Goal: Check status: Check status

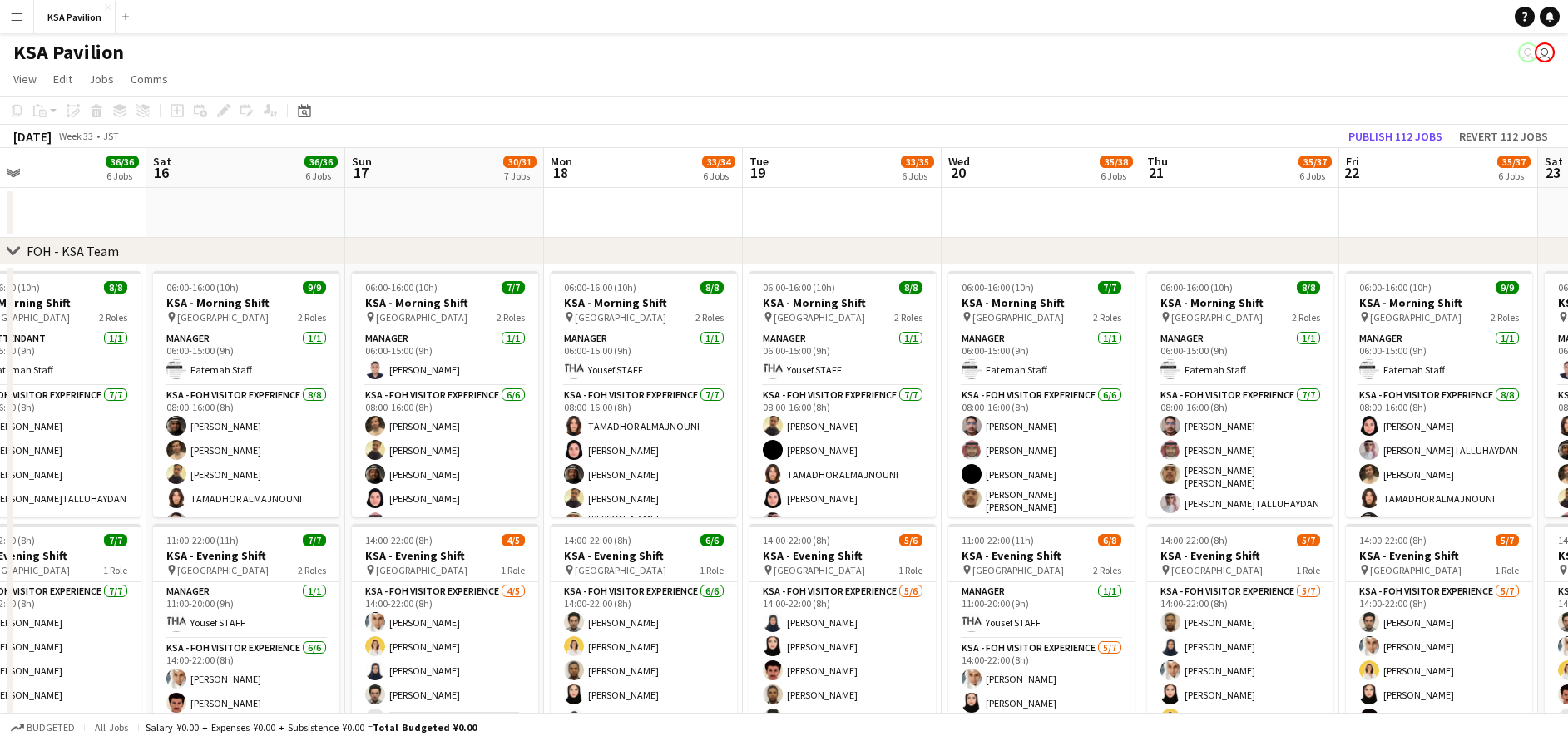
drag, startPoint x: 1381, startPoint y: 235, endPoint x: 535, endPoint y: 198, distance: 846.8
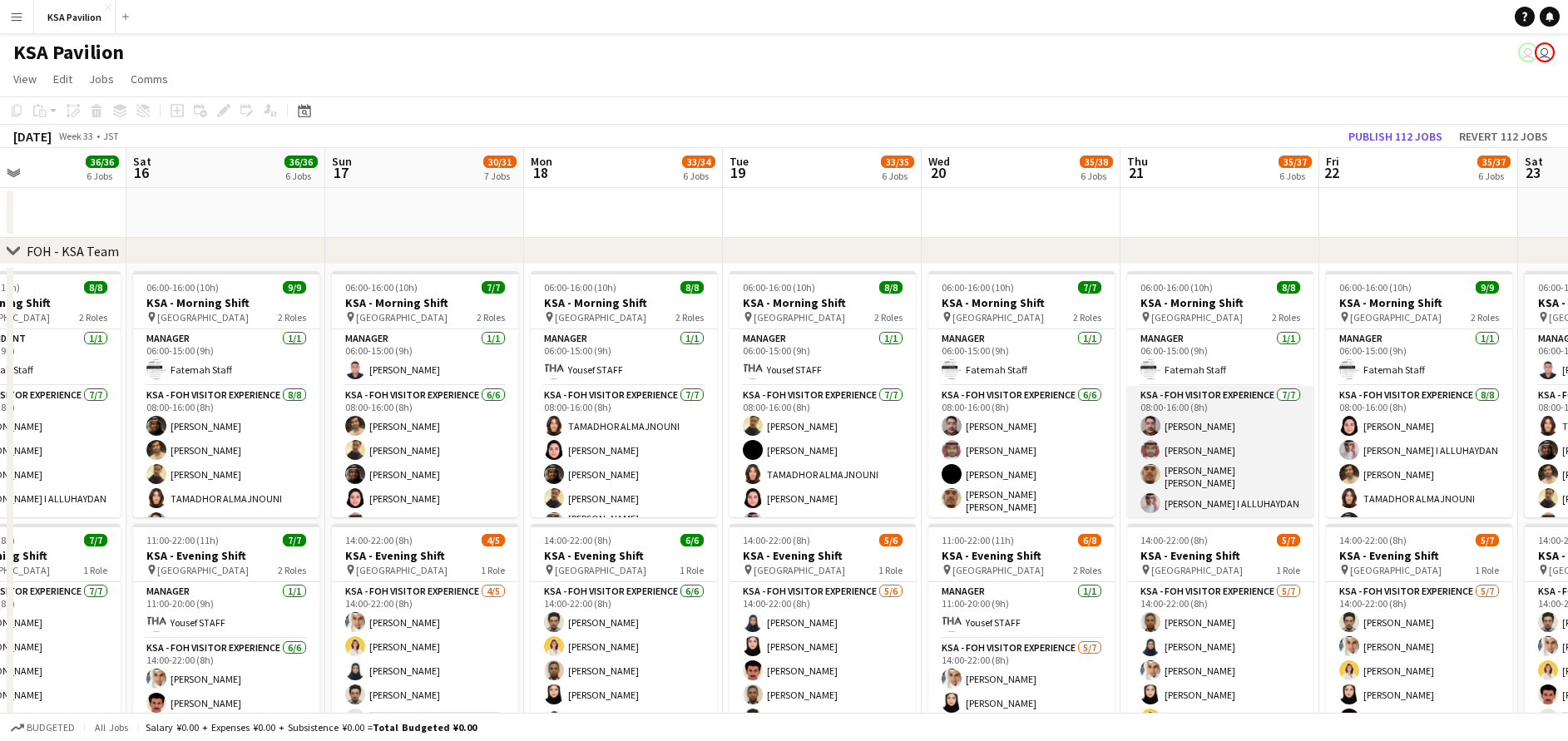
scroll to position [75, 0]
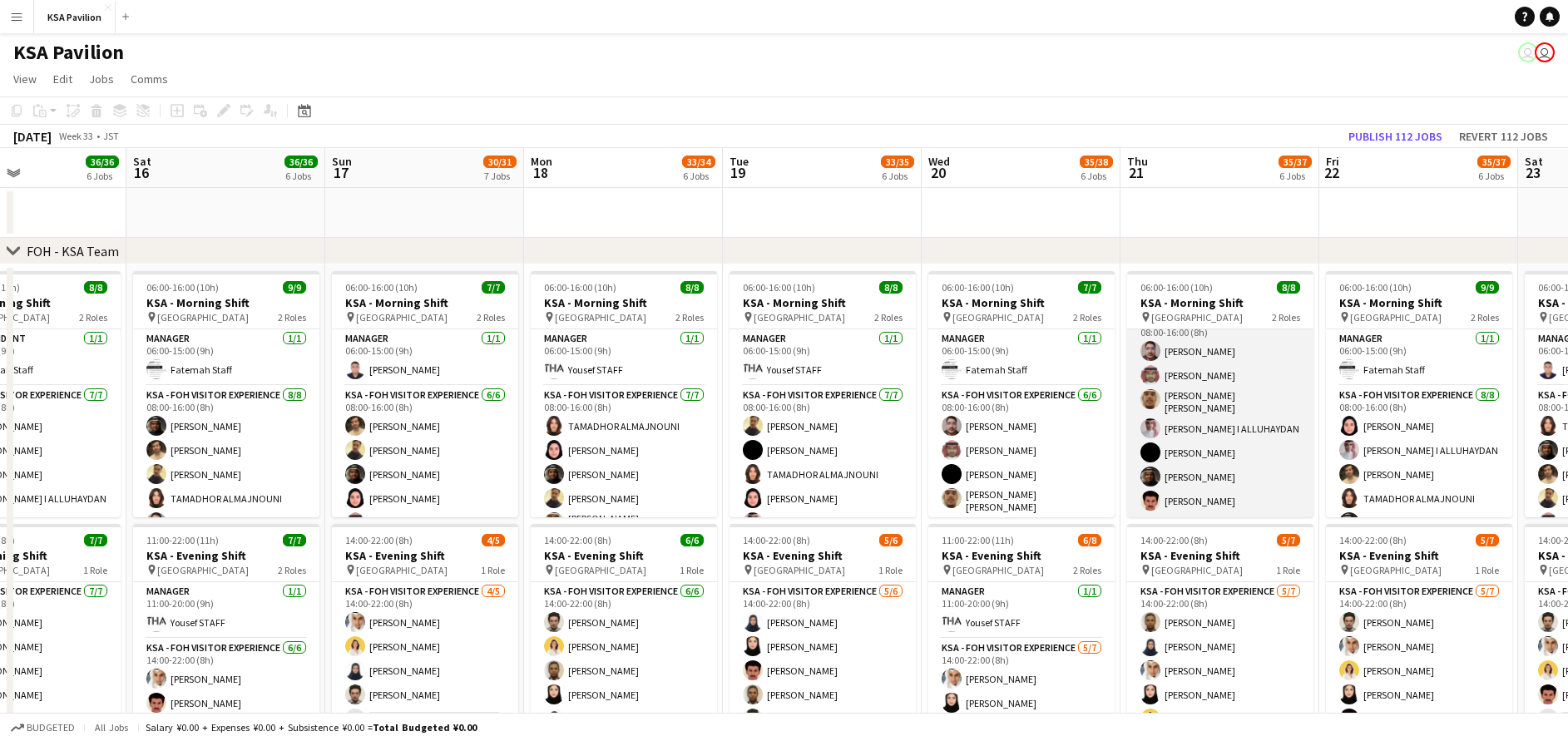
click at [1237, 446] on app-card-role "KSA - FOH Visitor Experience [DATE] 08:00-16:00 (8h) [PERSON_NAME] [PERSON_NAME…" at bounding box center [1220, 414] width 186 height 207
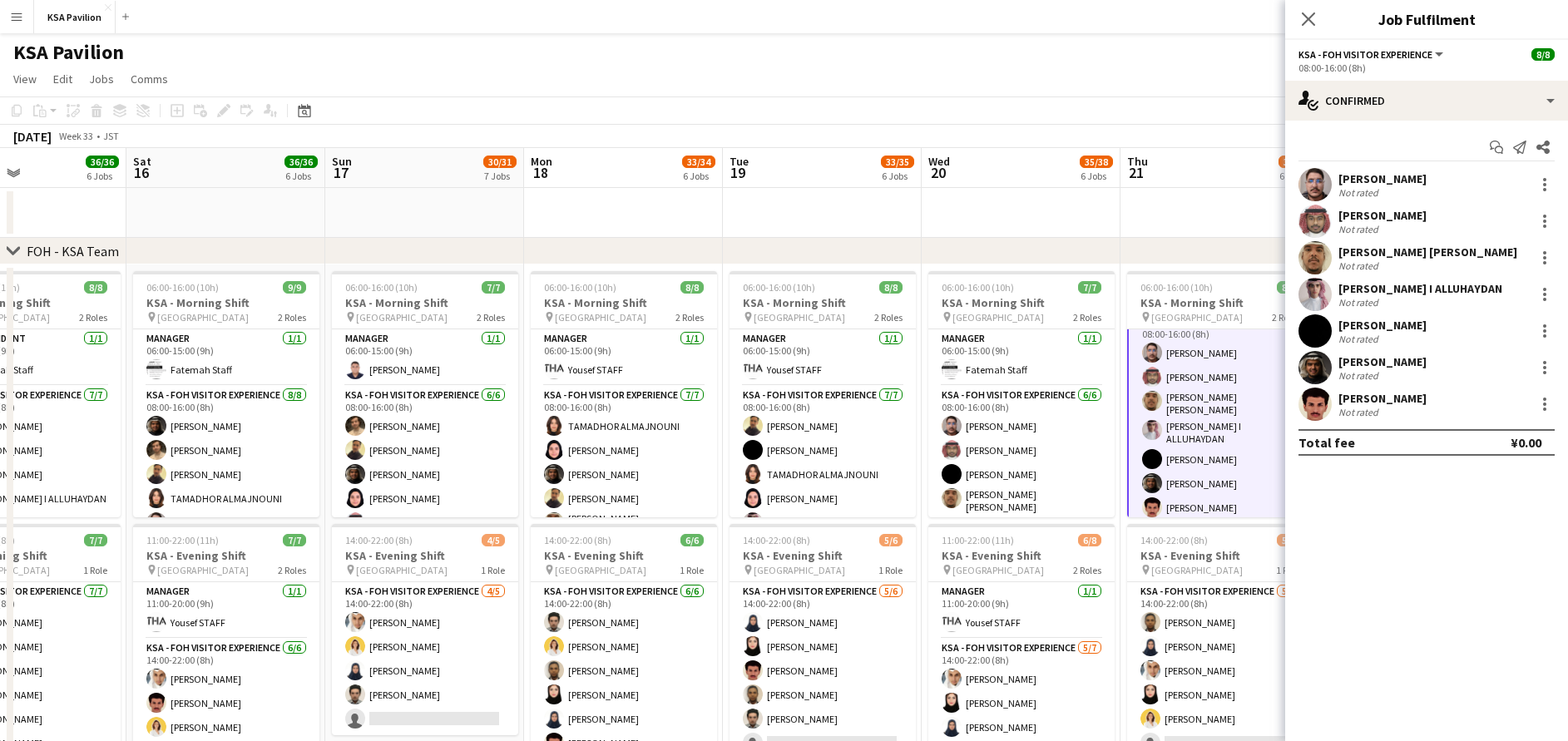
scroll to position [77, 0]
click at [1540, 367] on div at bounding box center [1545, 368] width 20 height 20
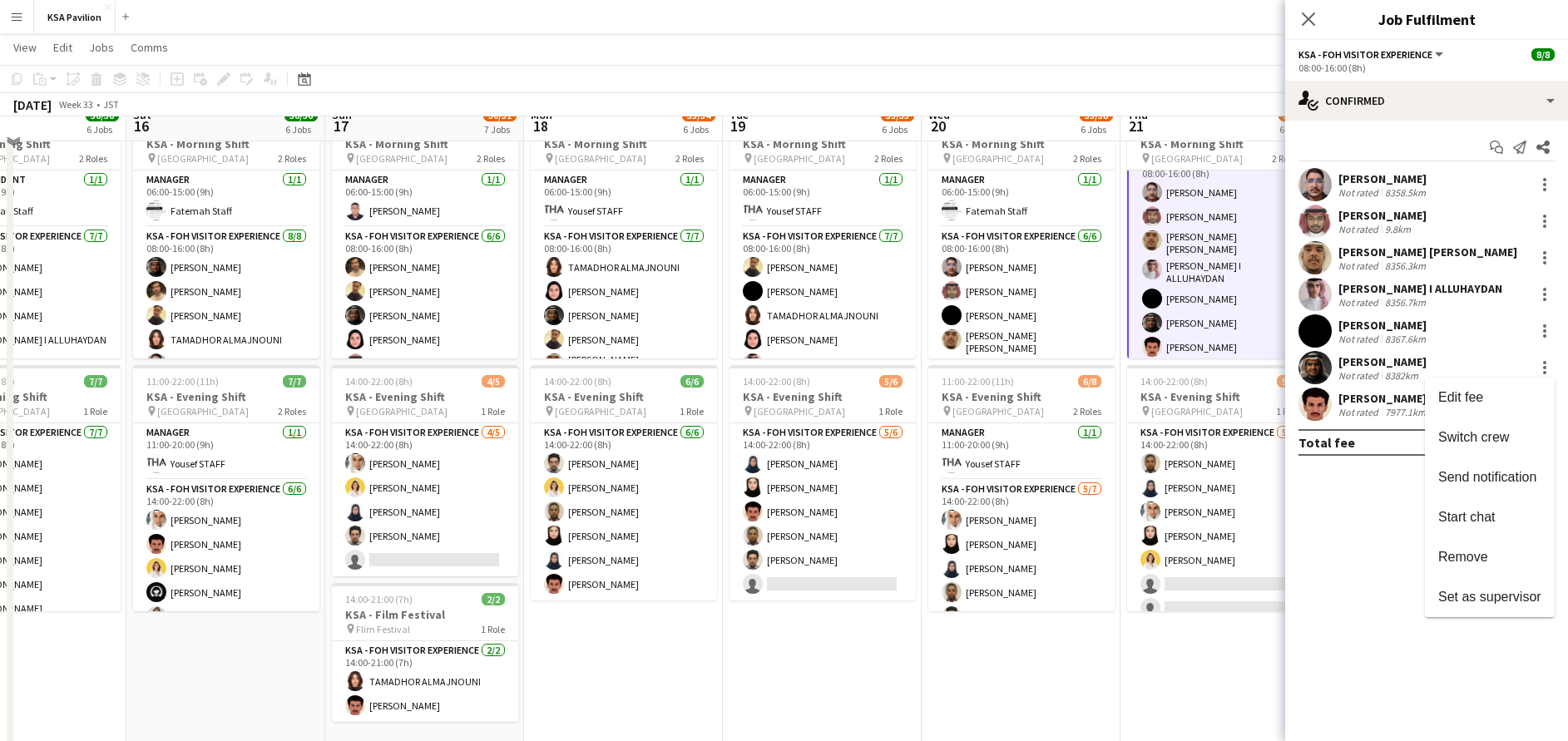
scroll to position [125, 0]
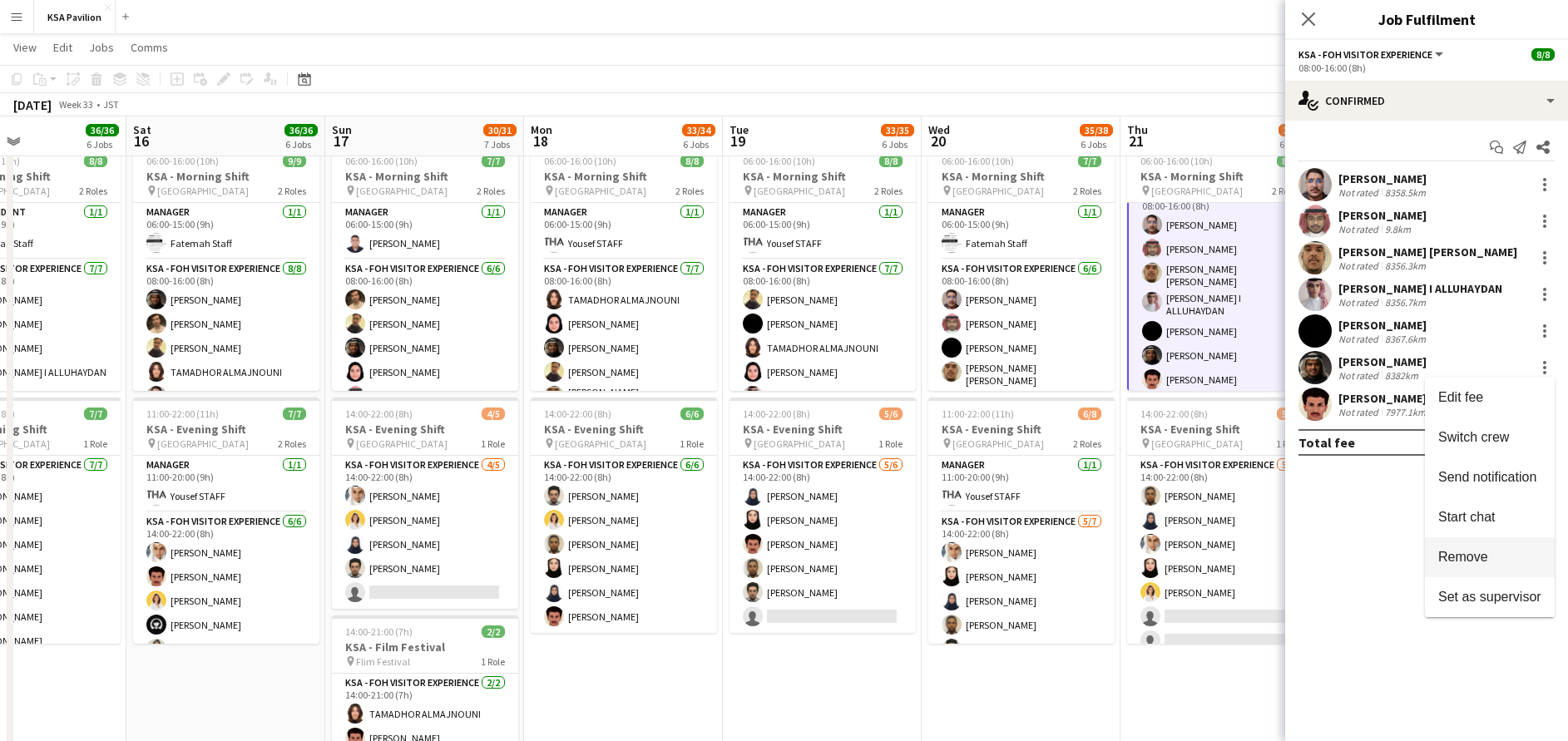
click at [1483, 547] on button "Remove" at bounding box center [1490, 557] width 130 height 40
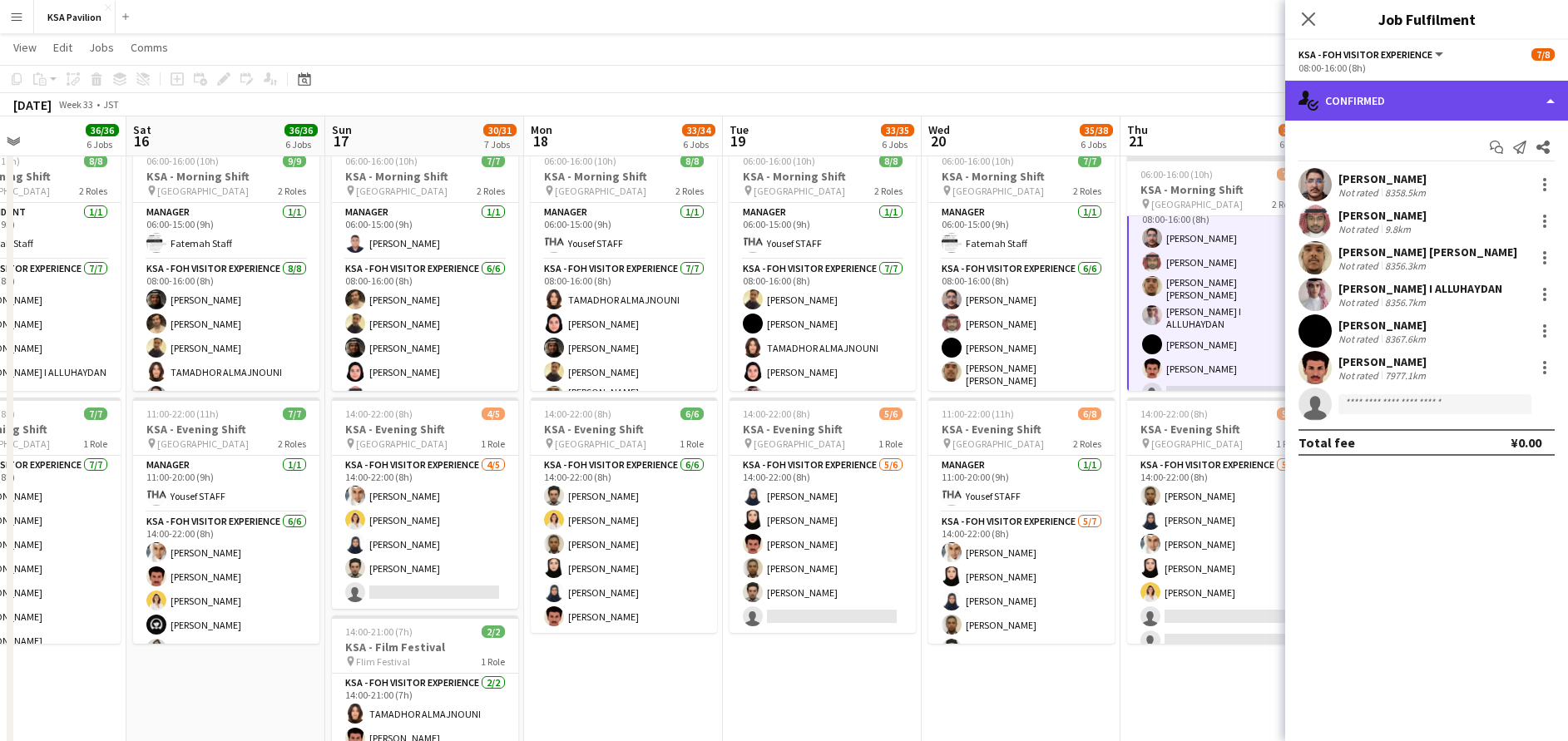
click at [1352, 93] on div "single-neutral-actions-check-2 Confirmed" at bounding box center [1426, 100] width 282 height 40
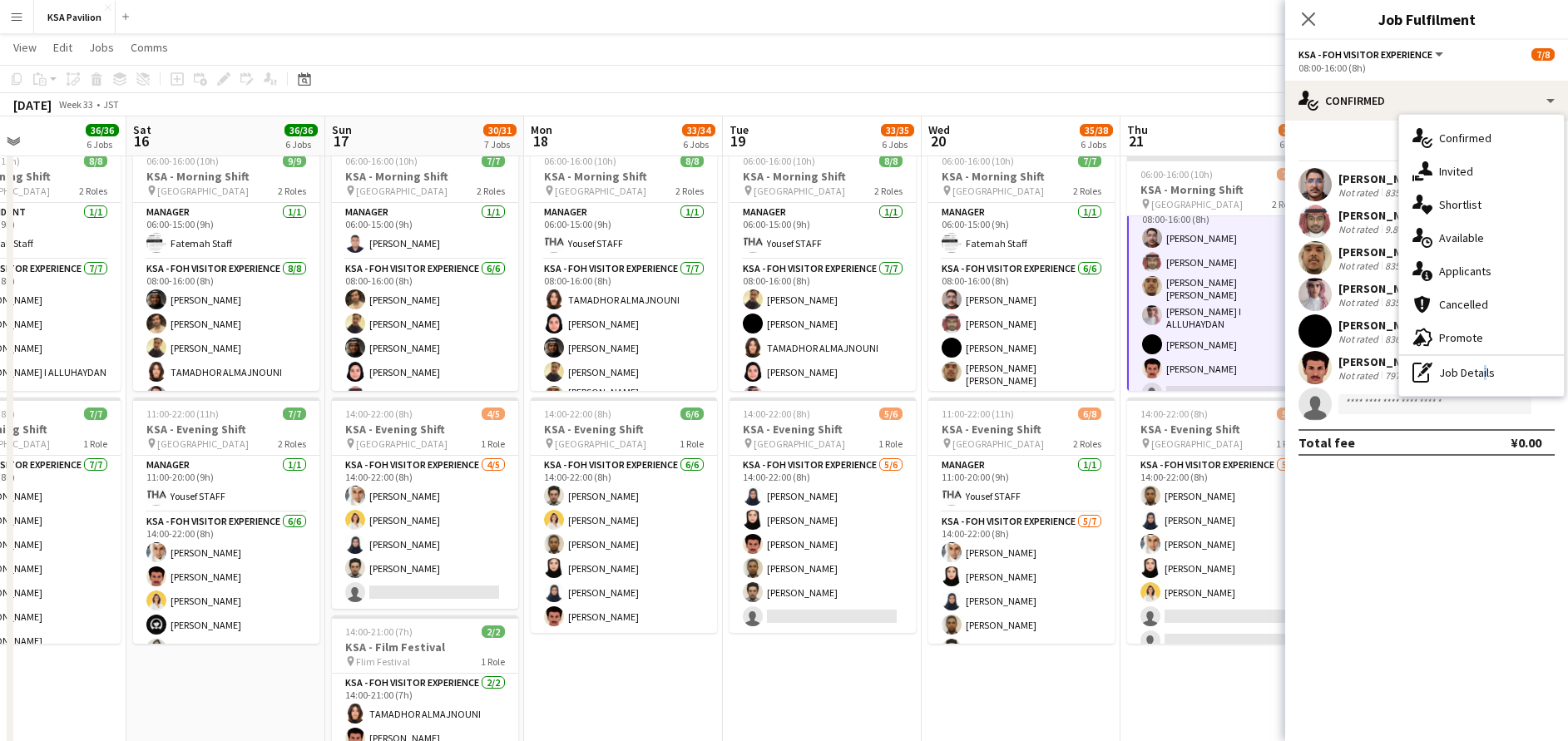
click at [1479, 367] on div "pen-write Job Details" at bounding box center [1482, 372] width 165 height 33
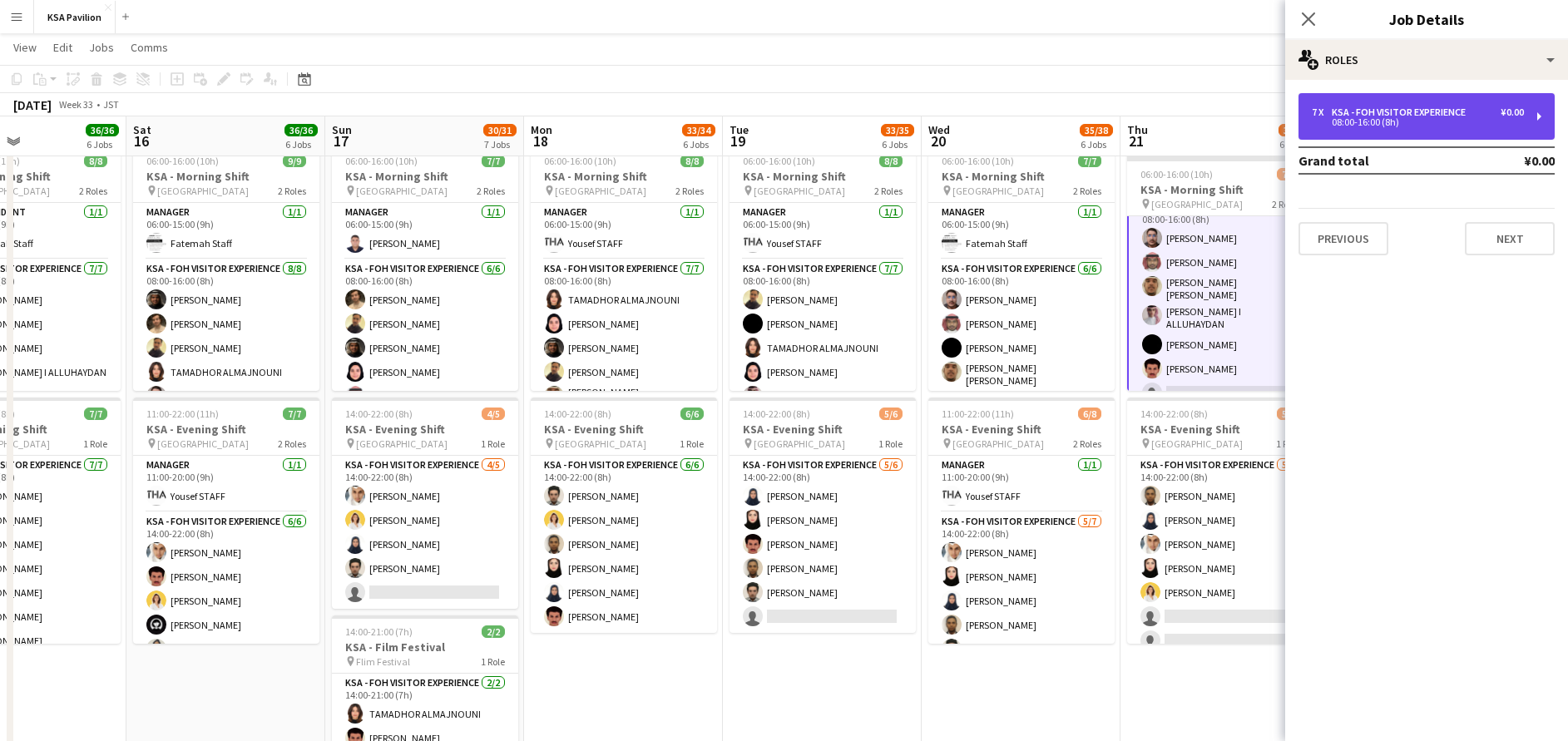
click at [1419, 123] on div "08:00-16:00 (8h)" at bounding box center [1417, 122] width 212 height 8
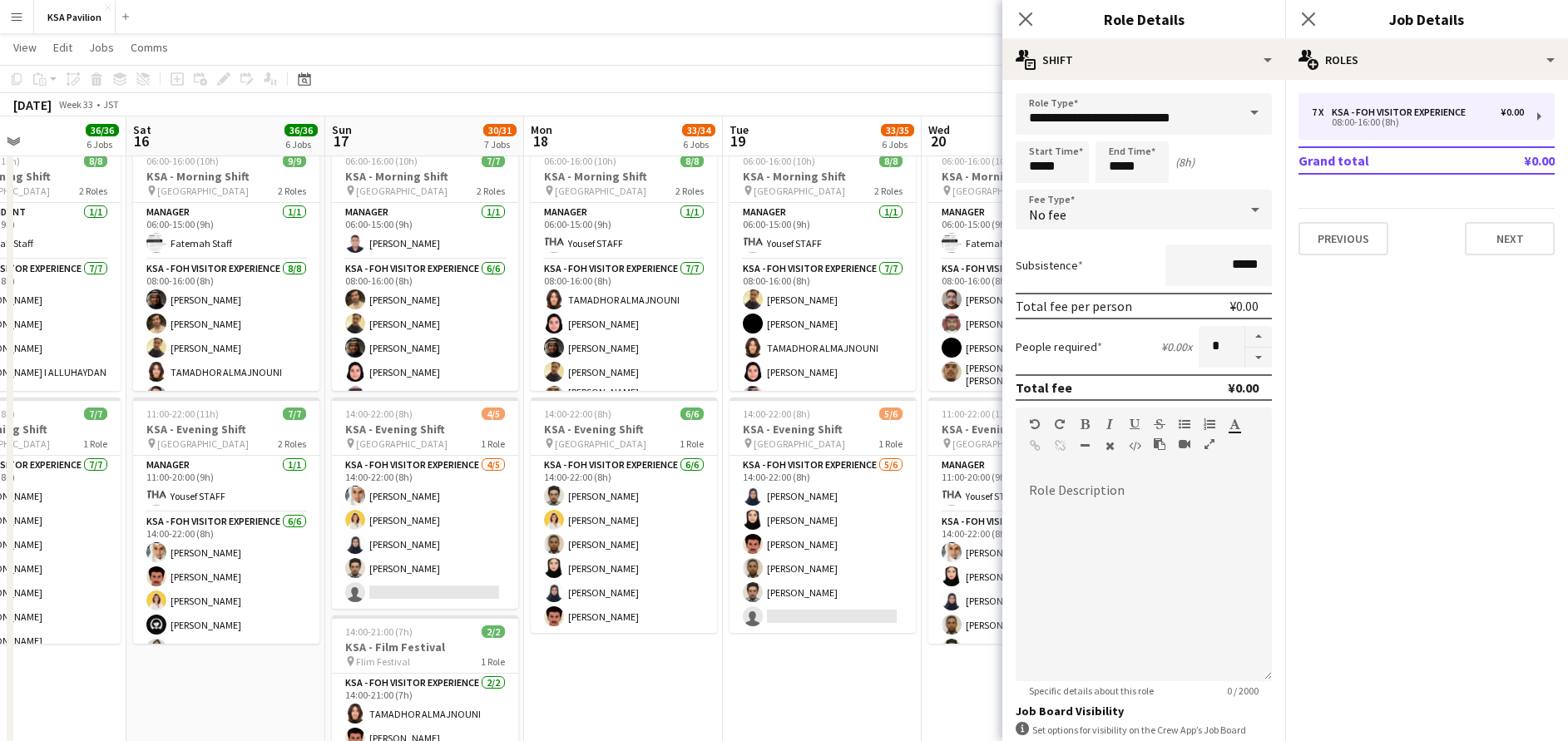
click at [1246, 365] on button "button" at bounding box center [1259, 358] width 27 height 20
type input "*"
click at [1306, 18] on icon at bounding box center [1308, 19] width 16 height 16
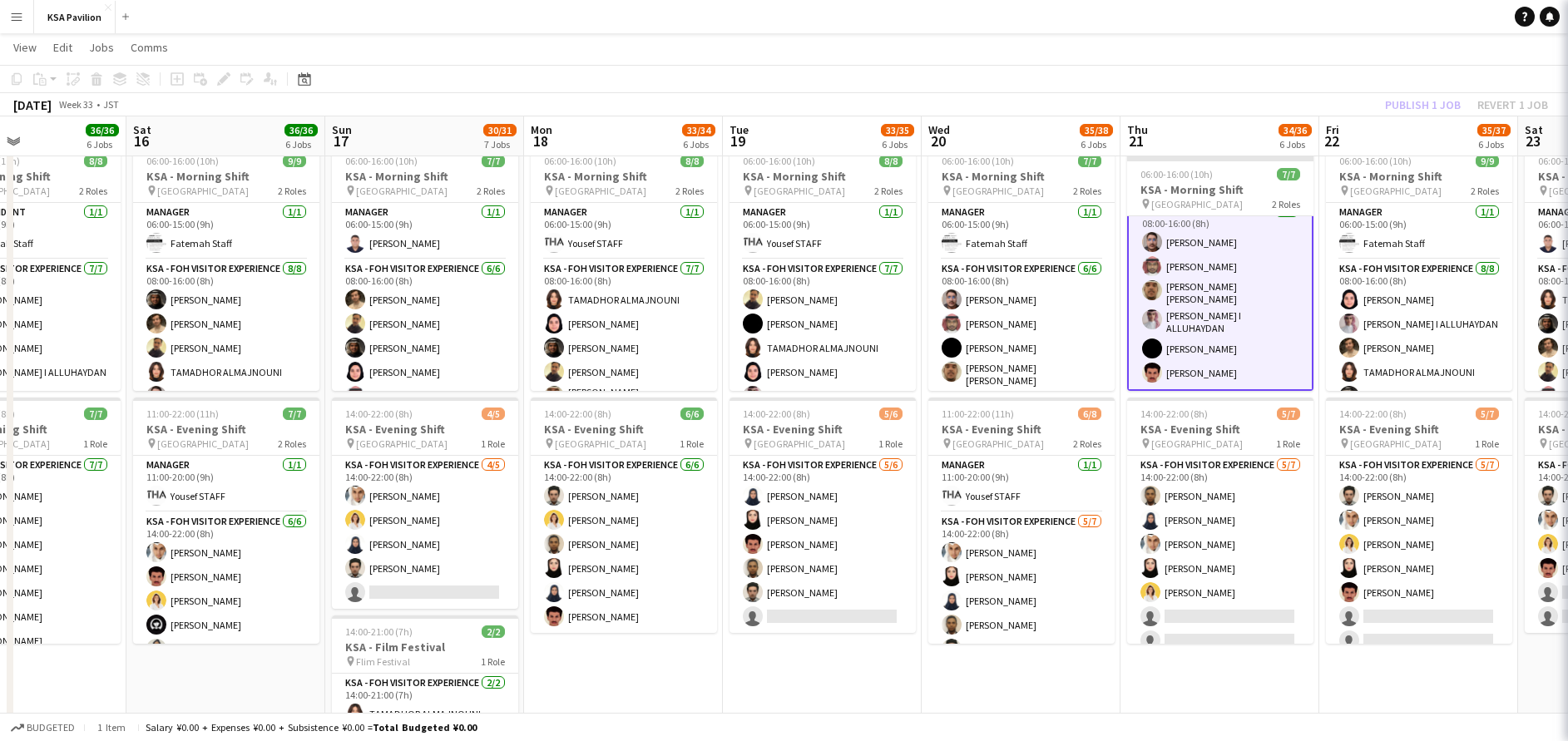
scroll to position [68, 0]
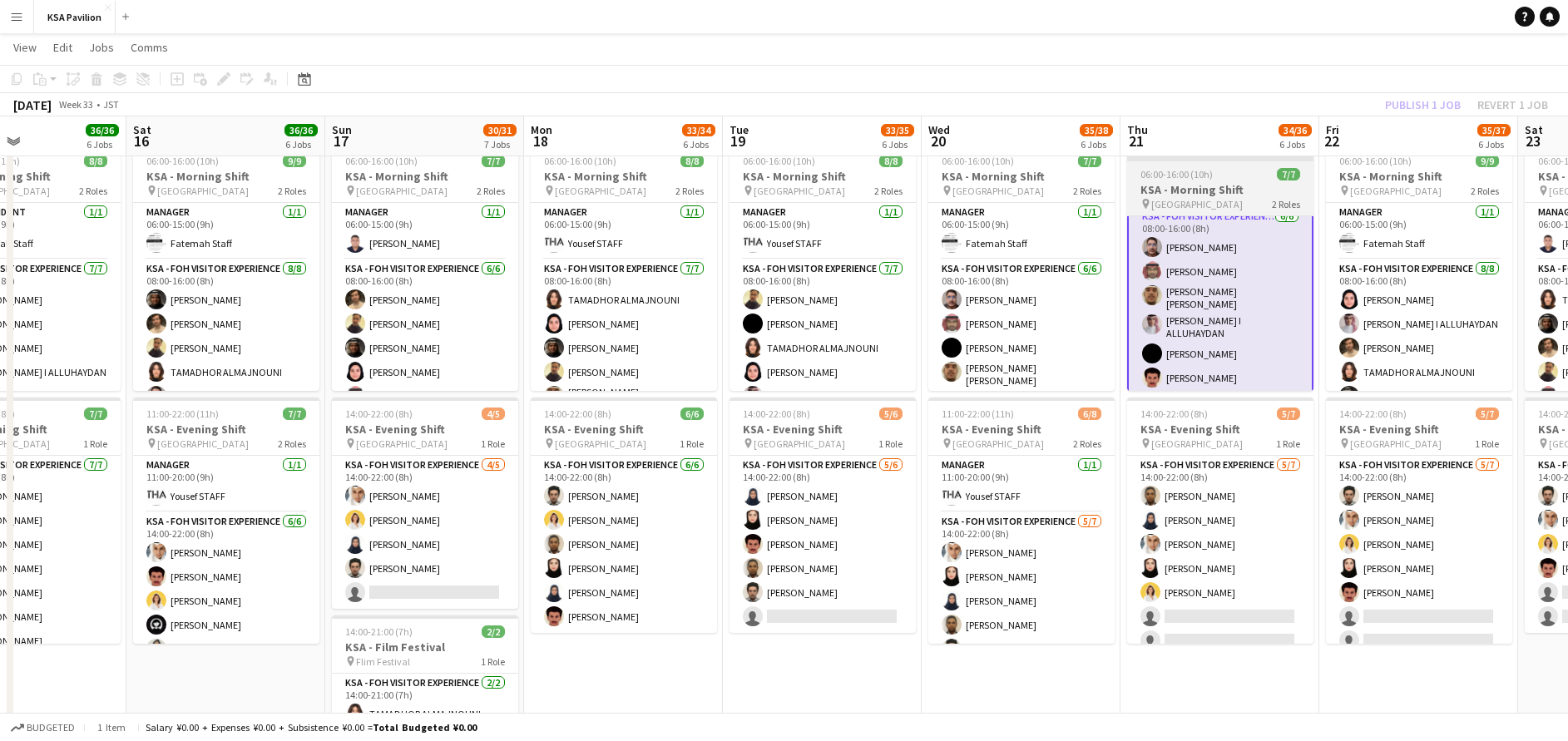
click at [1194, 198] on span "[GEOGRAPHIC_DATA]" at bounding box center [1197, 204] width 92 height 12
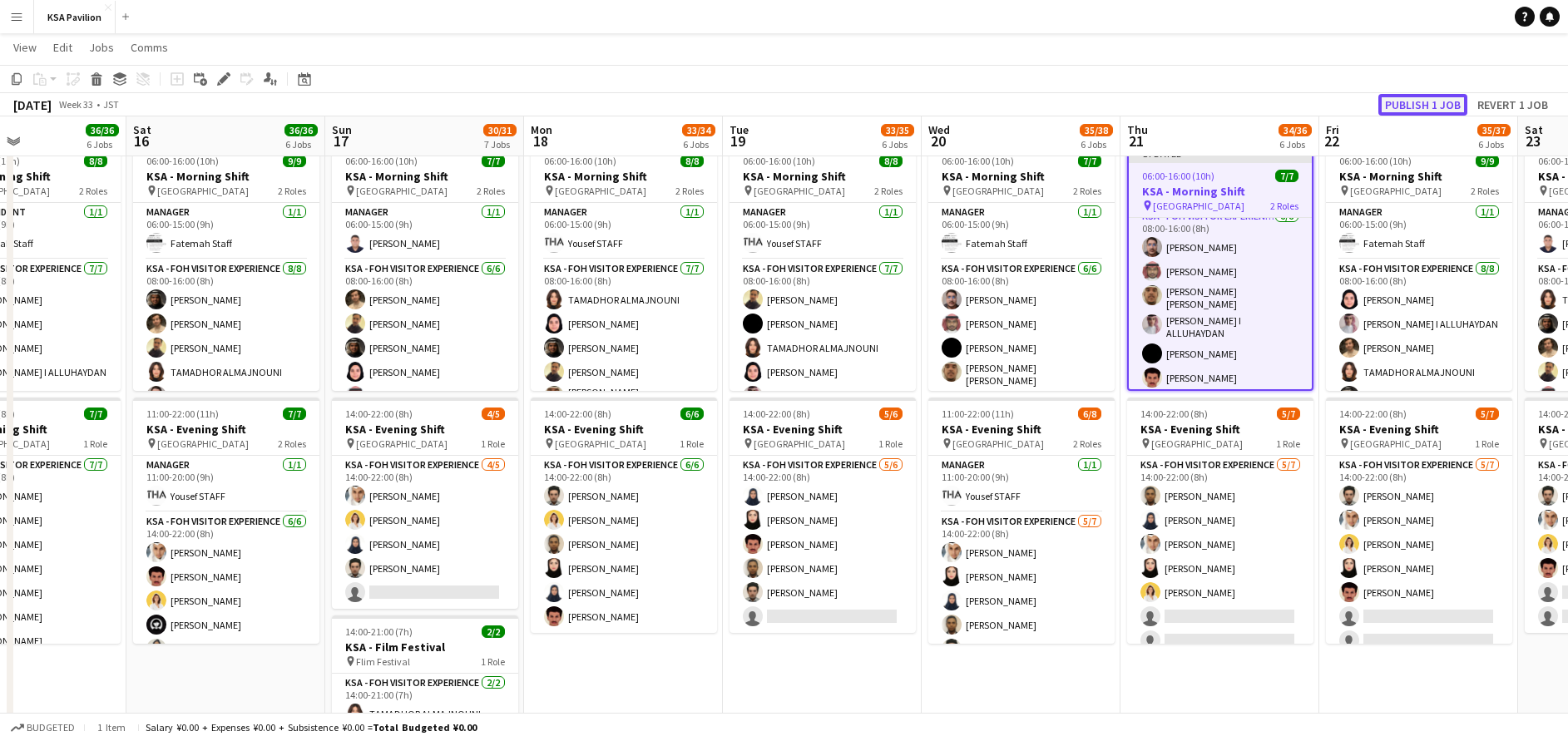
click at [1407, 102] on button "Publish 1 job" at bounding box center [1423, 104] width 89 height 21
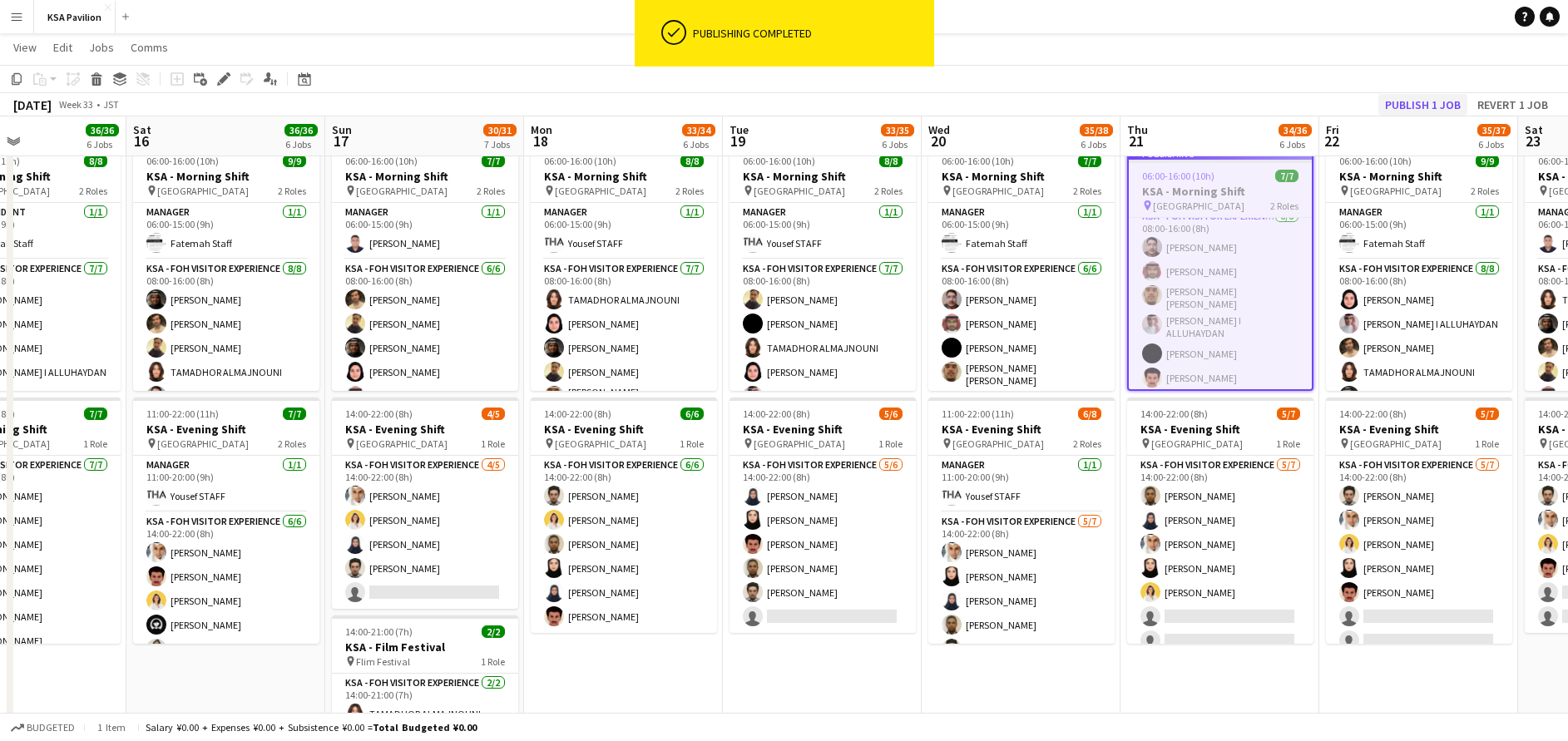
scroll to position [54, 0]
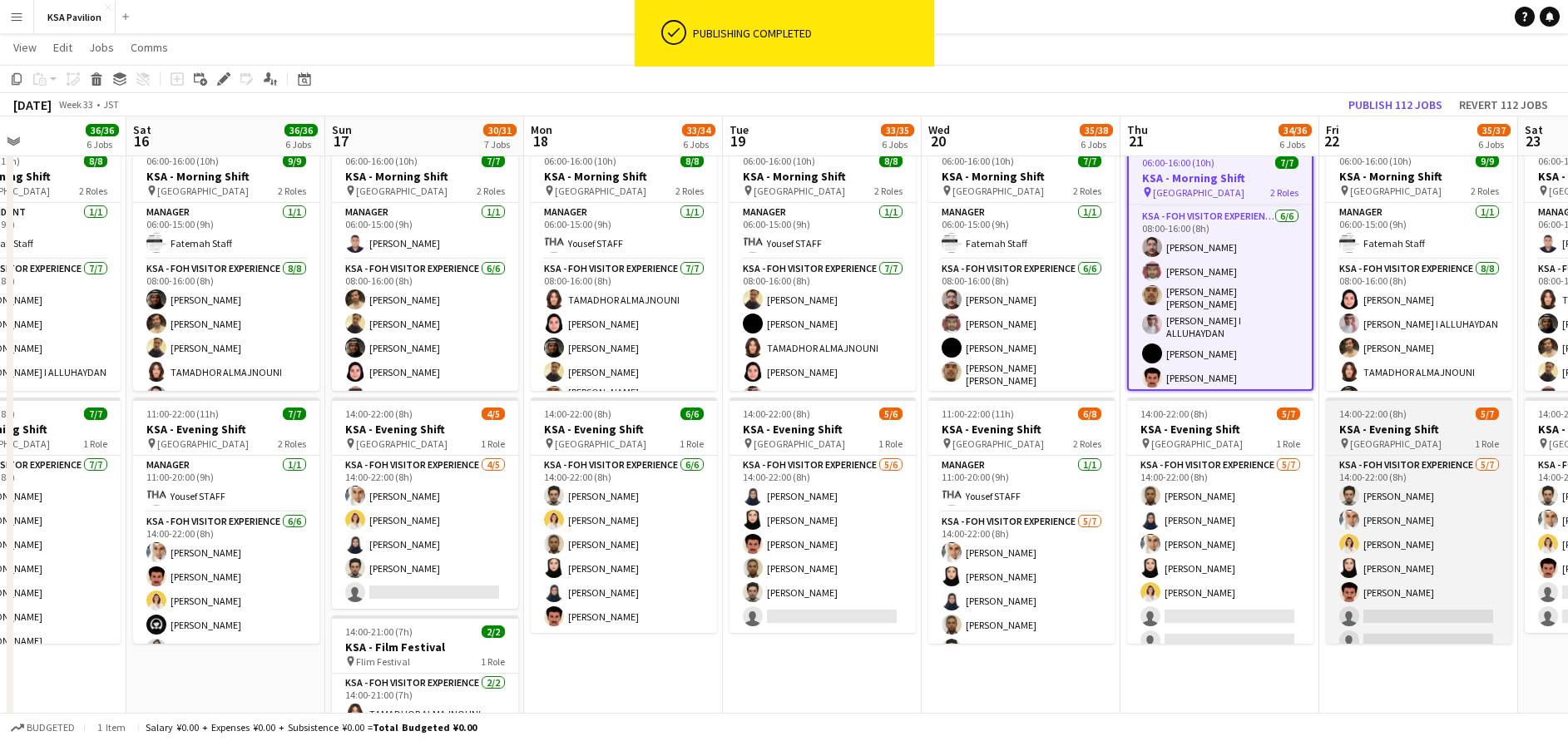
click at [1386, 436] on h3 "KSA - Evening Shift" at bounding box center [1419, 429] width 186 height 15
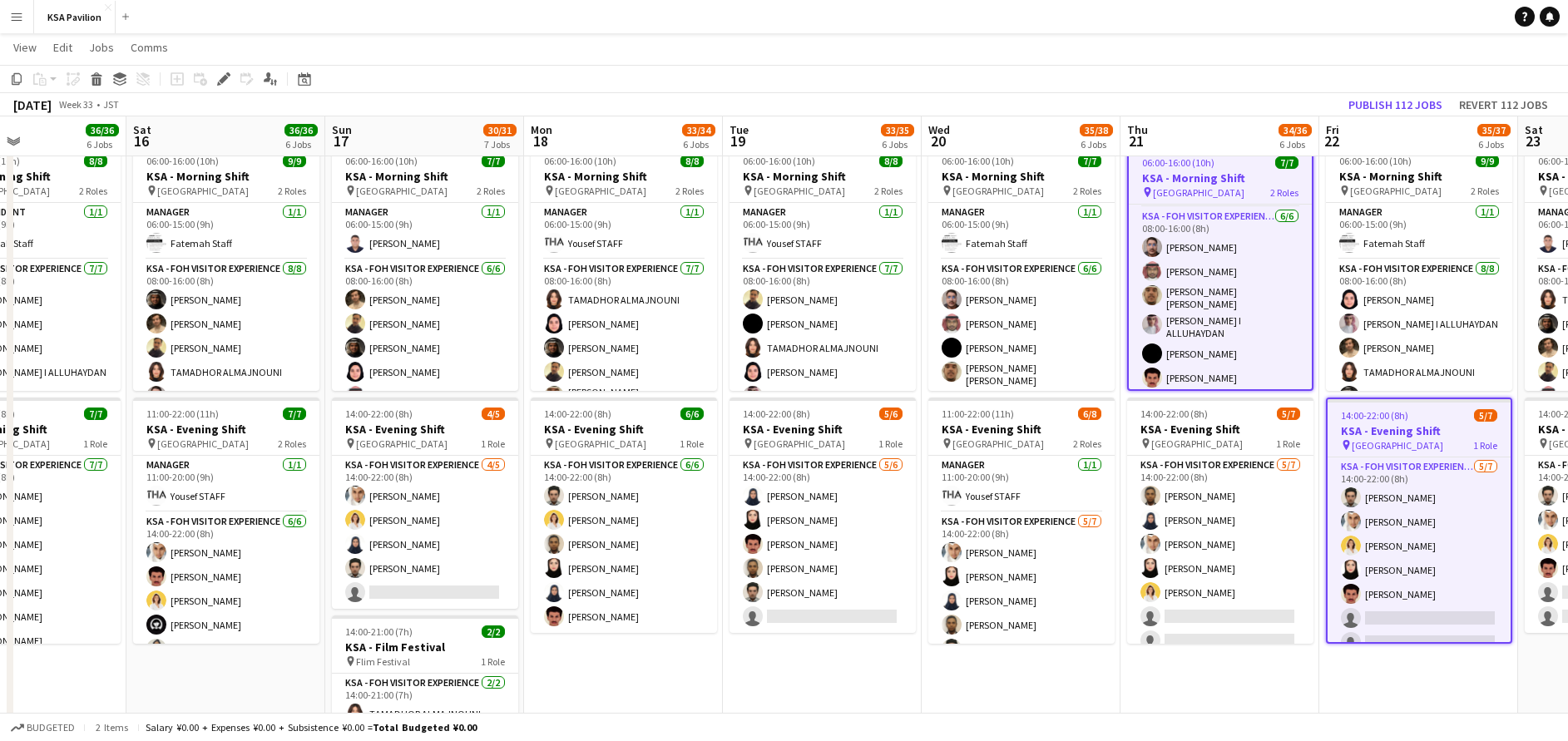
scroll to position [0, 467]
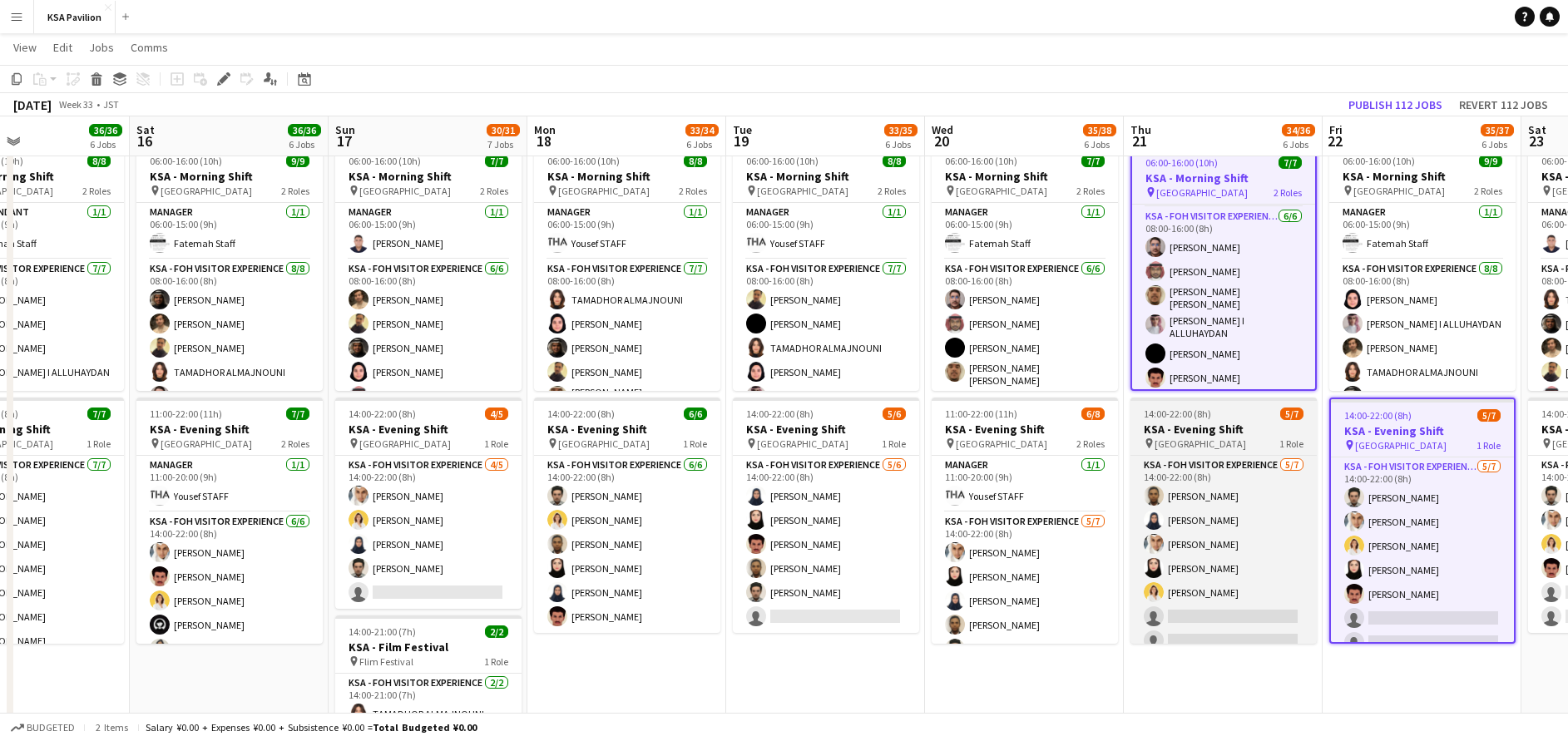
click at [1239, 447] on span "[GEOGRAPHIC_DATA]" at bounding box center [1200, 443] width 92 height 12
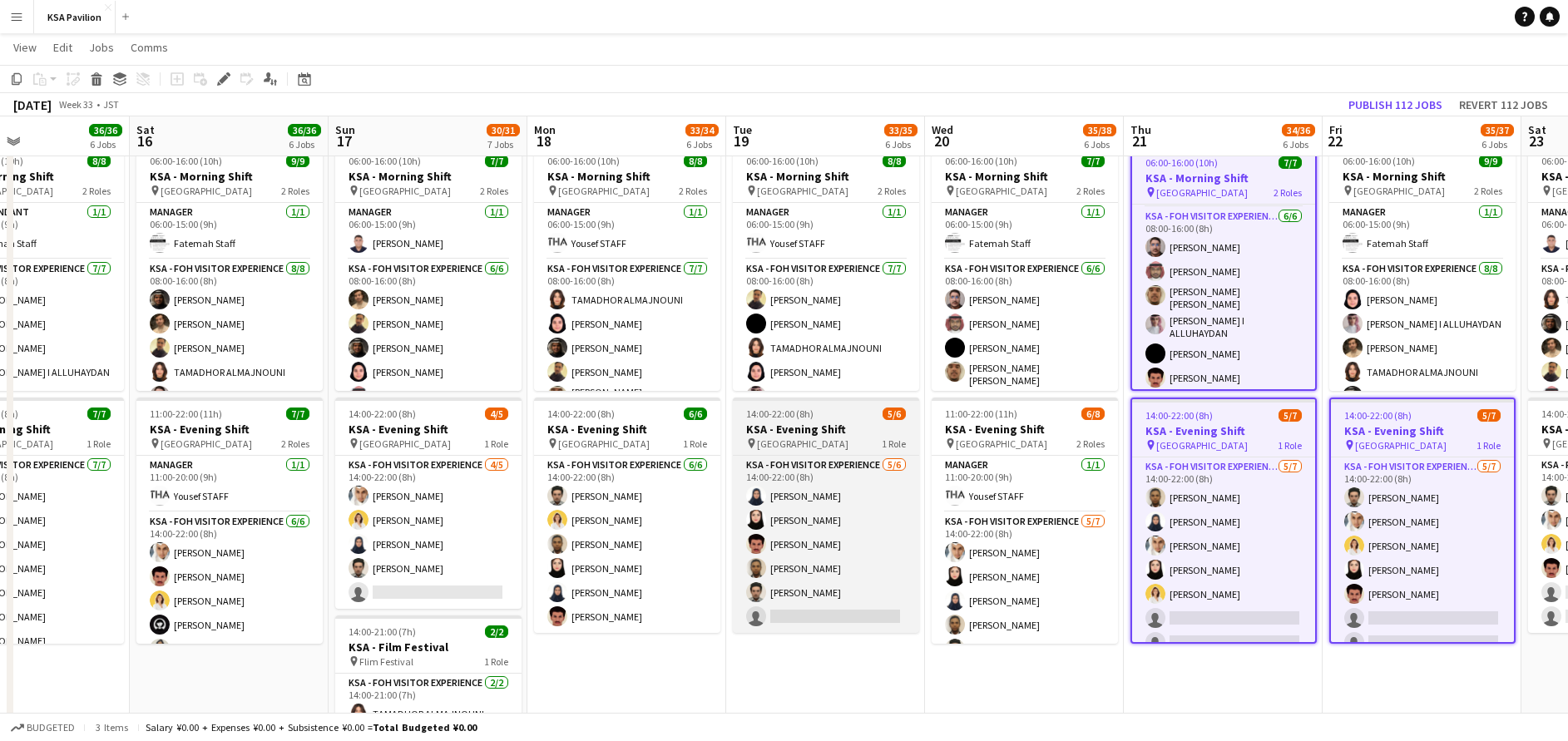
click at [812, 440] on span "[GEOGRAPHIC_DATA]" at bounding box center [802, 443] width 92 height 12
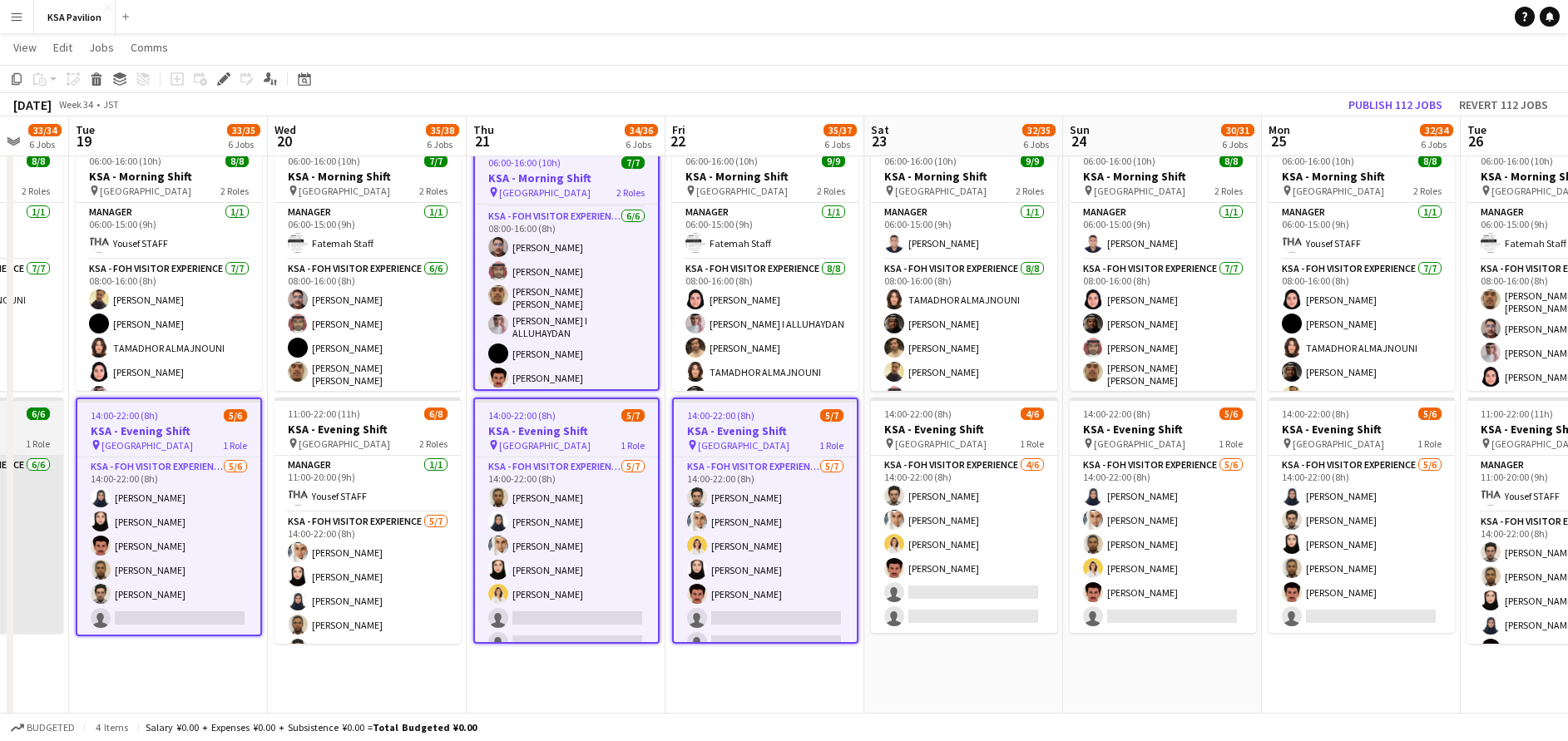
drag, startPoint x: 691, startPoint y: 668, endPoint x: 31, endPoint y: 569, distance: 667.4
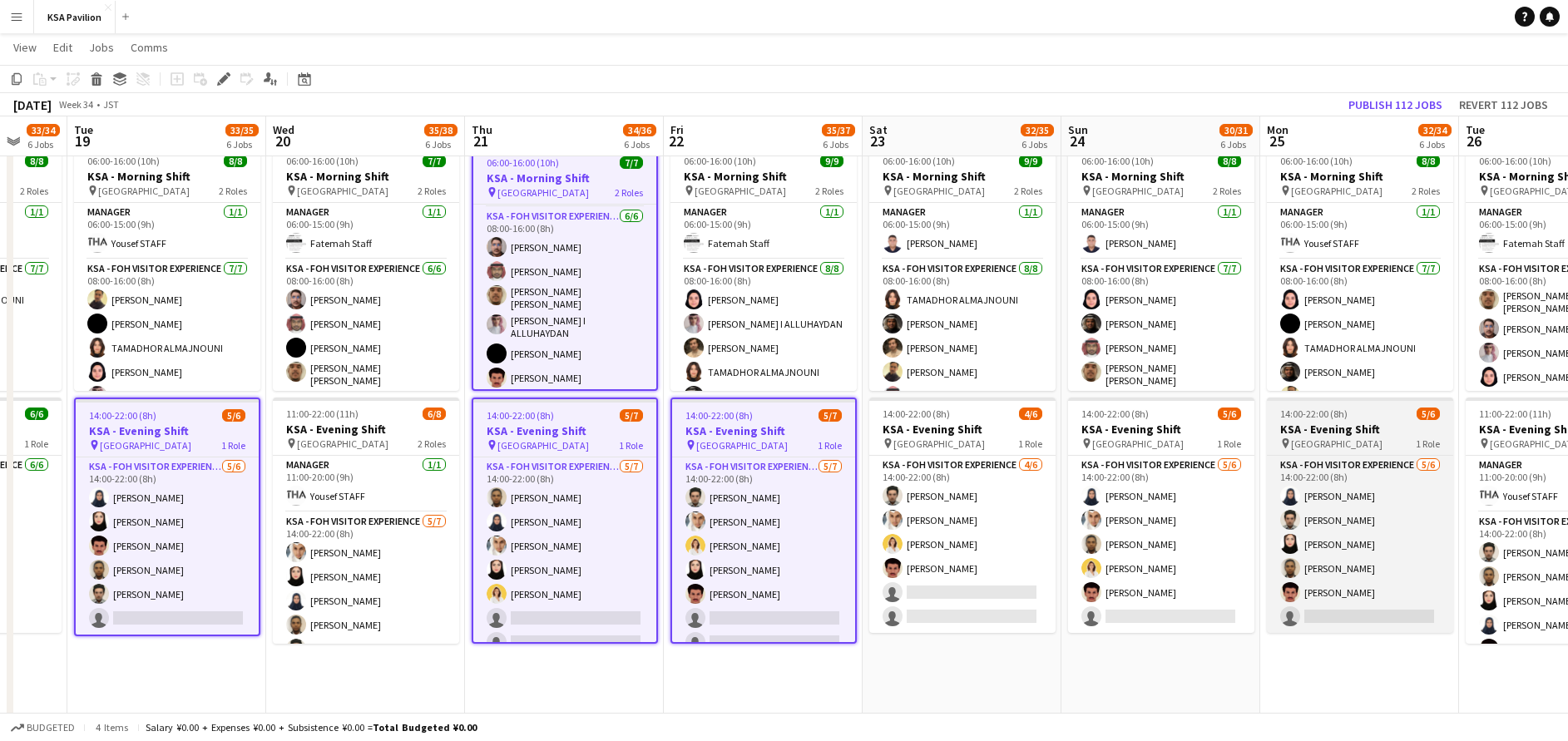
drag, startPoint x: 1155, startPoint y: 434, endPoint x: 1370, endPoint y: 434, distance: 215.0
click at [1154, 434] on h3 "KSA - Evening Shift" at bounding box center [1160, 429] width 186 height 15
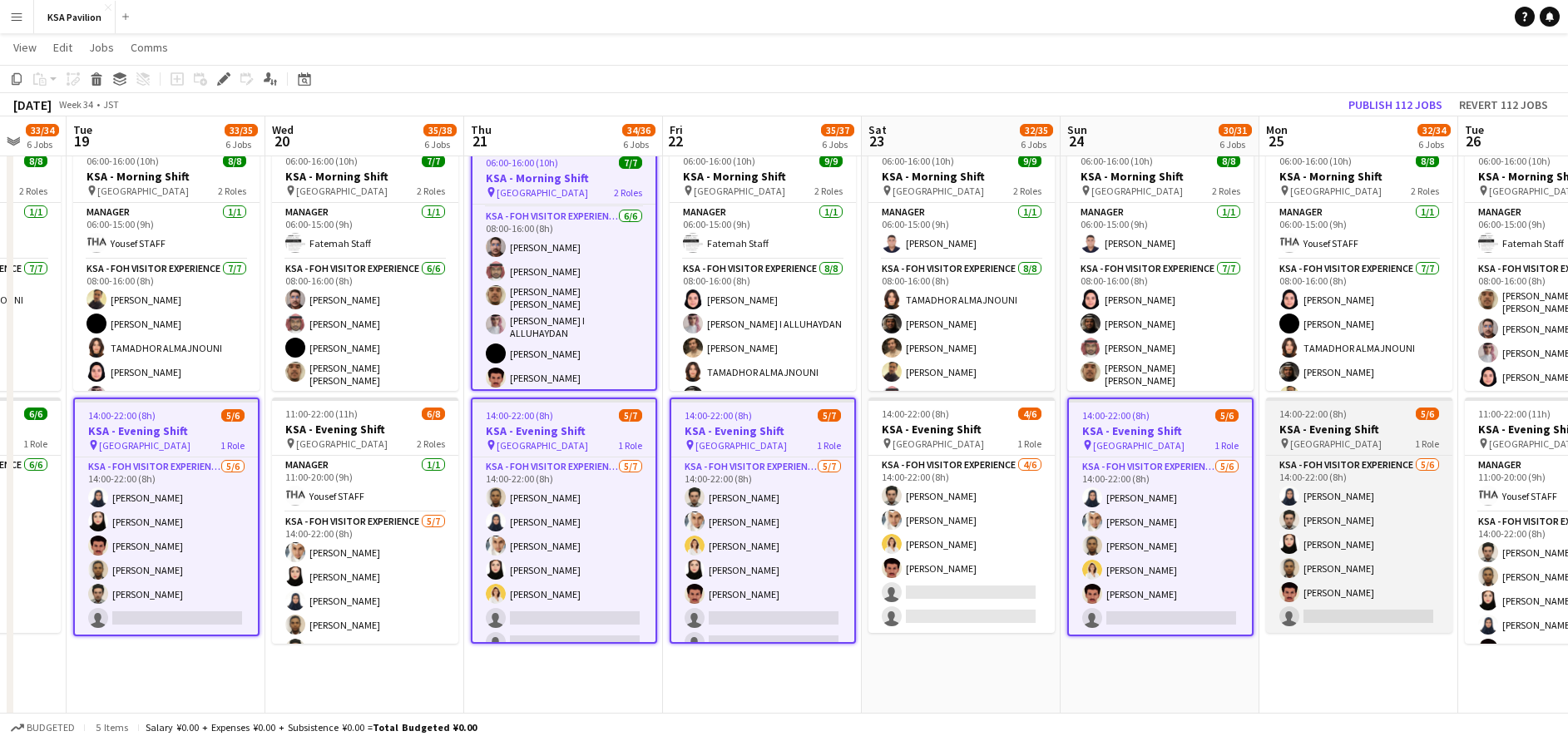
click at [1390, 446] on div "pin [GEOGRAPHIC_DATA] 1 Role" at bounding box center [1359, 444] width 186 height 13
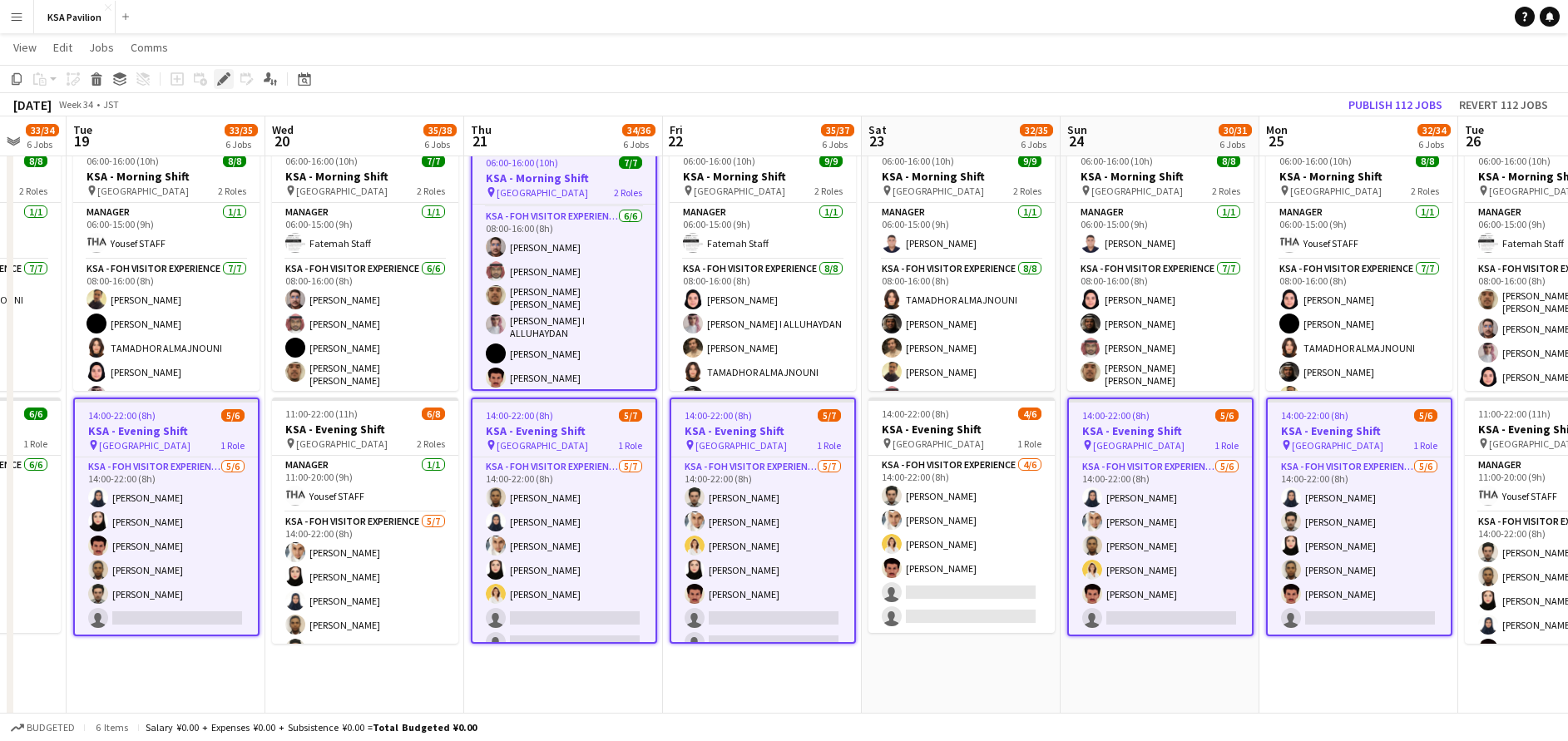
click at [220, 82] on icon at bounding box center [223, 80] width 9 height 9
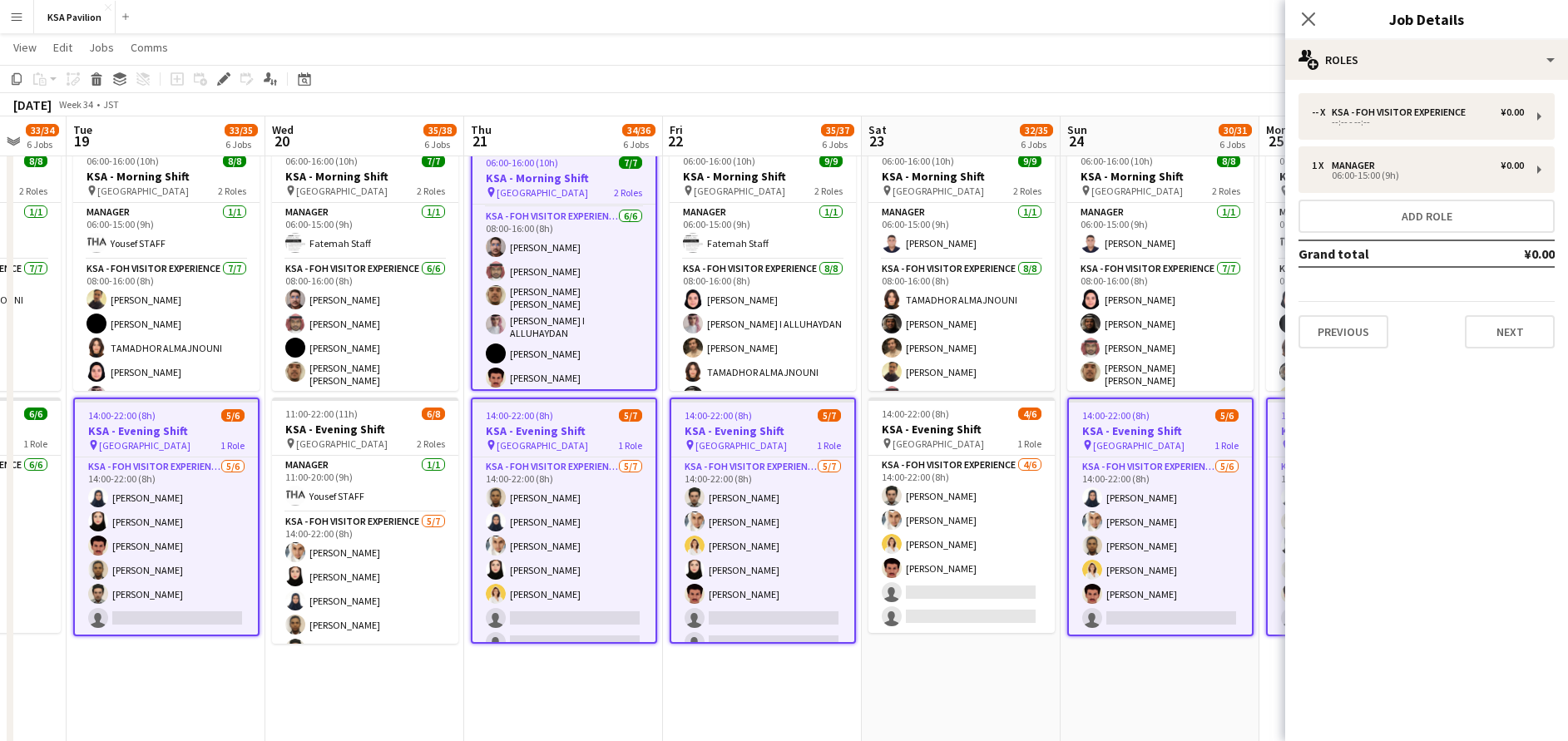
click at [556, 175] on h3 "KSA - Morning Shift" at bounding box center [564, 178] width 183 height 15
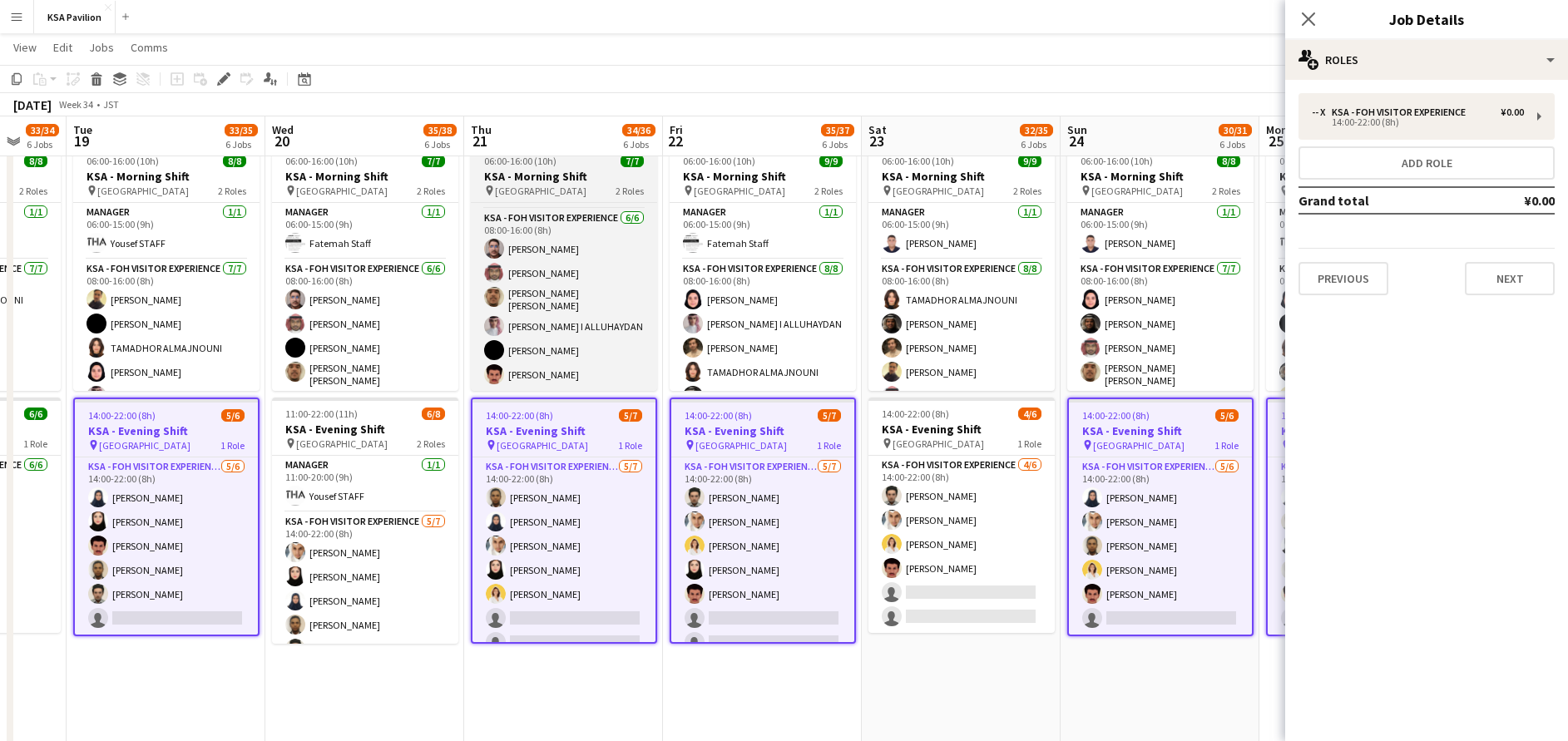
scroll to position [51, 0]
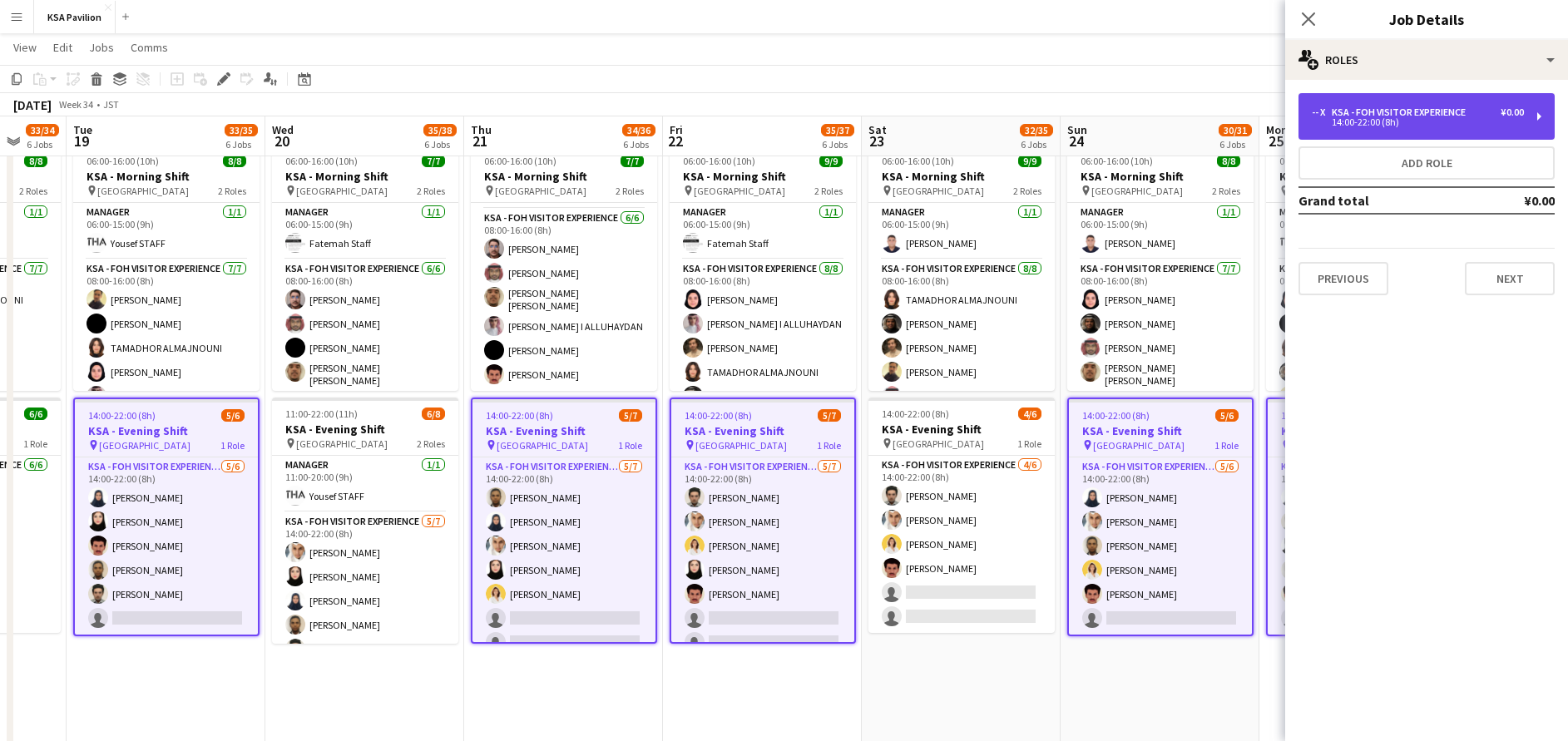
click at [1499, 123] on div "14:00-22:00 (8h)" at bounding box center [1417, 122] width 212 height 8
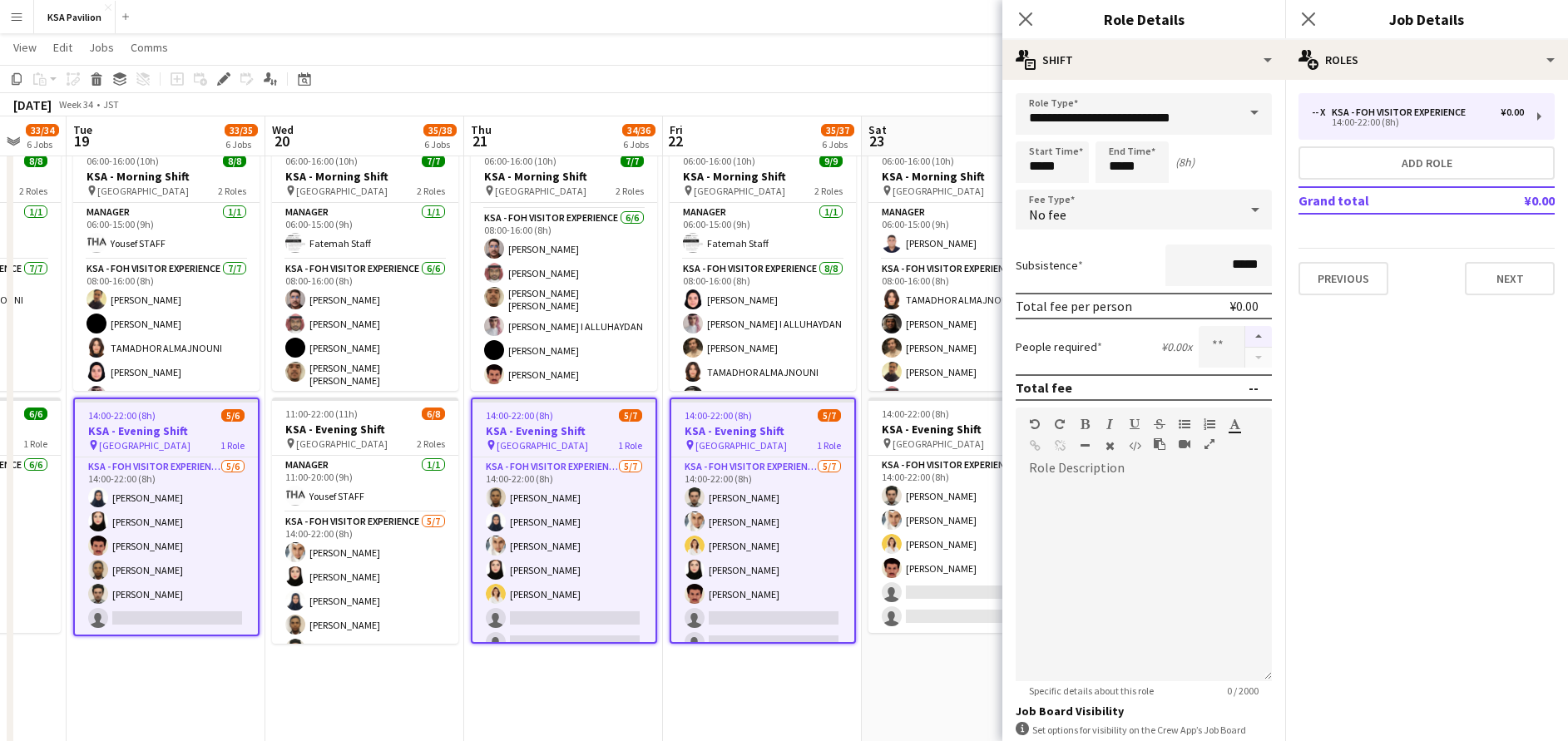
click at [1246, 333] on button "button" at bounding box center [1259, 336] width 27 height 21
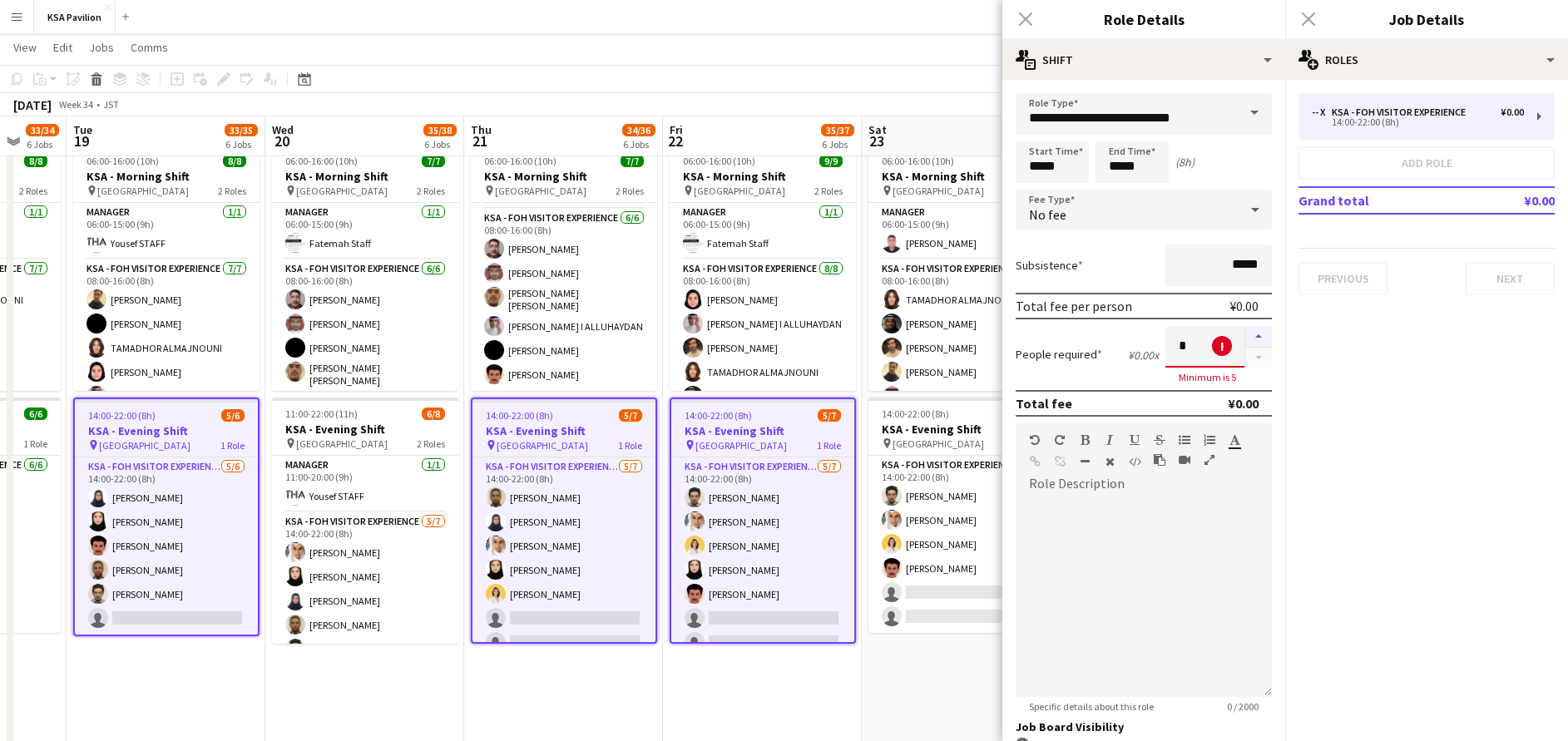
click at [1246, 333] on button "button" at bounding box center [1259, 336] width 27 height 21
type input "*"
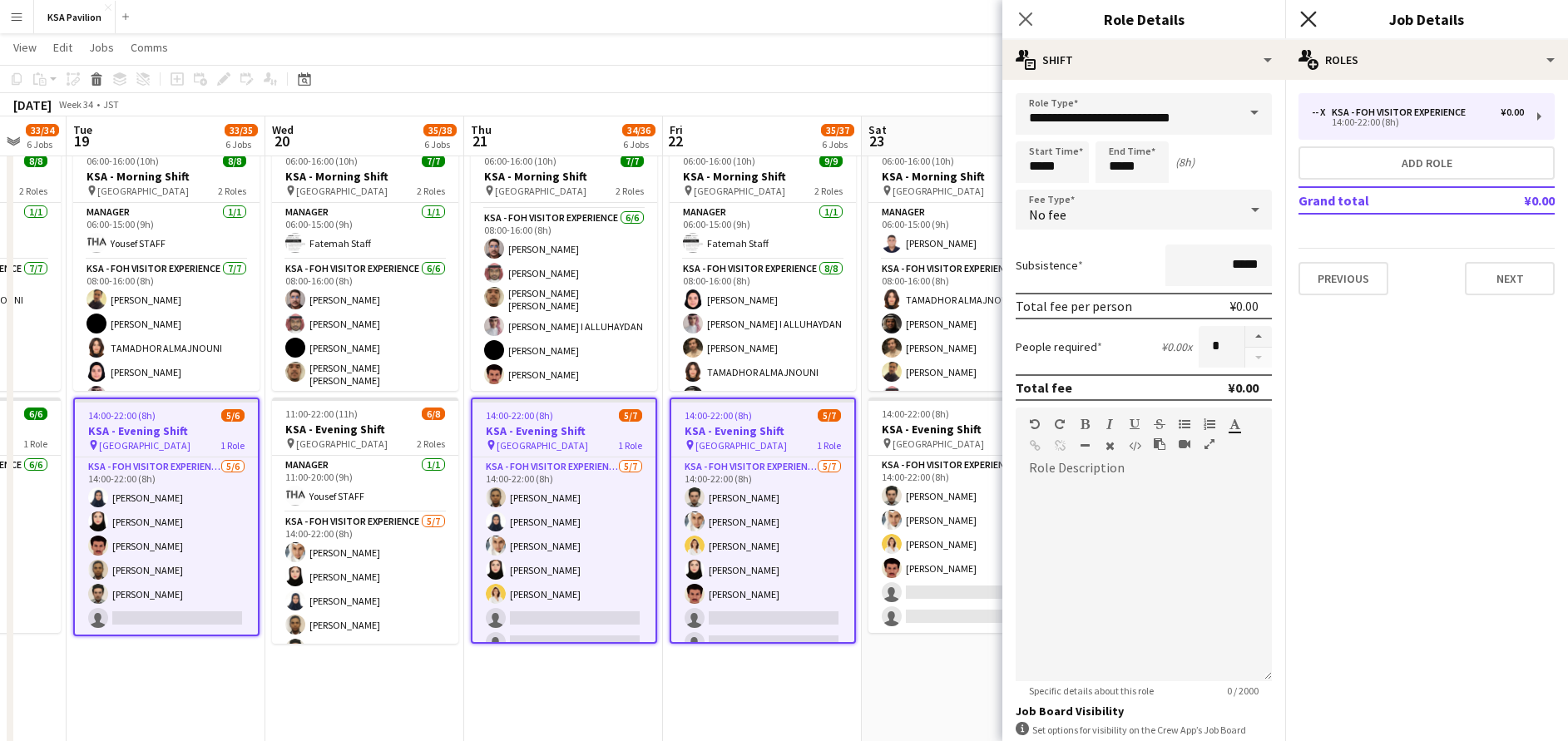
click at [1311, 15] on icon "Close pop-in" at bounding box center [1308, 19] width 16 height 16
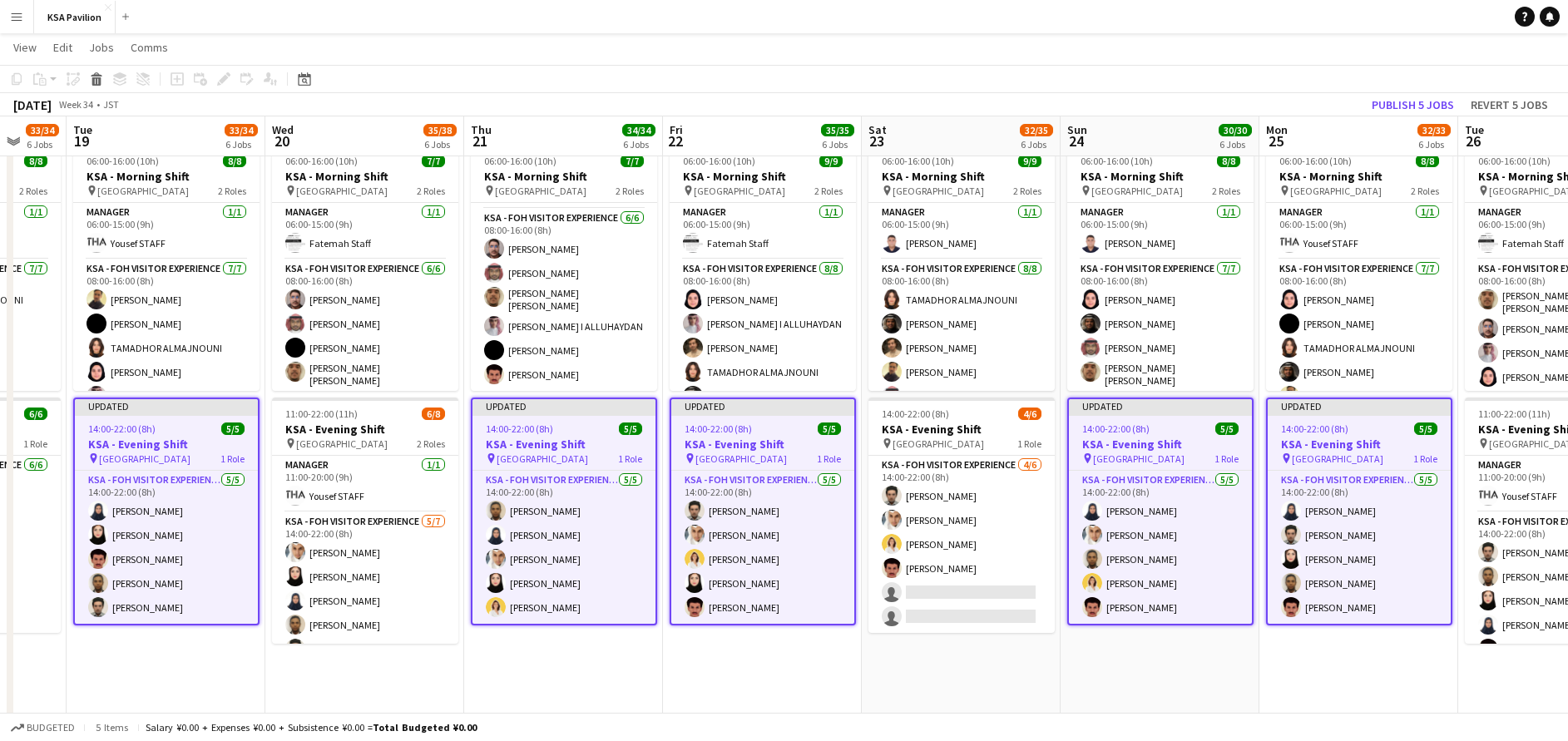
click at [901, 714] on div "Budgeted 5 items Salary ¥0.00 + Expenses ¥0.00 + Subsistence ¥0.00 = Total Budg…" at bounding box center [784, 727] width 1568 height 29
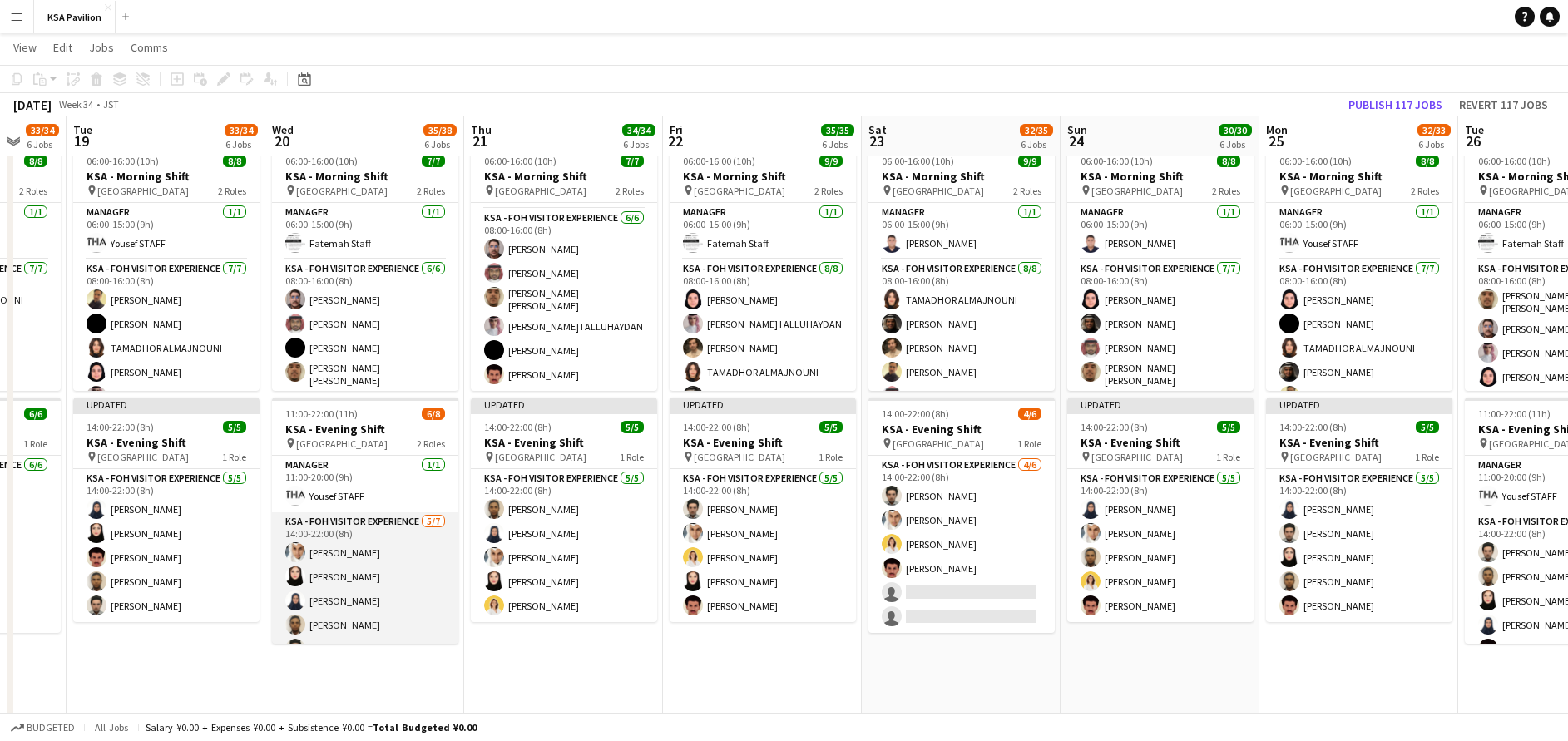
click at [366, 549] on app-card-role "KSA - FOH Visitor Experience [DATE] 14:00-22:00 (8h) Abdullah Alghoniman [PERSO…" at bounding box center [365, 612] width 186 height 201
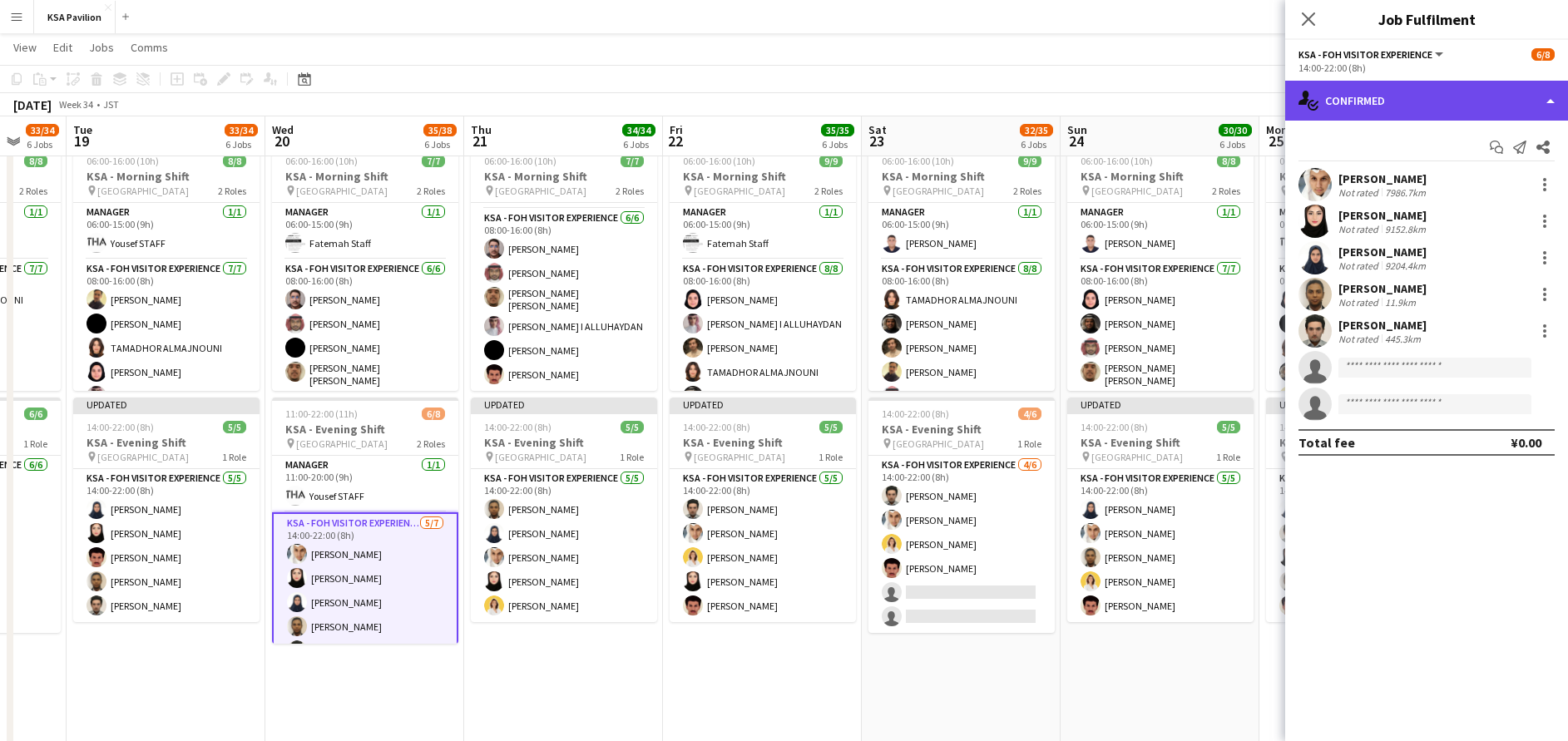
click at [1393, 86] on div "single-neutral-actions-check-2 Confirmed" at bounding box center [1426, 100] width 282 height 40
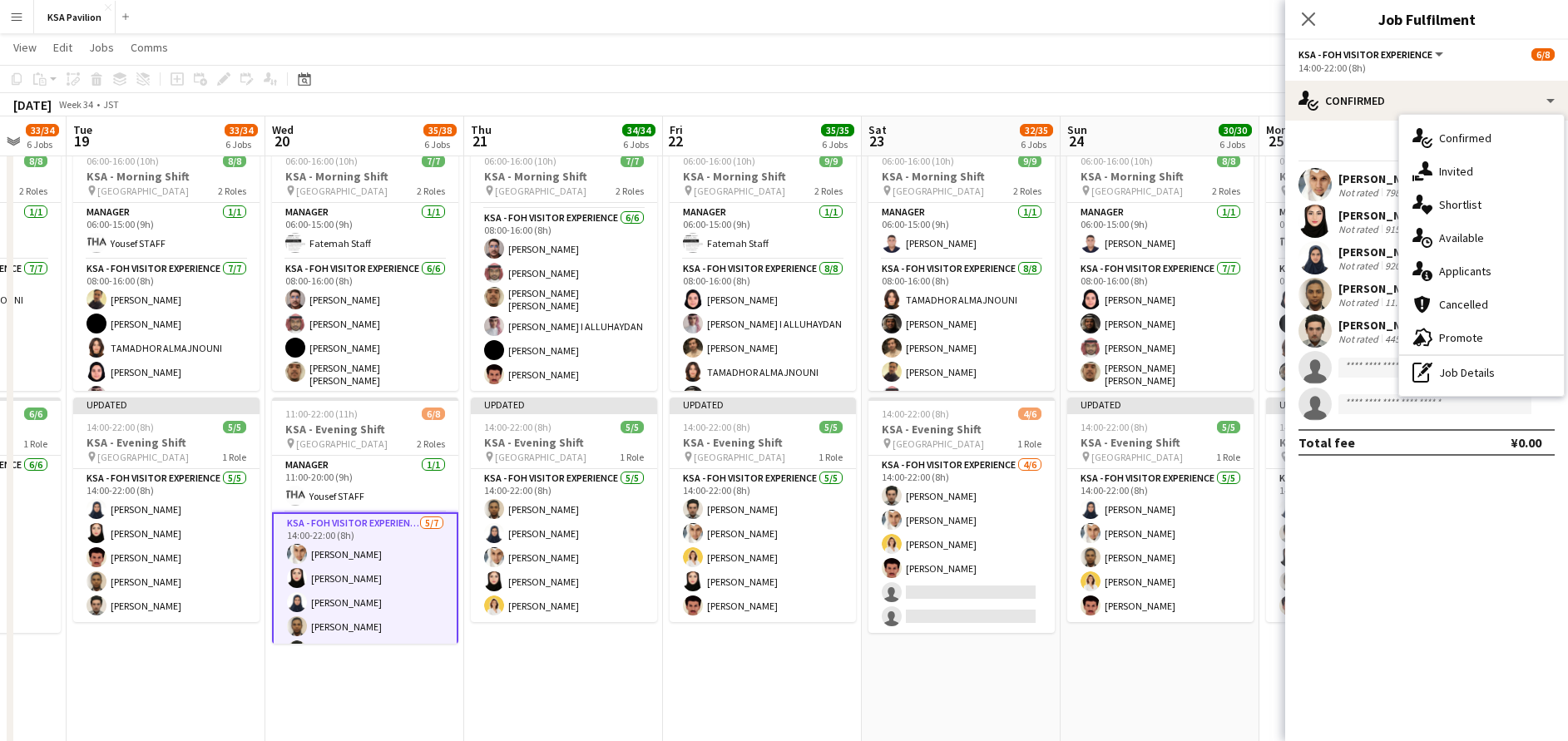
drag, startPoint x: 1430, startPoint y: 373, endPoint x: 1432, endPoint y: 347, distance: 26.1
click at [1430, 370] on icon "pen-write" at bounding box center [1423, 373] width 20 height 20
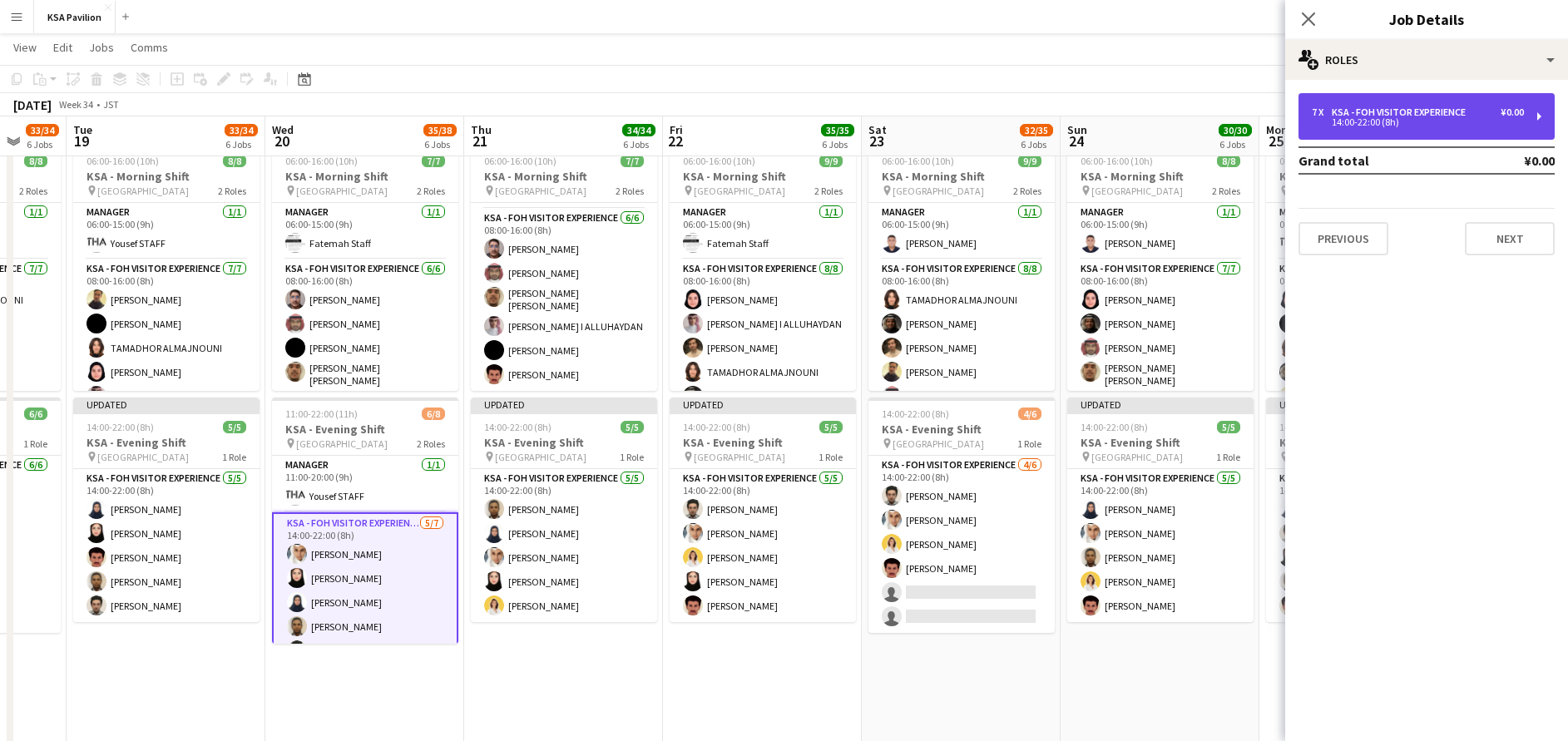
click at [1411, 114] on div "KSA - FOH Visitor Experience" at bounding box center [1402, 112] width 141 height 12
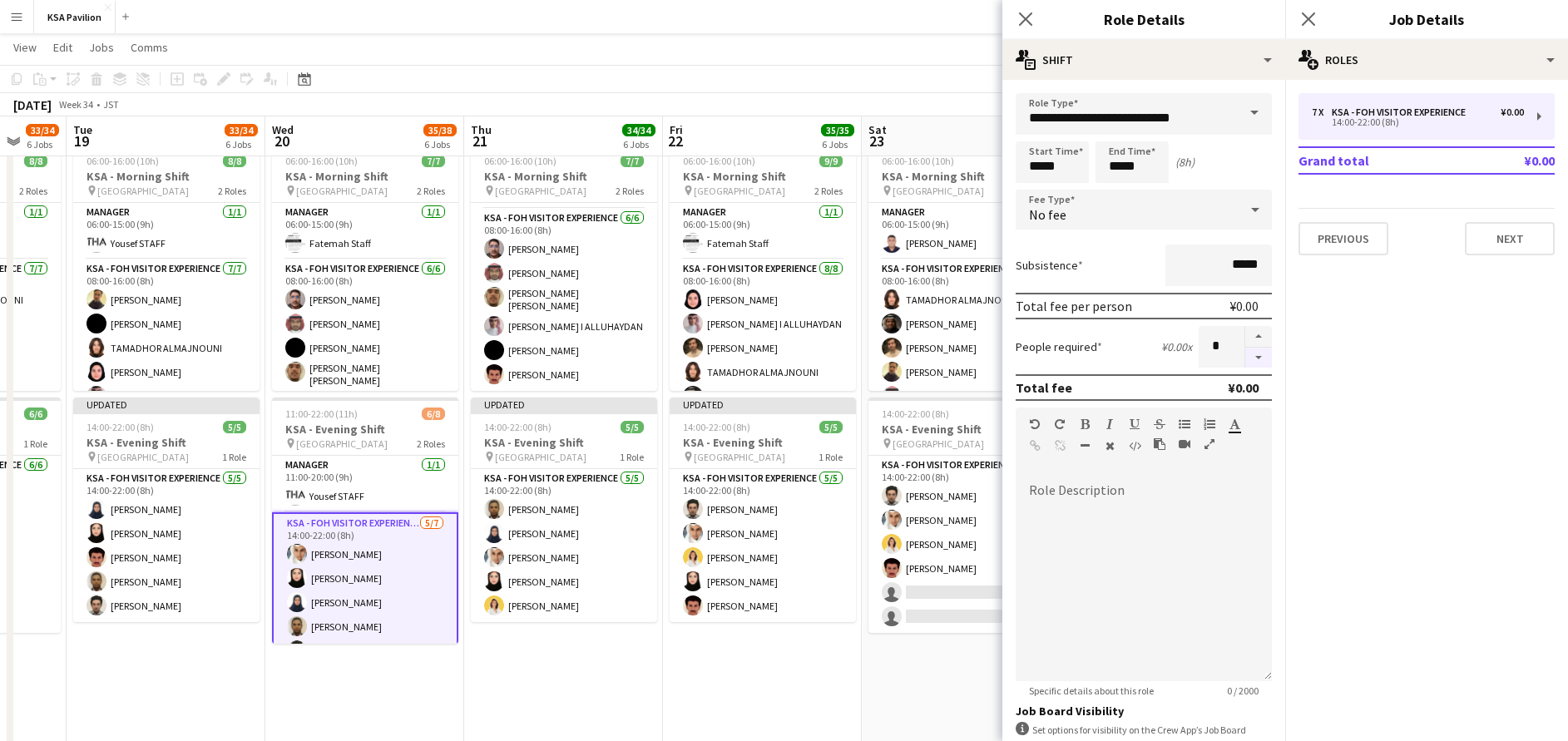
click at [1246, 361] on button "button" at bounding box center [1259, 358] width 27 height 20
type input "*"
click at [1303, 19] on icon "Close pop-in" at bounding box center [1308, 19] width 16 height 16
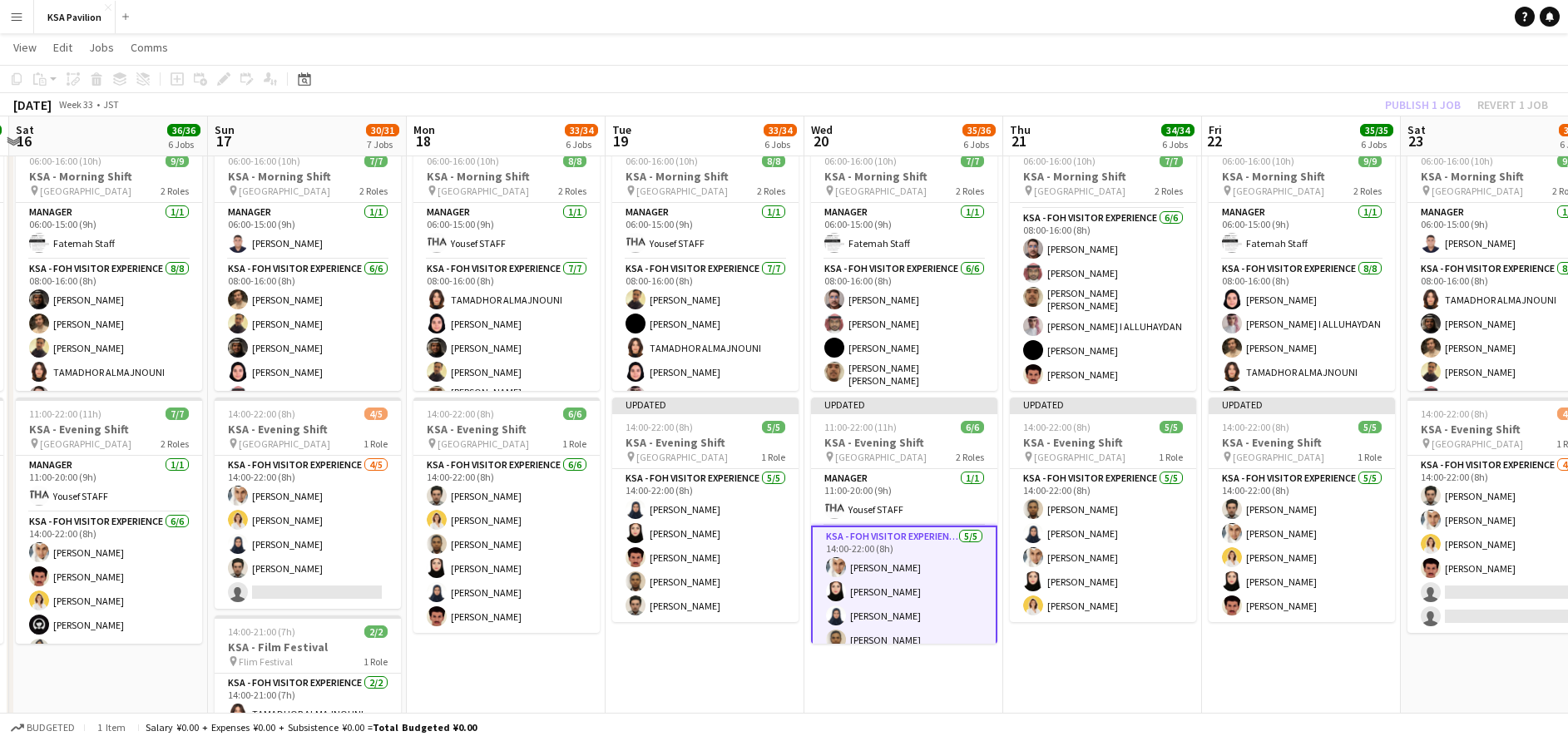
scroll to position [0, 333]
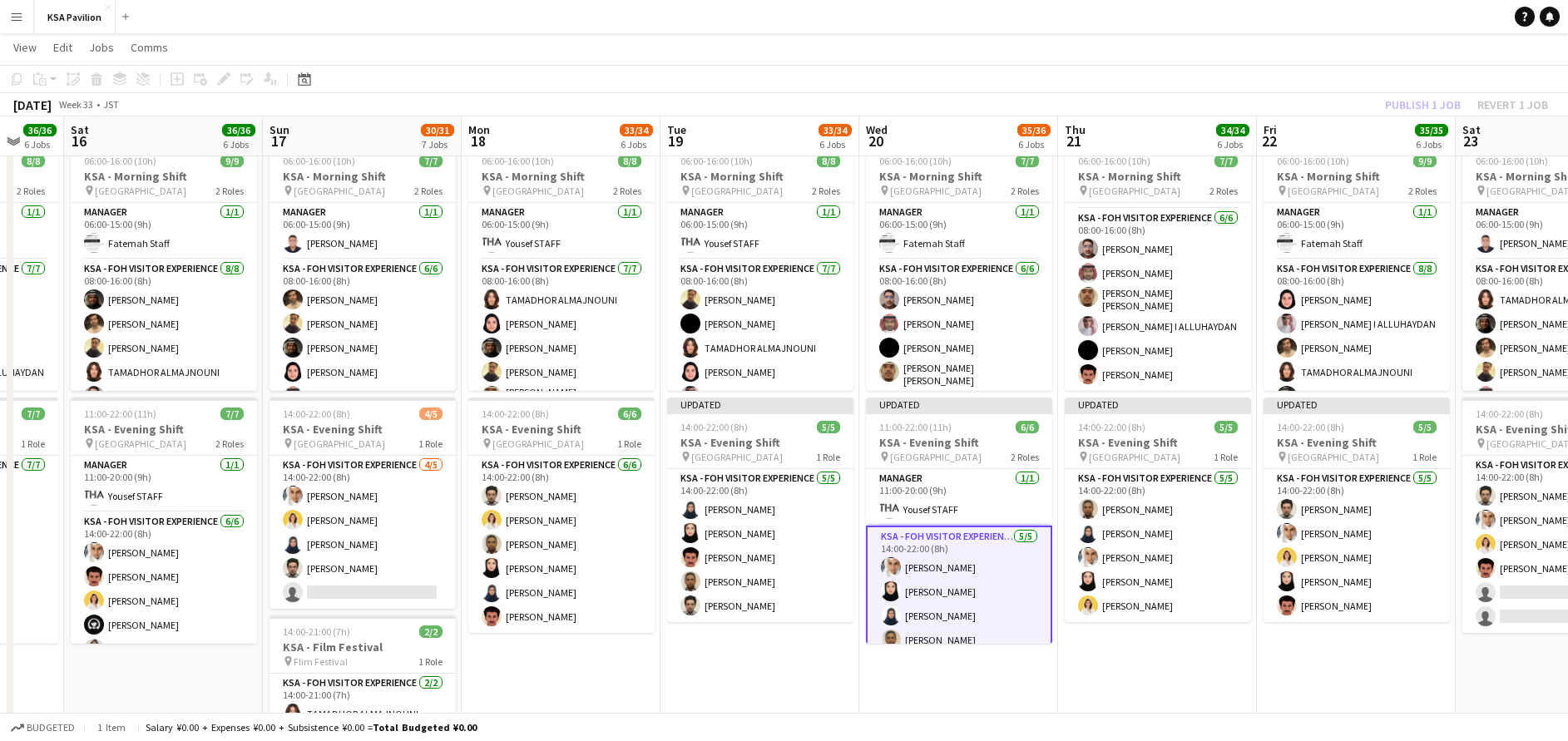
drag, startPoint x: 974, startPoint y: 642, endPoint x: 1586, endPoint y: 576, distance: 615.5
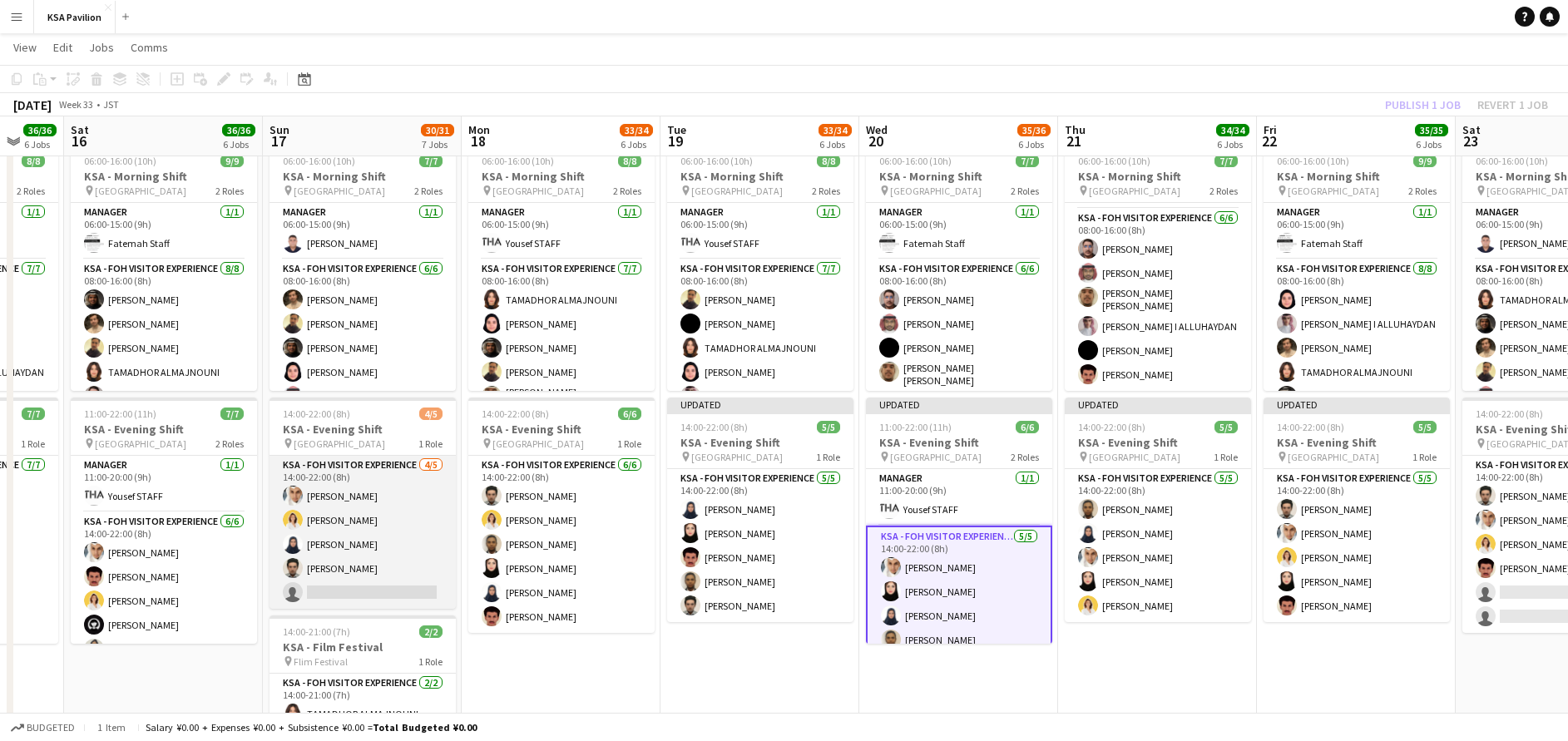
click at [375, 484] on app-card-role "KSA - FOH Visitor Experience [DATE] 14:00-22:00 (8h) Abdullah Alghoniman [PERSO…" at bounding box center [362, 532] width 186 height 153
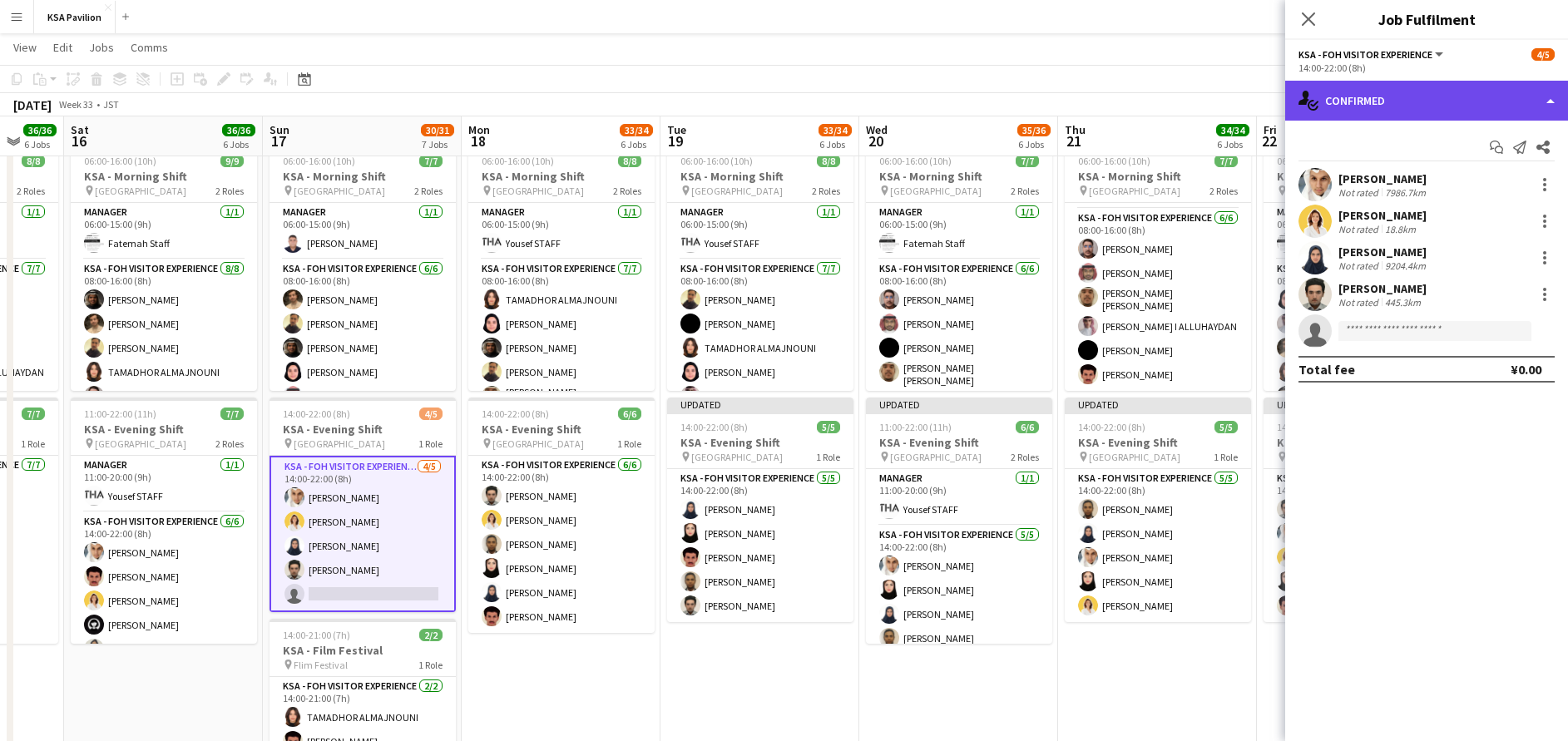
click at [1371, 88] on div "single-neutral-actions-check-2 Confirmed" at bounding box center [1426, 100] width 282 height 40
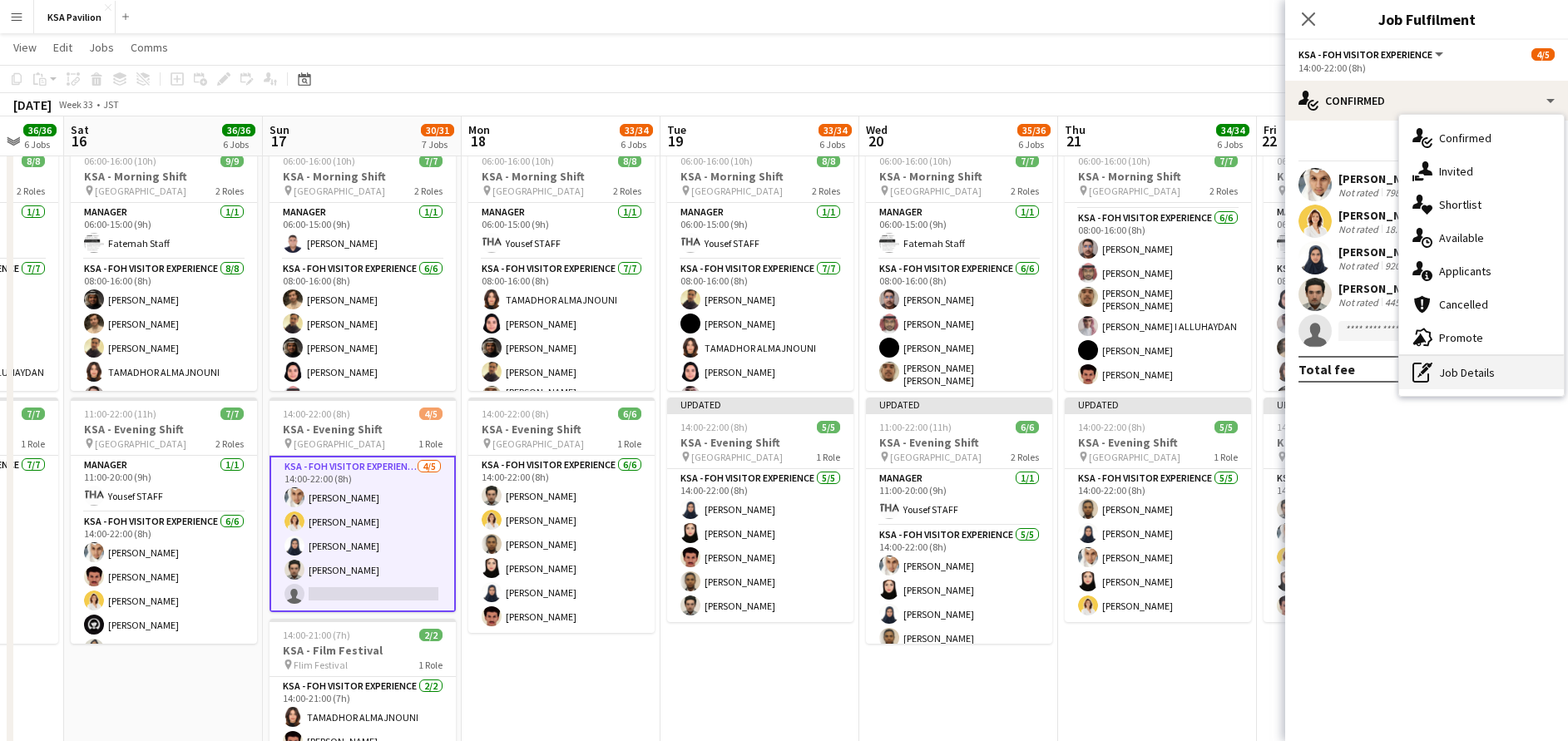
click at [1440, 383] on div "pen-write Job Details" at bounding box center [1482, 372] width 165 height 33
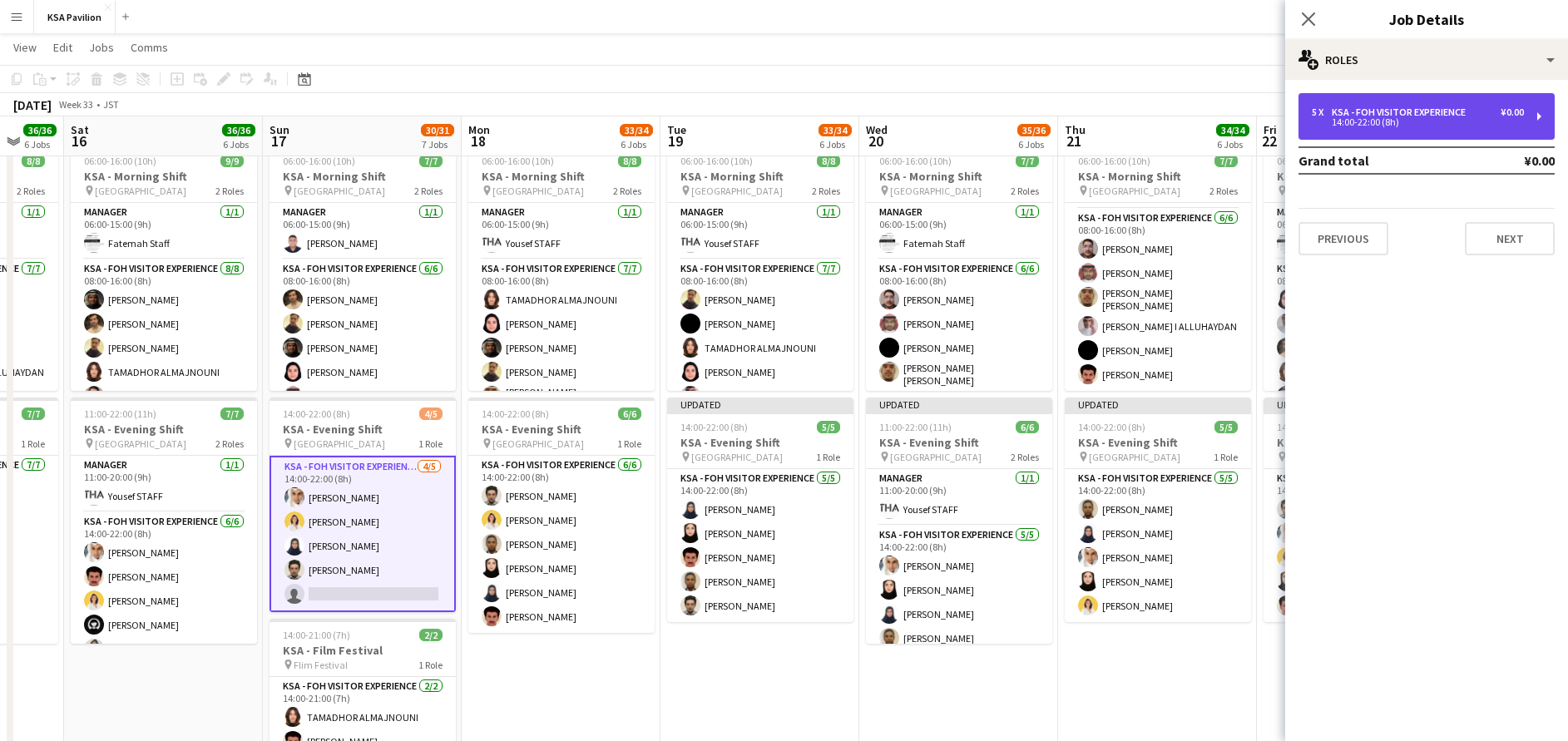
click at [1432, 127] on div "5 x KSA - FOH Visitor Experience ¥0.00 14:00-22:00 (8h)" at bounding box center [1426, 117] width 257 height 46
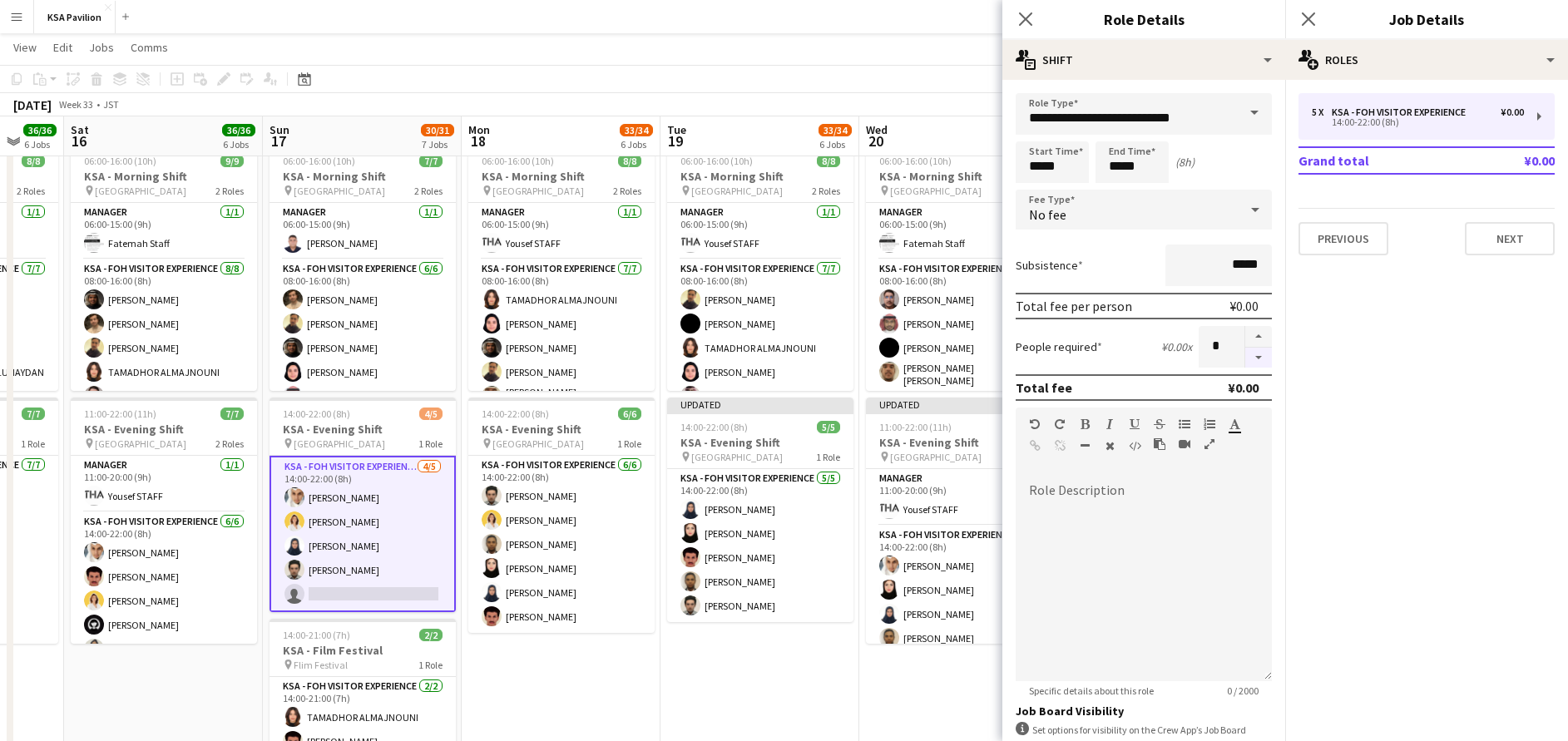
click at [1246, 356] on button "button" at bounding box center [1259, 358] width 27 height 20
type input "*"
click at [1305, 18] on icon "Close pop-in" at bounding box center [1308, 19] width 16 height 16
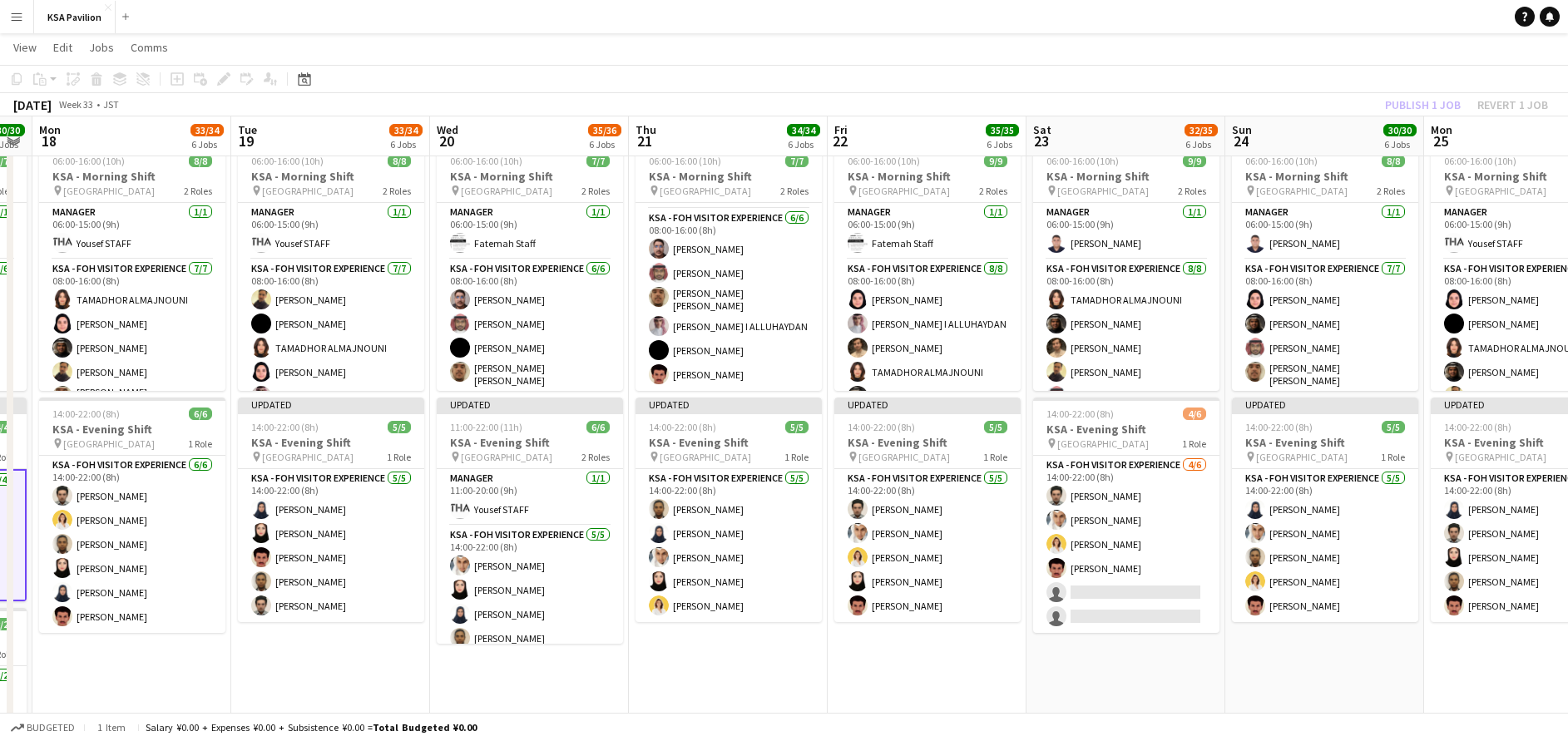
drag, startPoint x: 1404, startPoint y: 651, endPoint x: 1005, endPoint y: 626, distance: 399.8
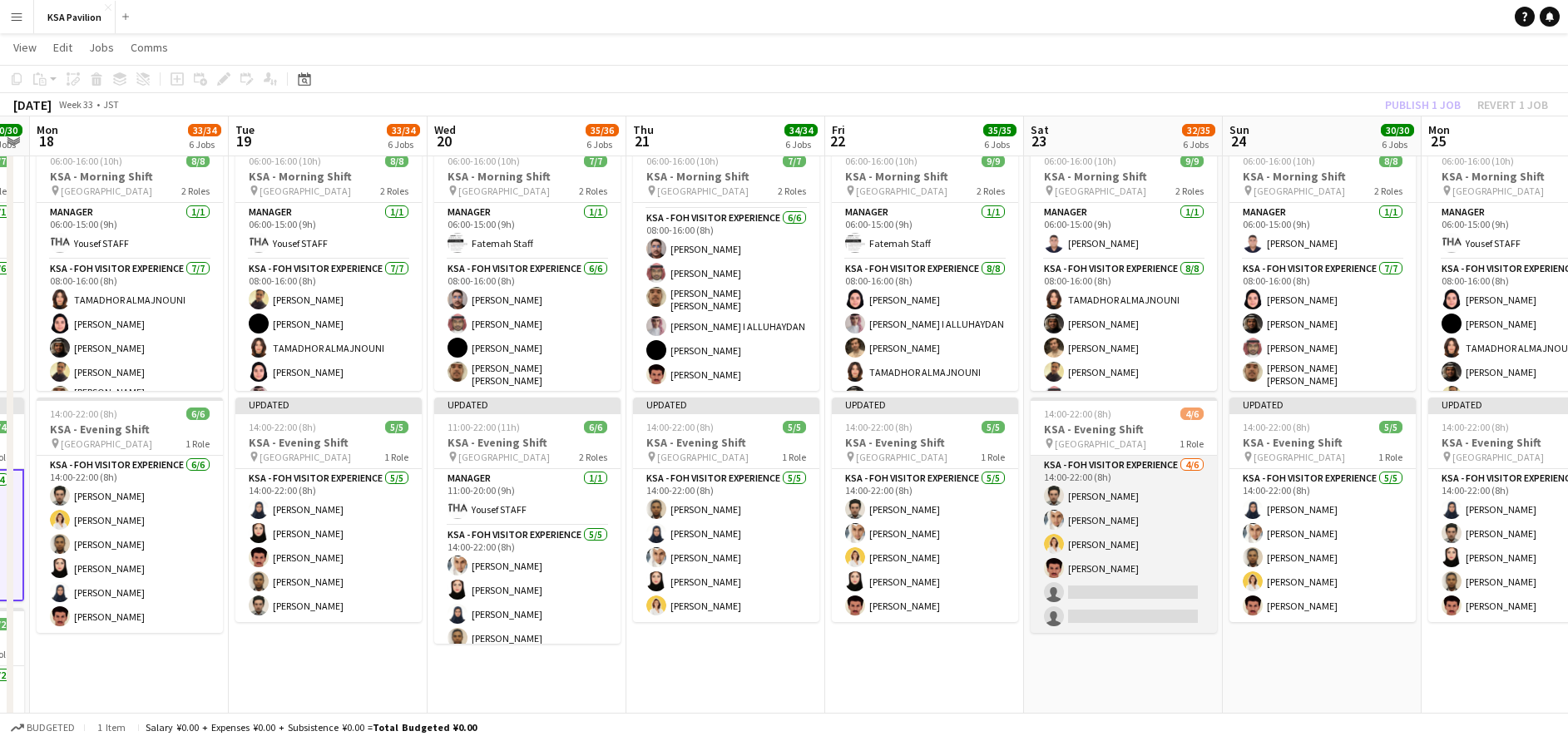
click at [1092, 527] on app-card-role "KSA - FOH Visitor Experience [DATE] 14:00-22:00 (8h) [PERSON_NAME] Abdullah Alg…" at bounding box center [1123, 544] width 186 height 177
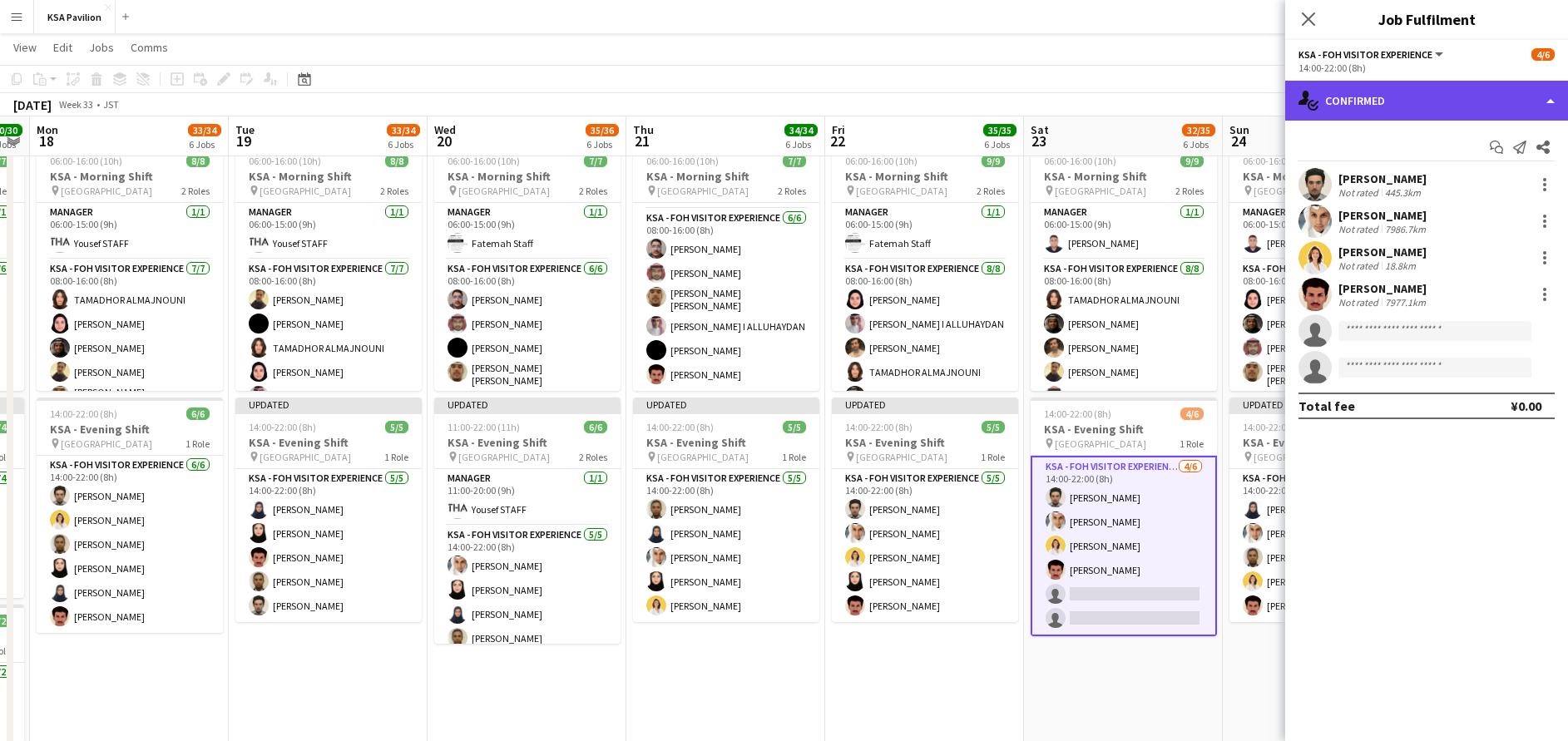
click at [1400, 94] on div "single-neutral-actions-check-2 Confirmed" at bounding box center [1426, 100] width 282 height 40
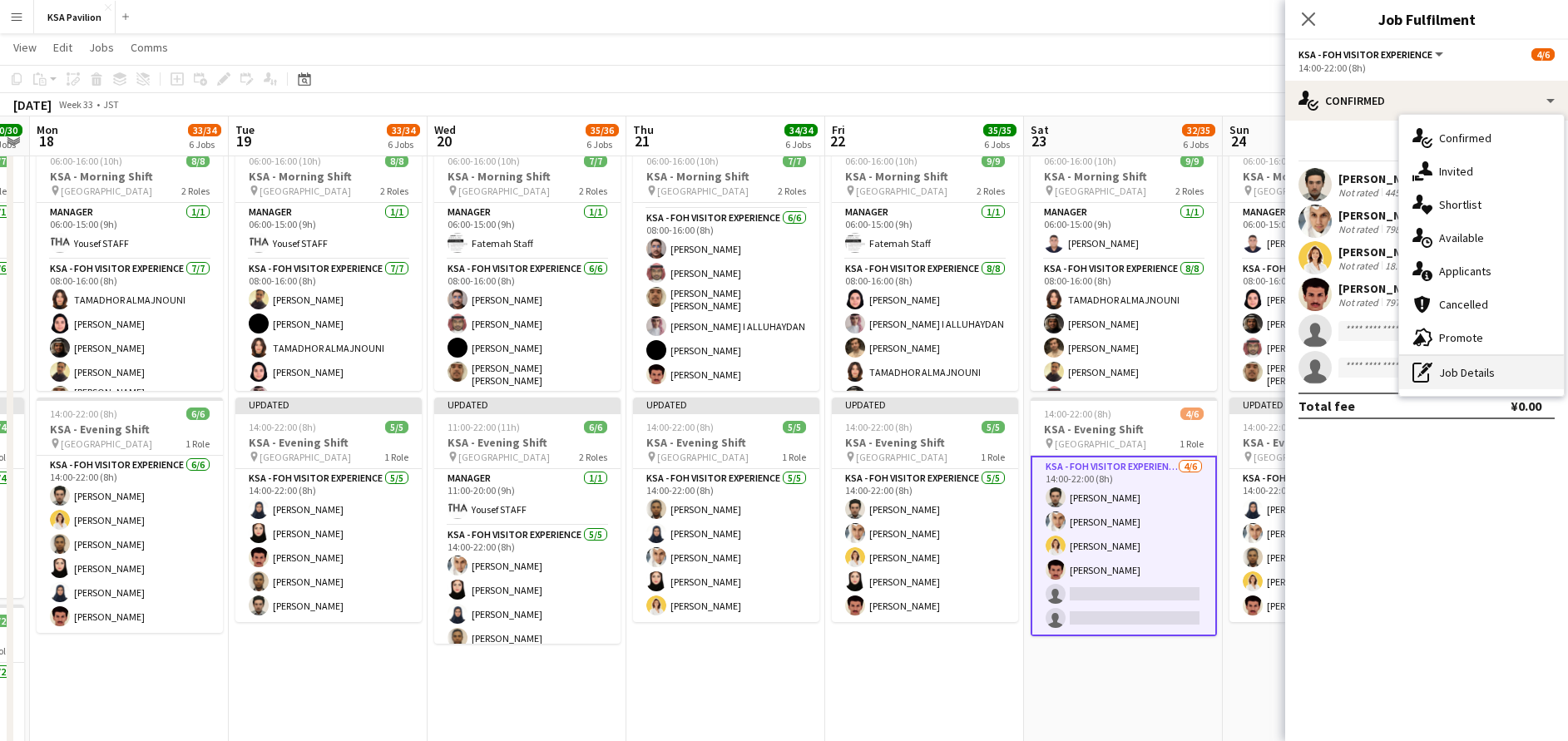
click at [1418, 371] on icon "pen-write" at bounding box center [1423, 373] width 20 height 20
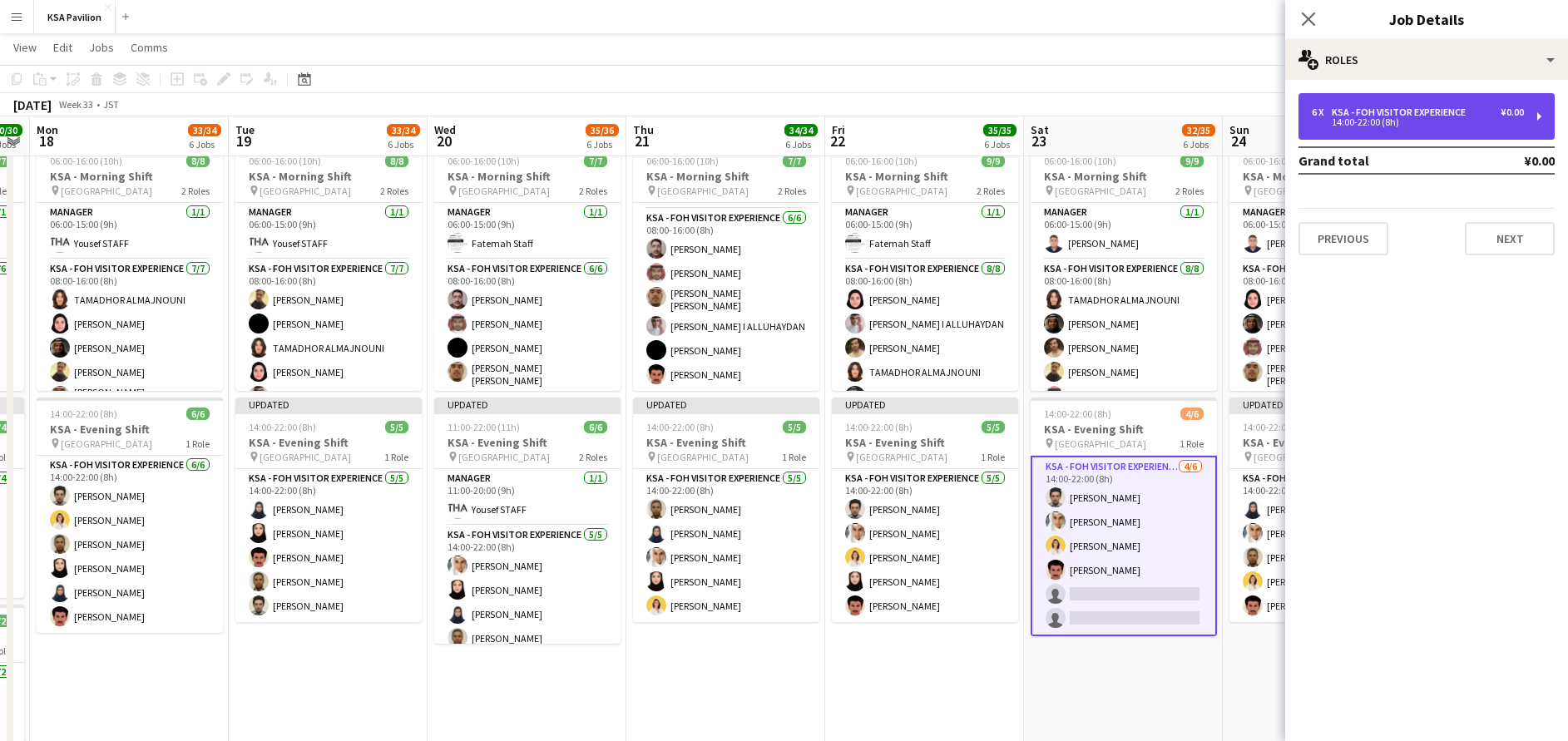
click at [1394, 105] on div "6 x KSA - FOH Visitor Experience ¥0.00 14:00-22:00 (8h)" at bounding box center [1426, 117] width 257 height 46
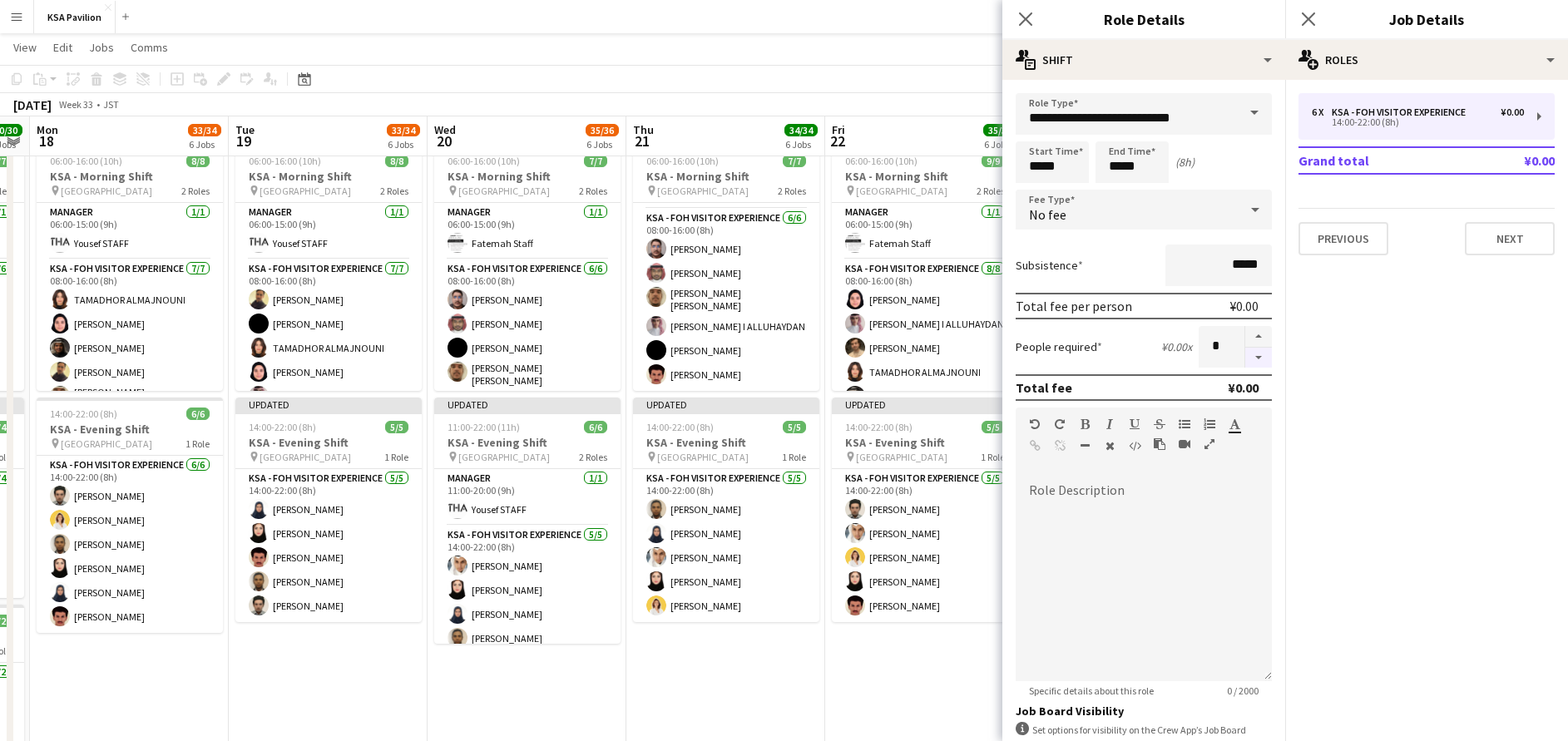
click at [1246, 356] on button "button" at bounding box center [1259, 358] width 27 height 20
type input "*"
click at [1308, 20] on icon "Close pop-in" at bounding box center [1308, 19] width 16 height 16
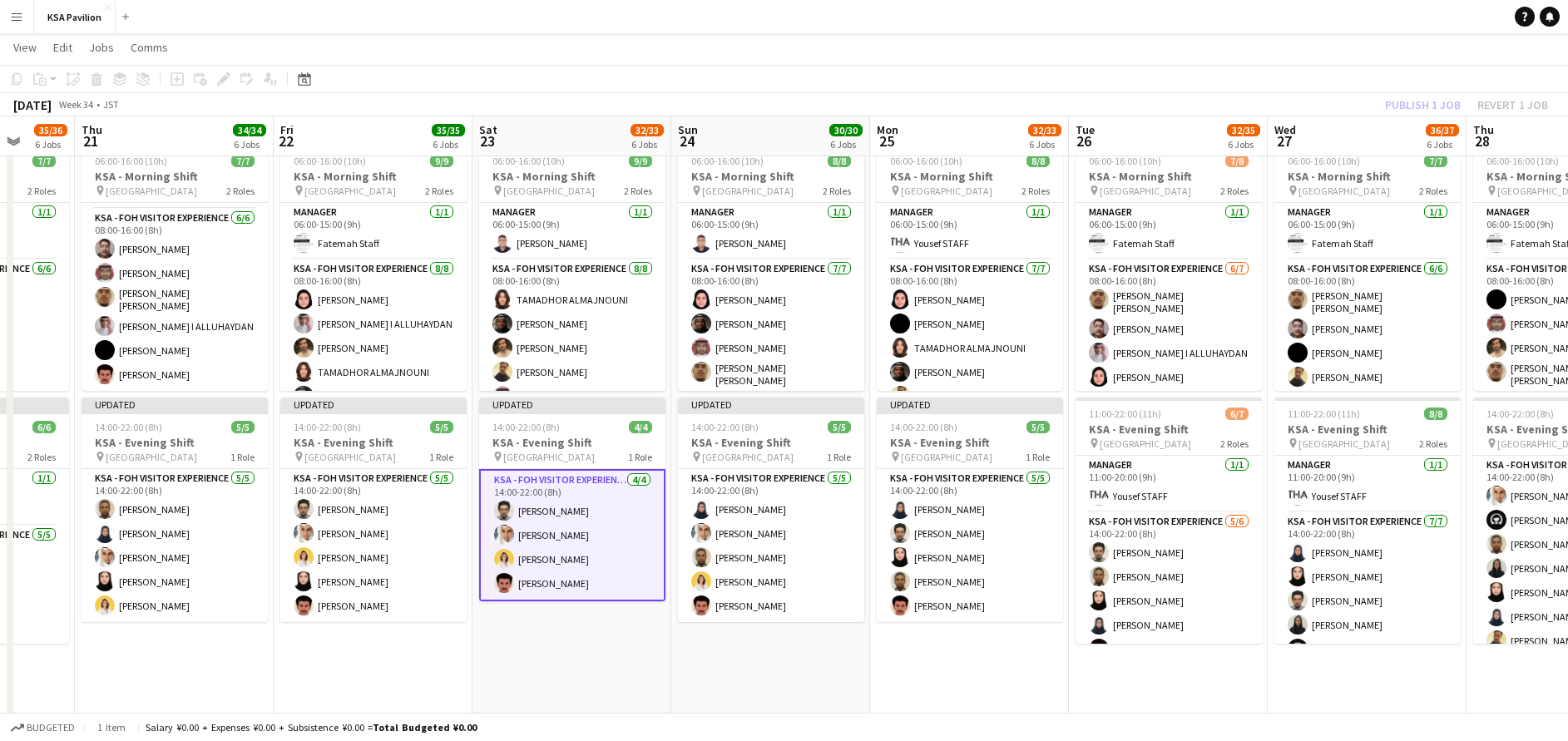
scroll to position [0, 528]
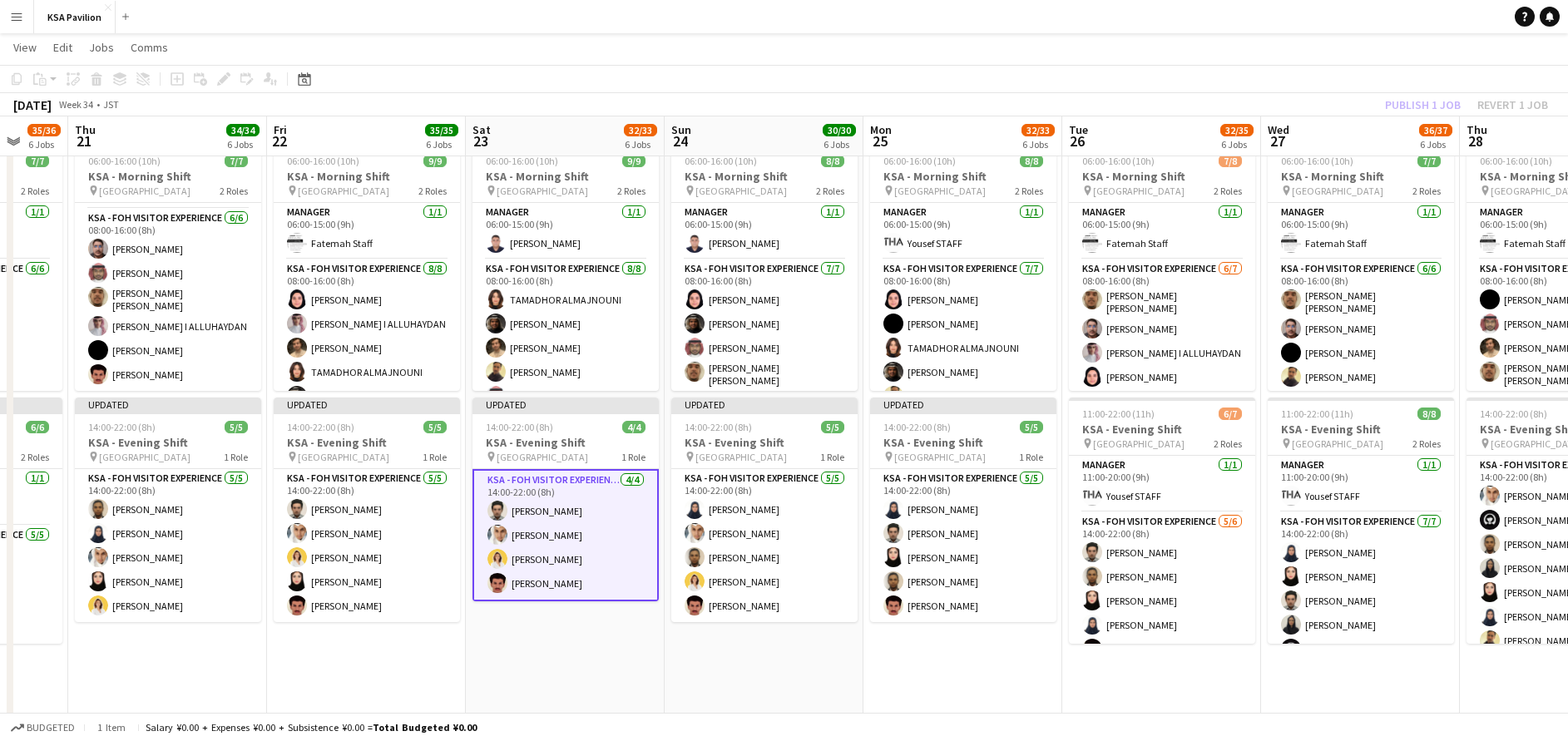
drag, startPoint x: 1412, startPoint y: 672, endPoint x: 854, endPoint y: 711, distance: 559.4
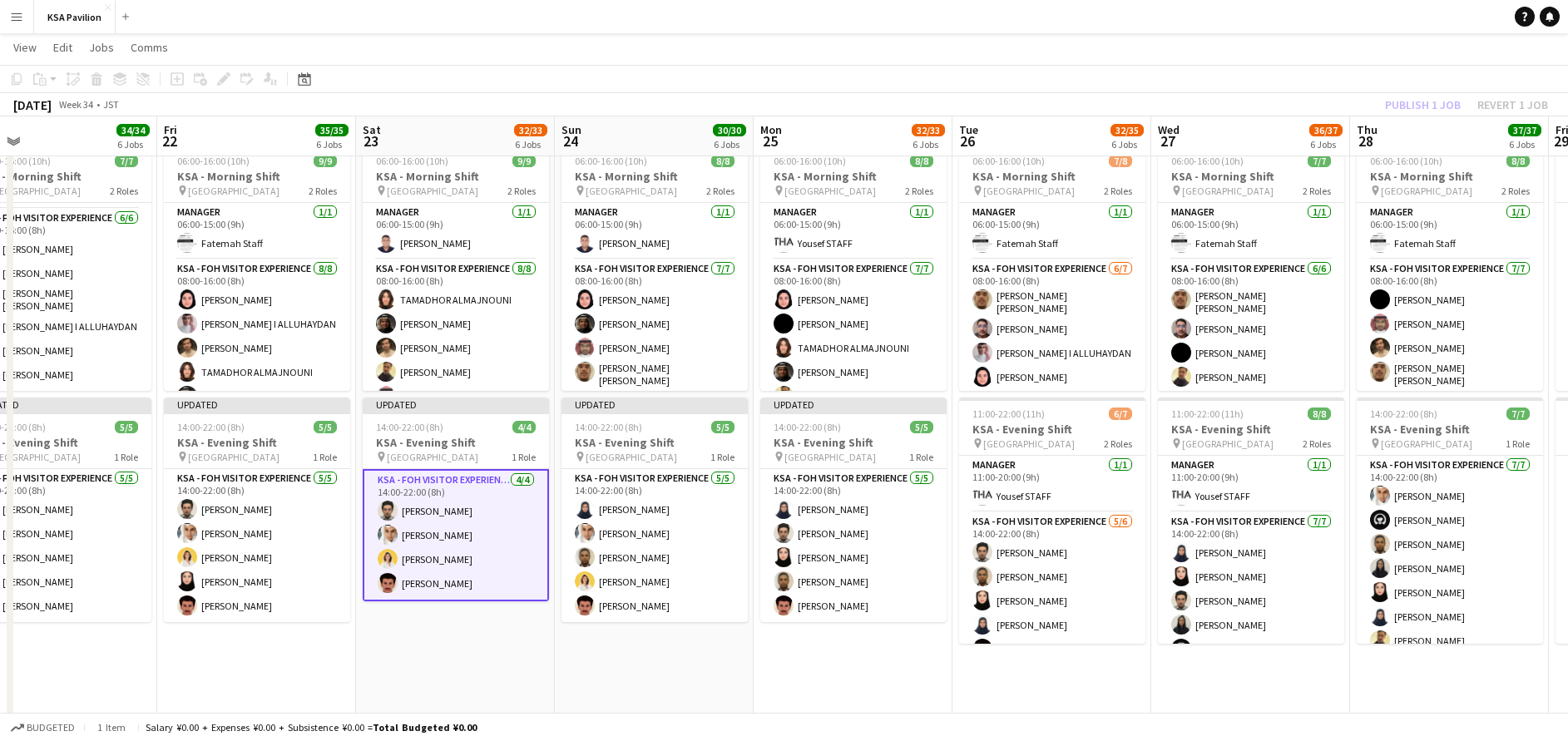
scroll to position [0, 483]
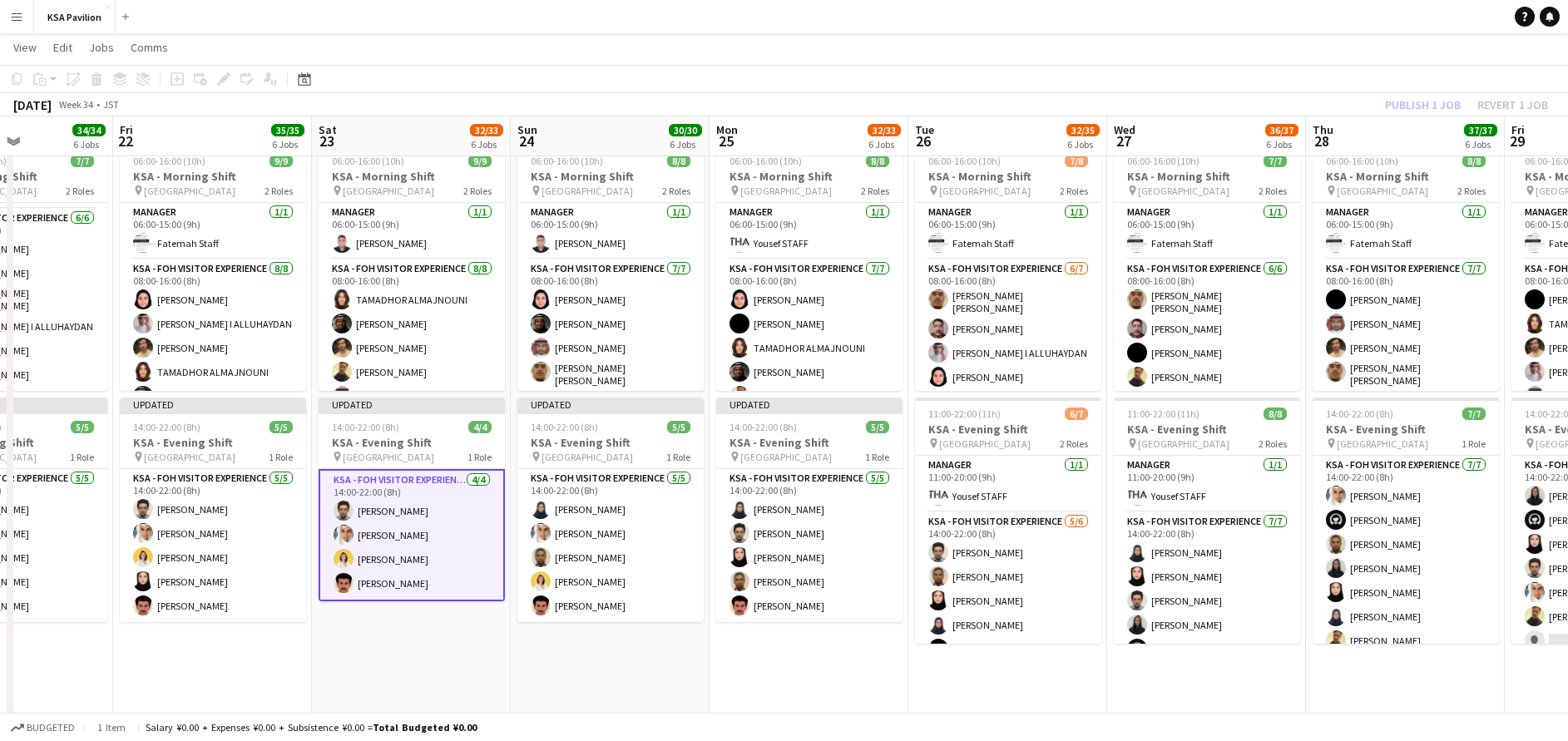
drag, startPoint x: 1230, startPoint y: 662, endPoint x: 1076, endPoint y: 670, distance: 154.2
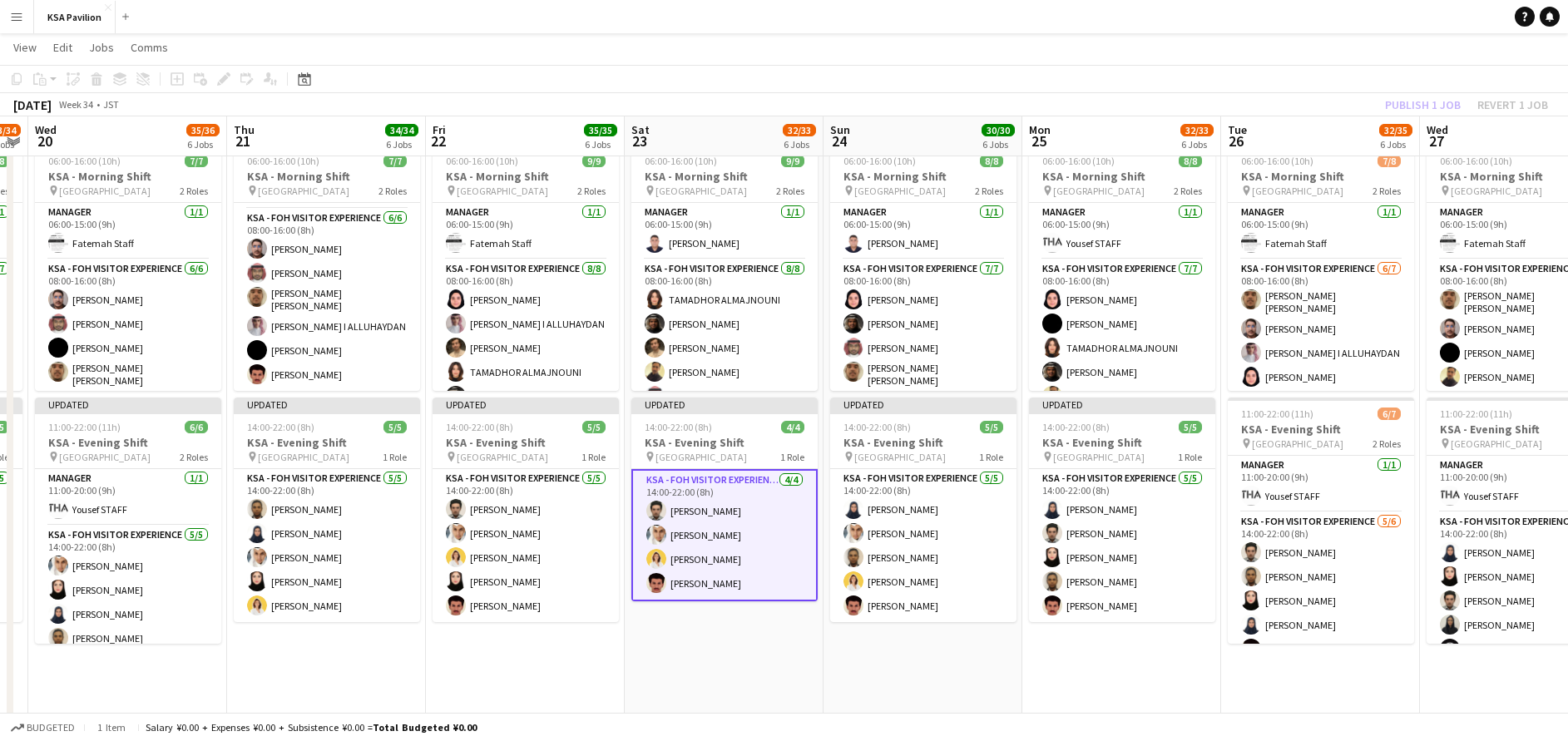
scroll to position [0, 467]
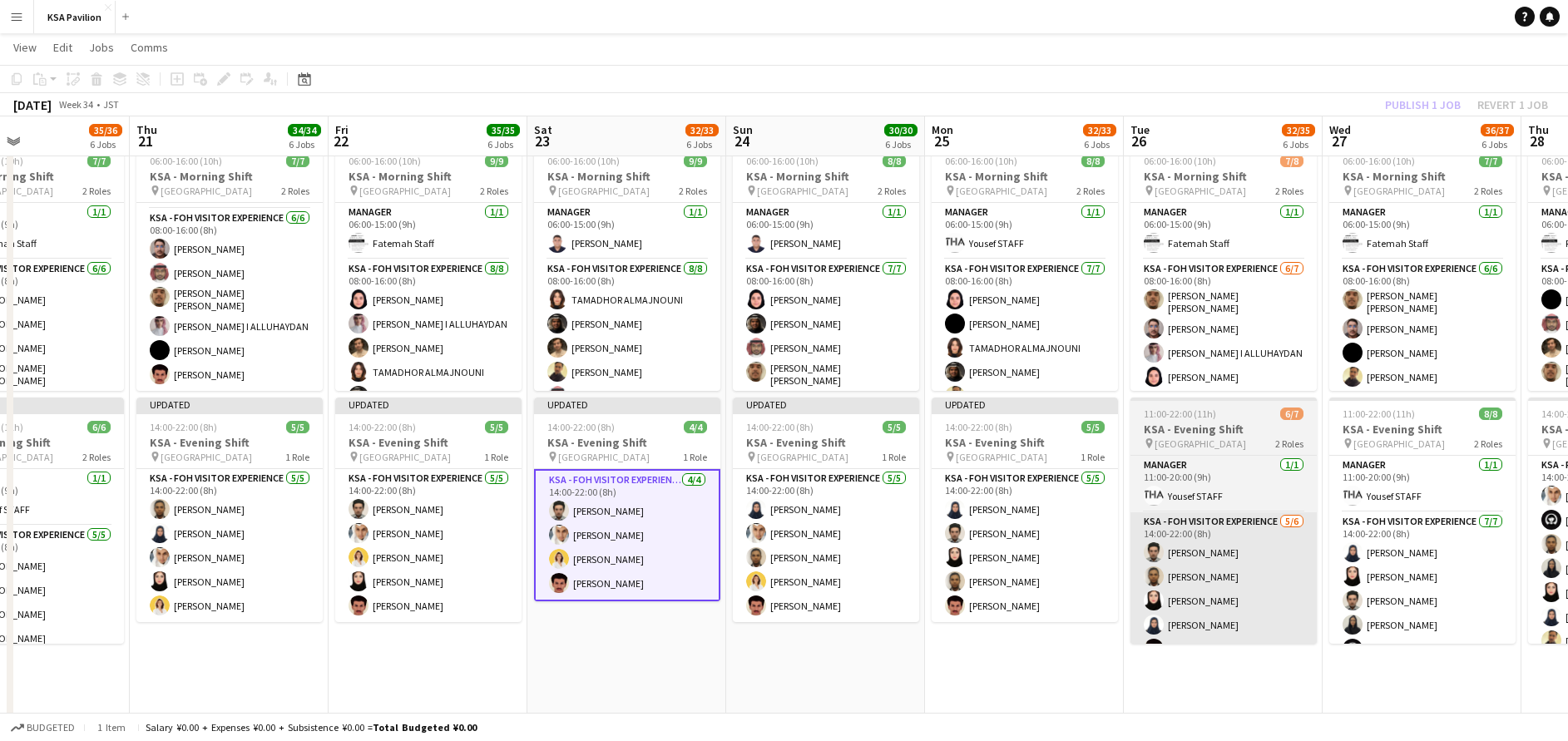
drag, startPoint x: 1102, startPoint y: 667, endPoint x: 1455, endPoint y: 621, distance: 356.0
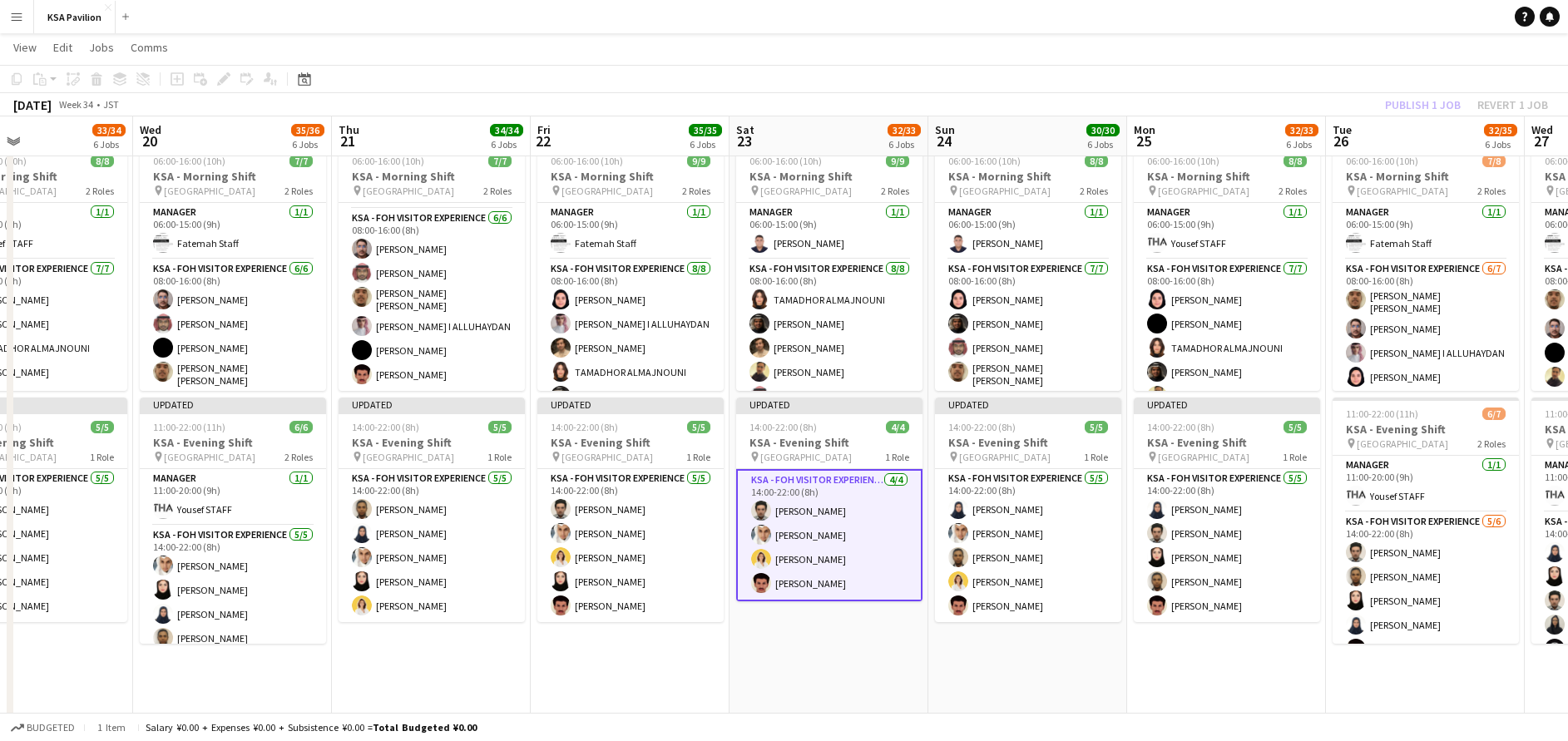
drag, startPoint x: 965, startPoint y: 684, endPoint x: 1148, endPoint y: 666, distance: 183.9
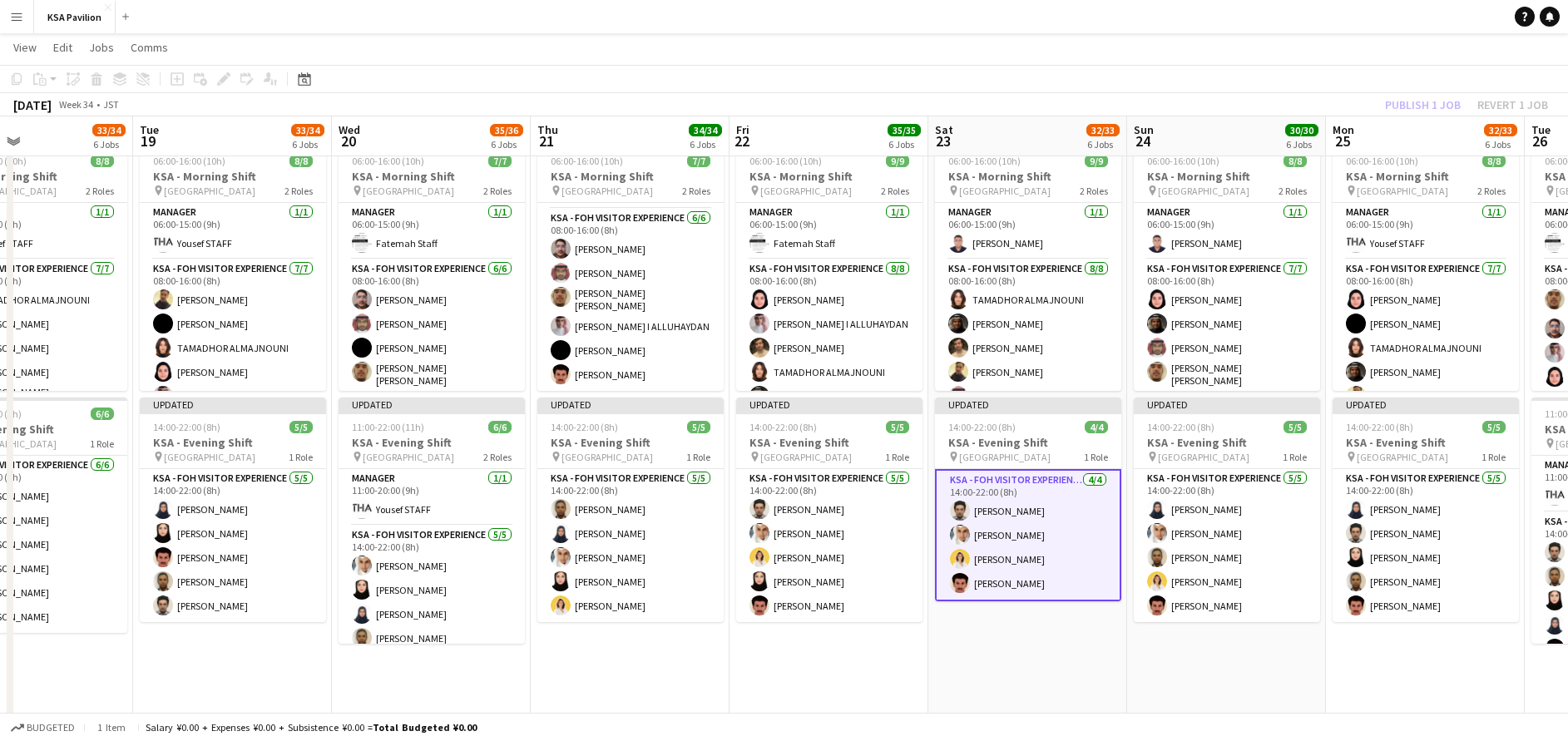
scroll to position [0, 470]
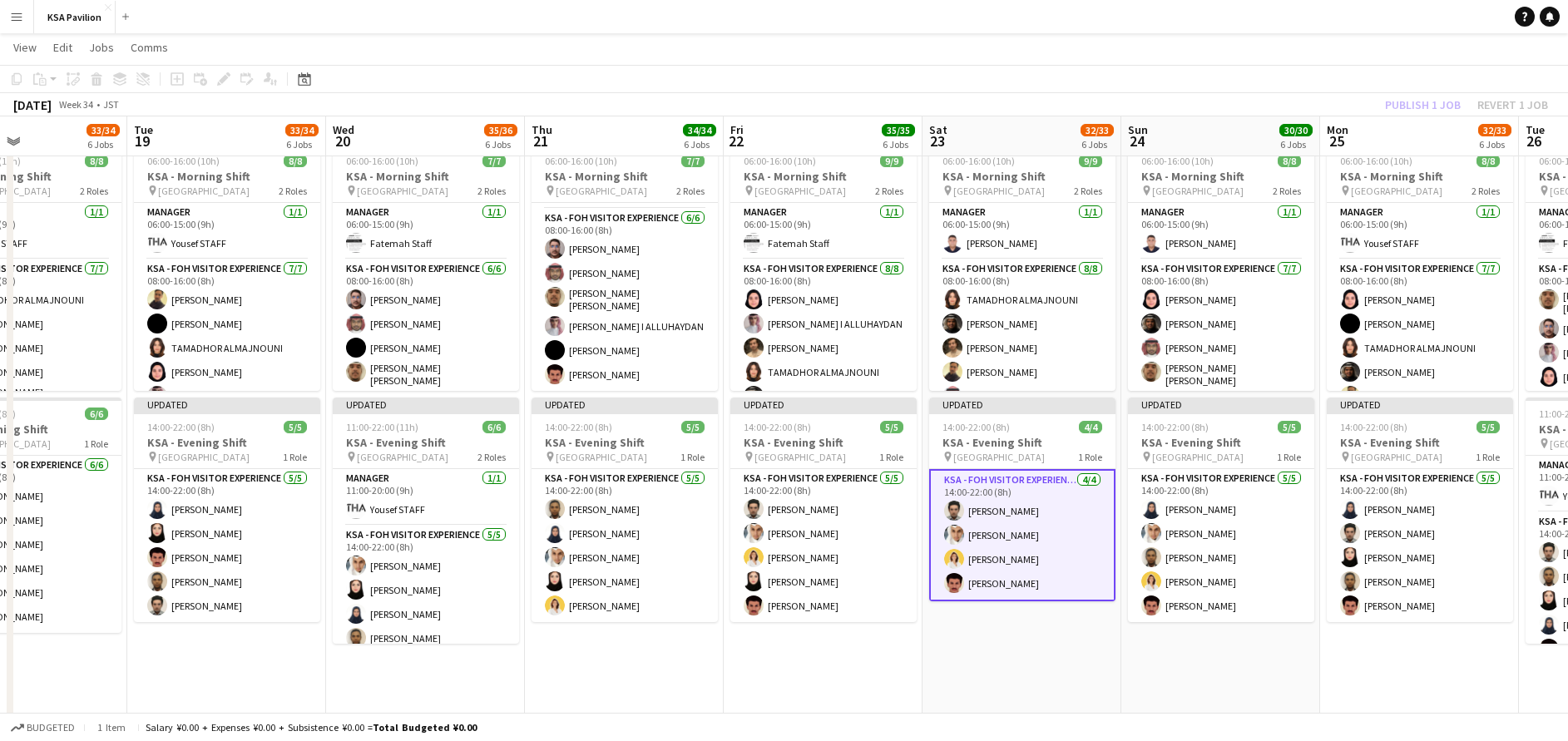
click at [1083, 672] on app-date-cell "06:00-16:00 (10h) 9/9 KSA - Morning Shift pin [GEOGRAPHIC_DATA] 2 Roles Manager…" at bounding box center [1022, 464] width 199 height 652
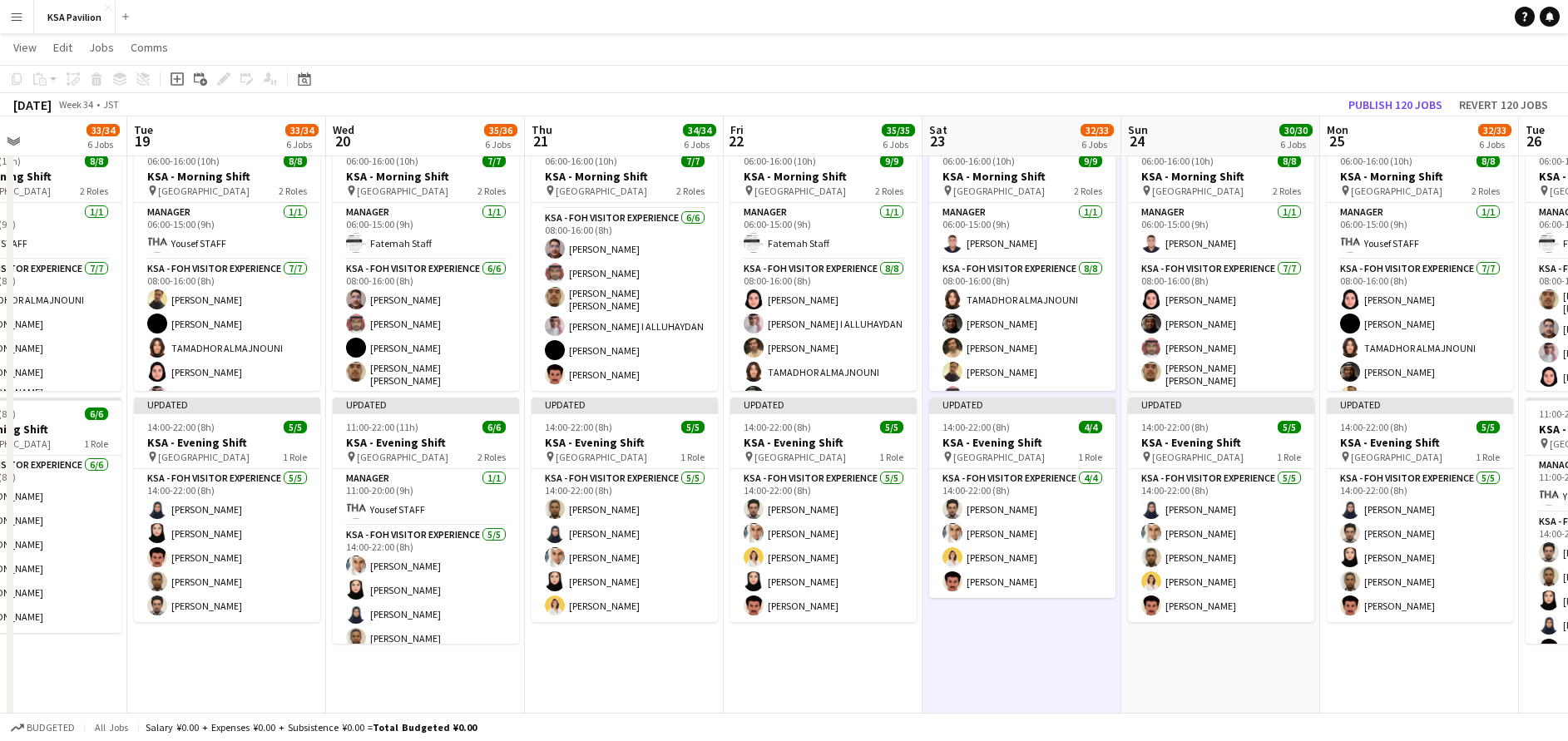
click at [812, 659] on app-date-cell "06:00-16:00 (10h) 9/9 KSA - Morning Shift pin [GEOGRAPHIC_DATA] 2 Roles Manager…" at bounding box center [822, 464] width 199 height 652
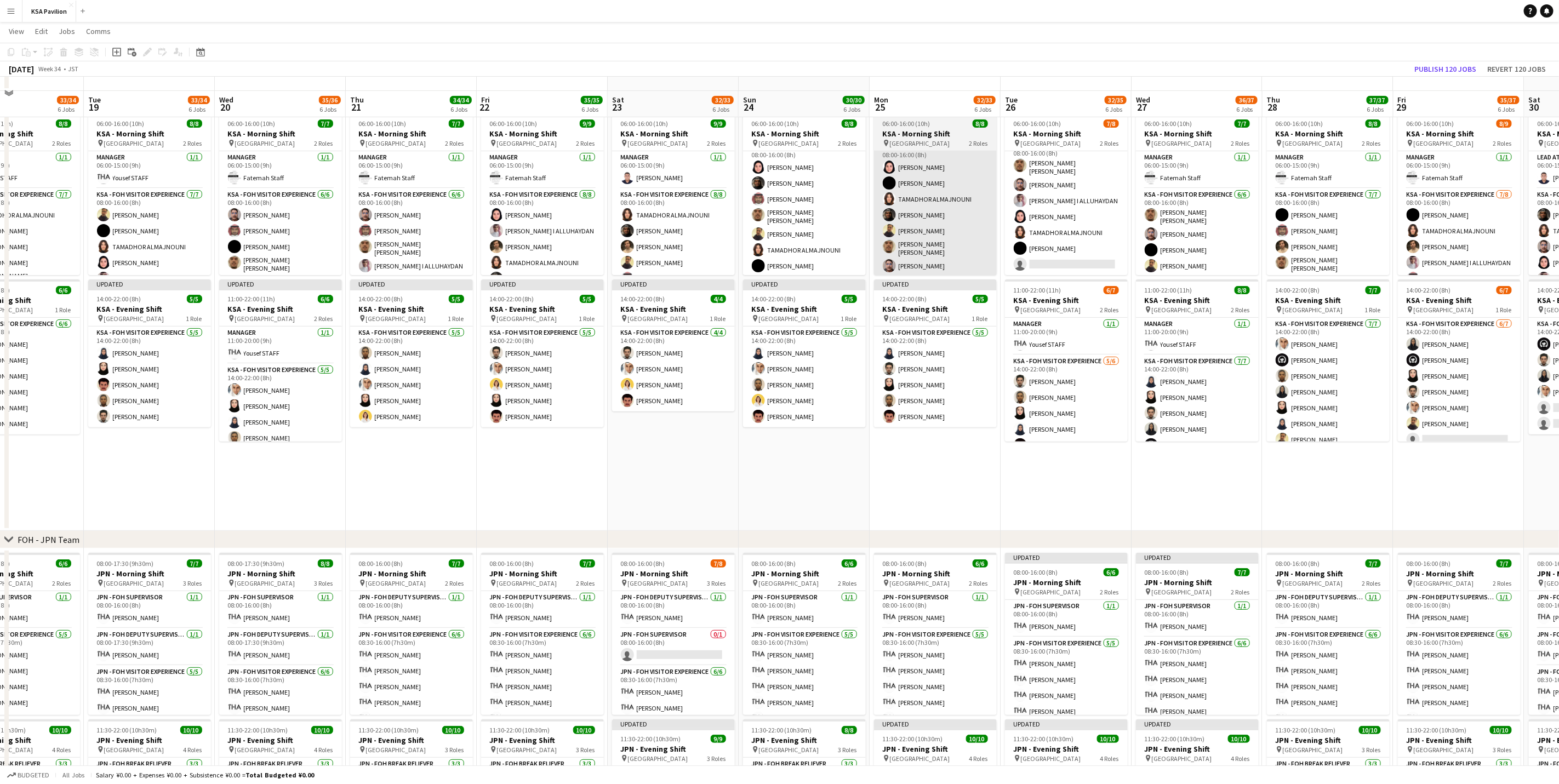
scroll to position [82, 0]
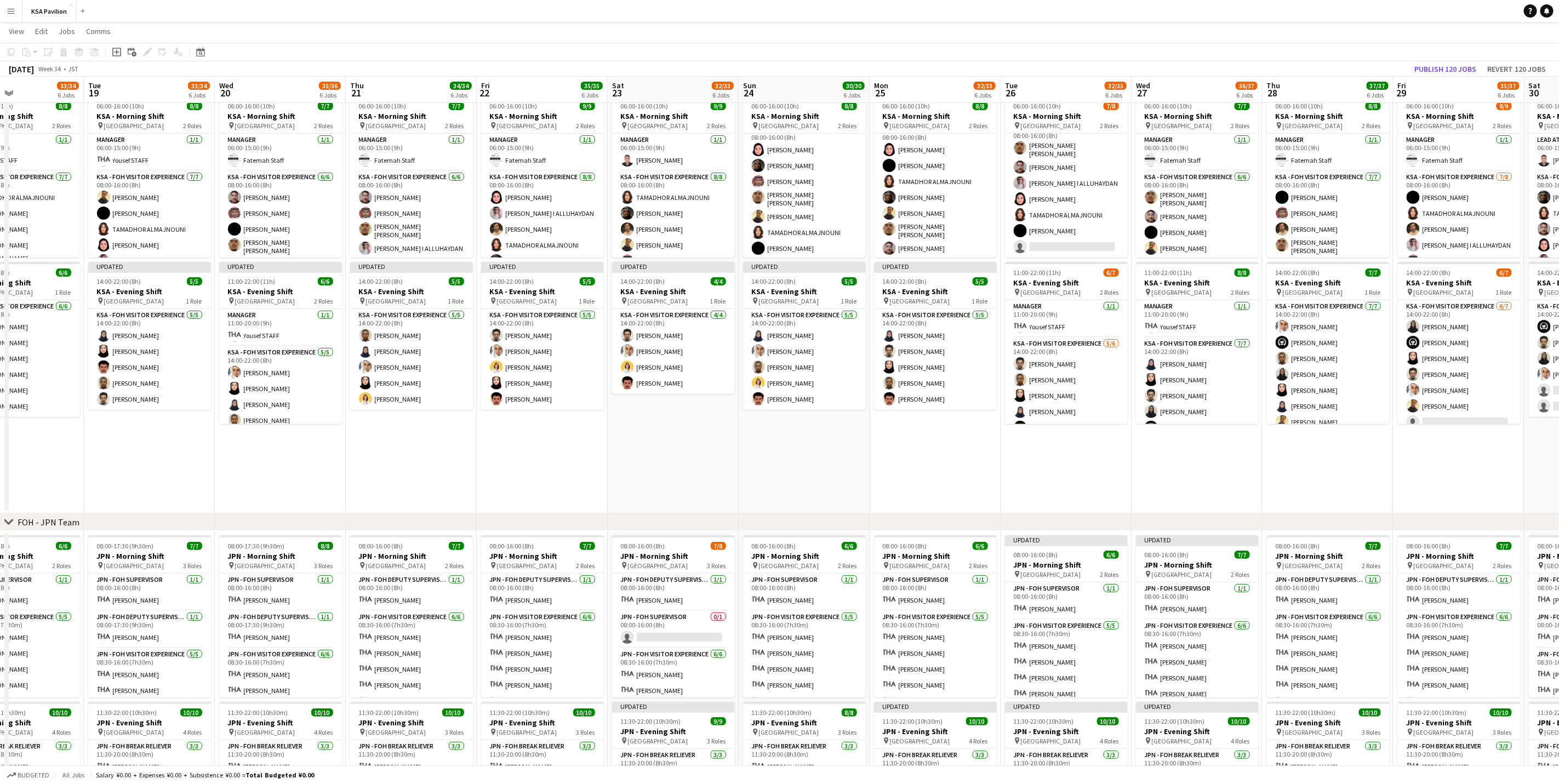
click at [8, 12] on app-icon "Menu" at bounding box center [11, 11] width 9 height 9
click at [170, 84] on link "Status" at bounding box center [165, 81] width 110 height 22
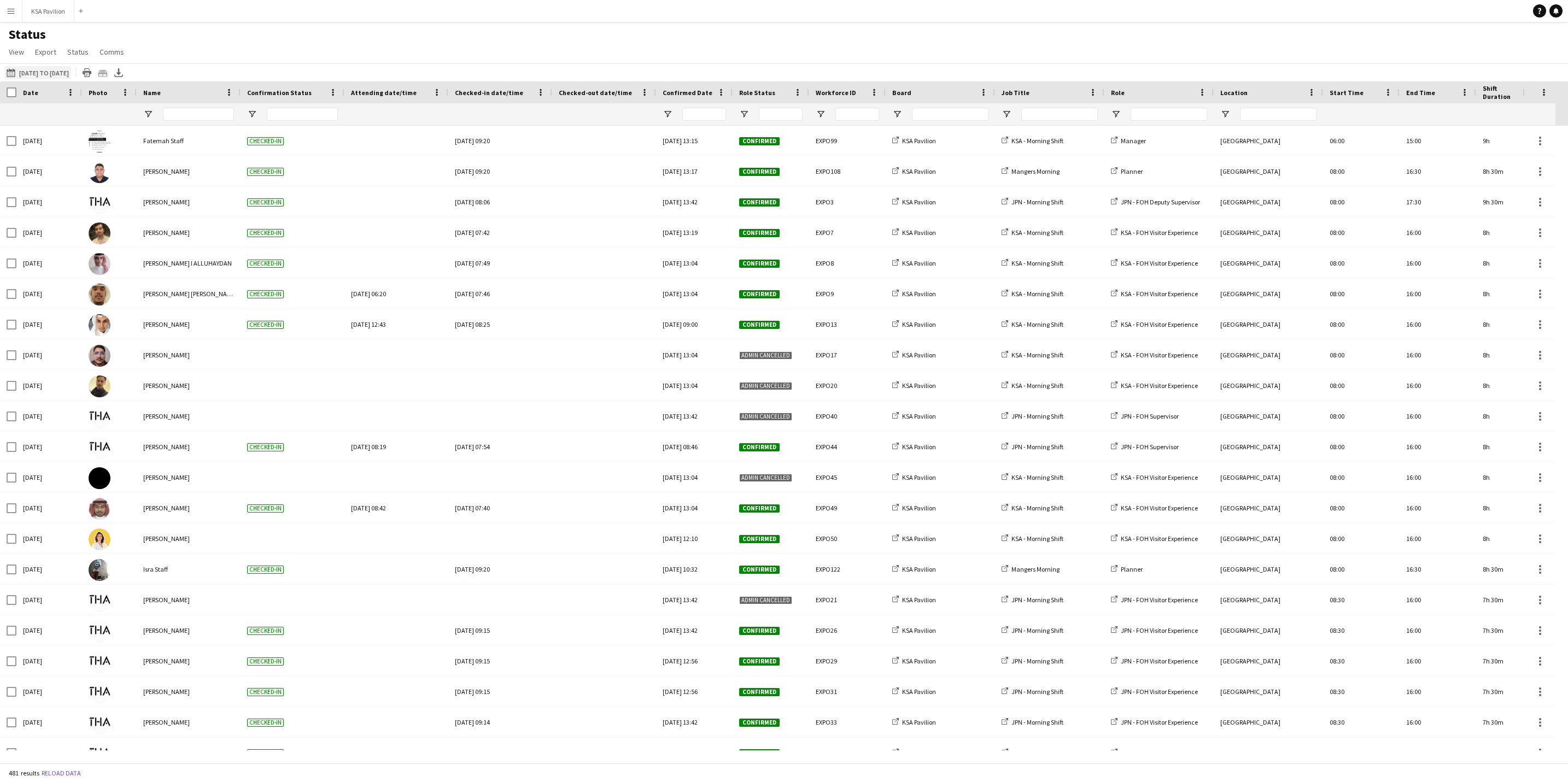
click at [30, 69] on button "[DATE] to [DATE] [DATE] to [DATE]" at bounding box center [38, 73] width 67 height 13
click at [97, 187] on span "13" at bounding box center [100, 189] width 13 height 13
click at [158, 240] on button "Apply" at bounding box center [149, 240] width 40 height 22
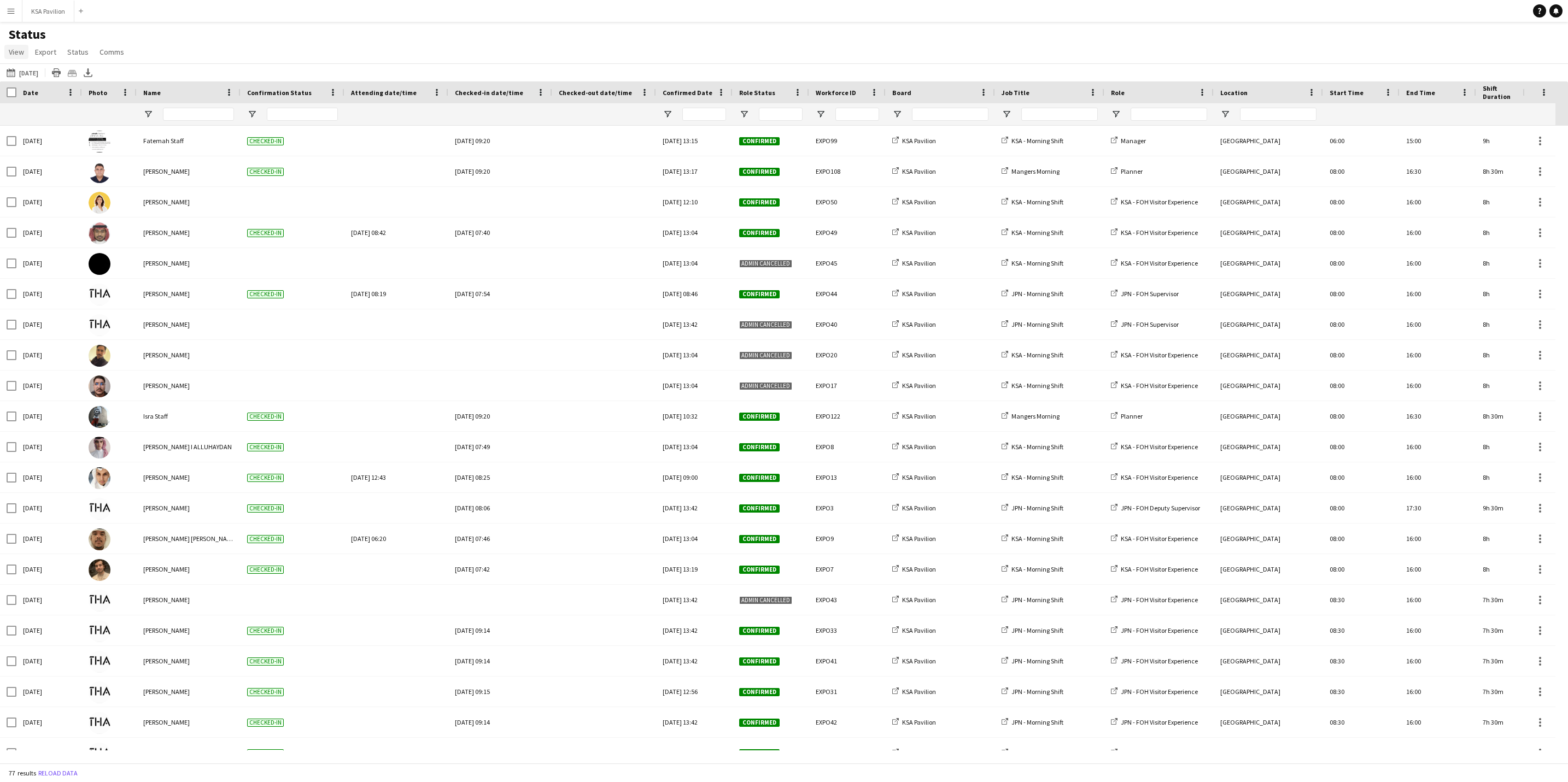
click at [18, 45] on link "View" at bounding box center [16, 52] width 24 height 14
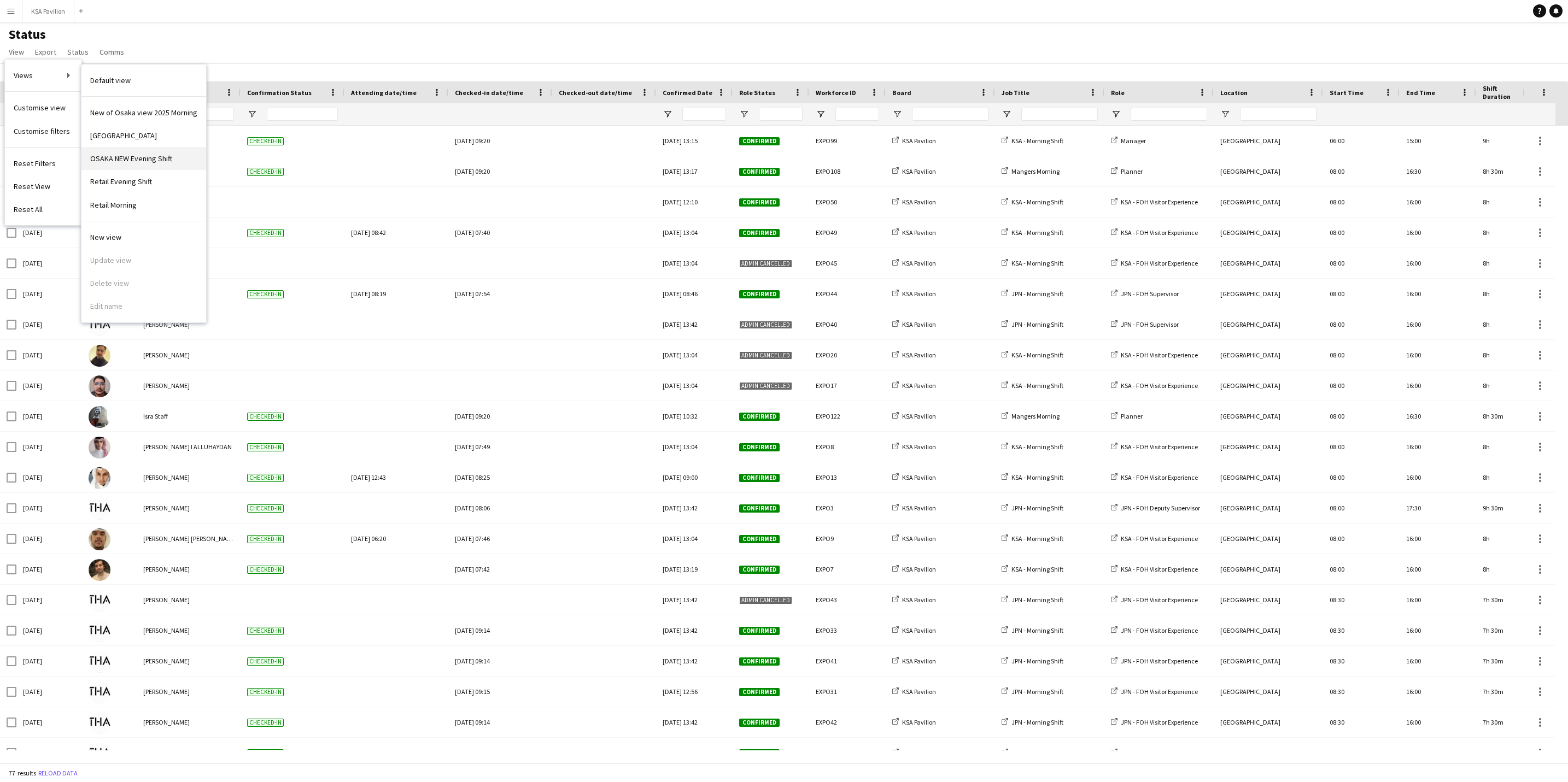
click at [179, 156] on link "OSAKA NEW Evening Shift" at bounding box center [144, 159] width 125 height 23
type input "**********"
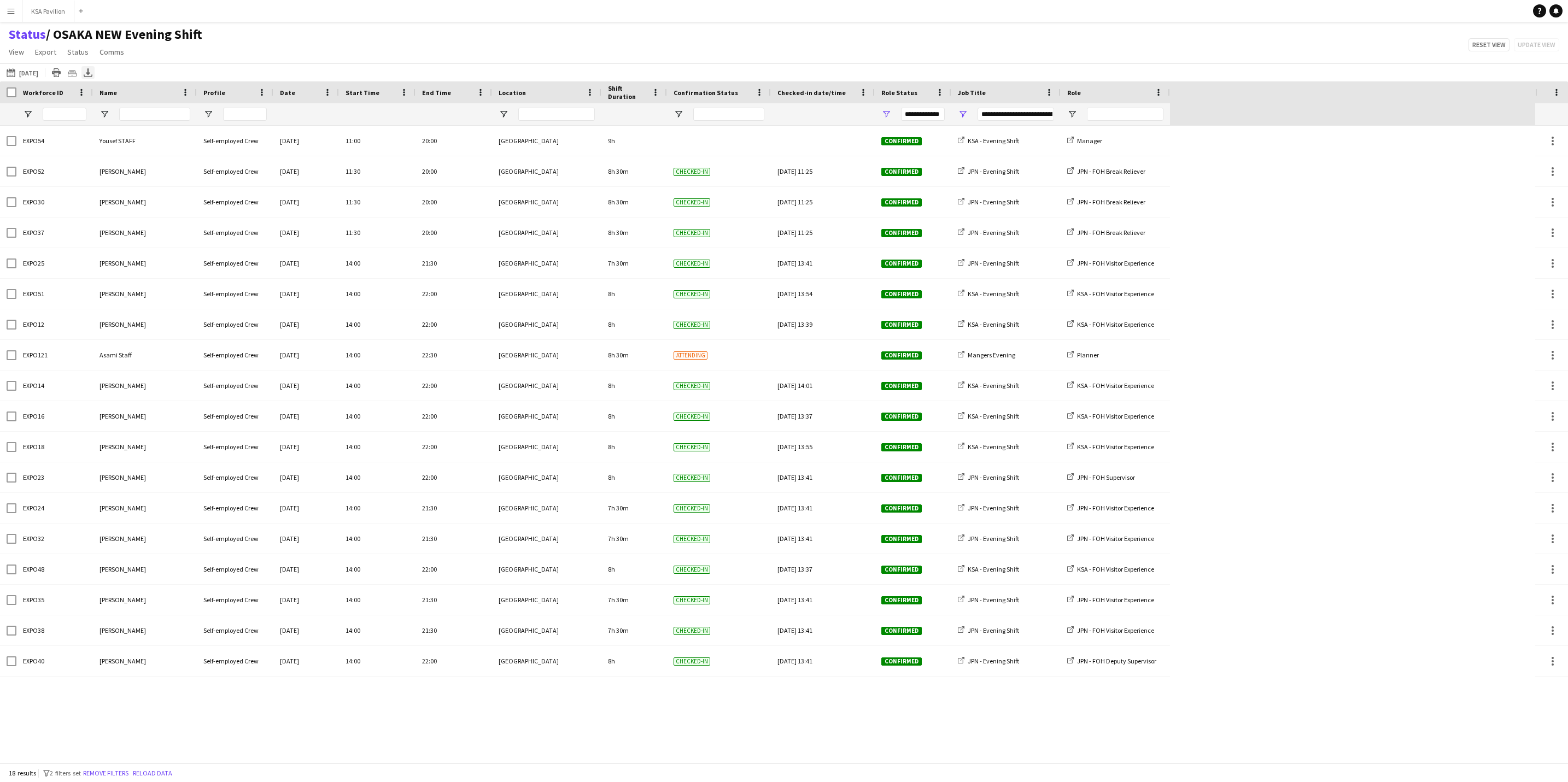
click at [90, 74] on icon at bounding box center [88, 71] width 4 height 7
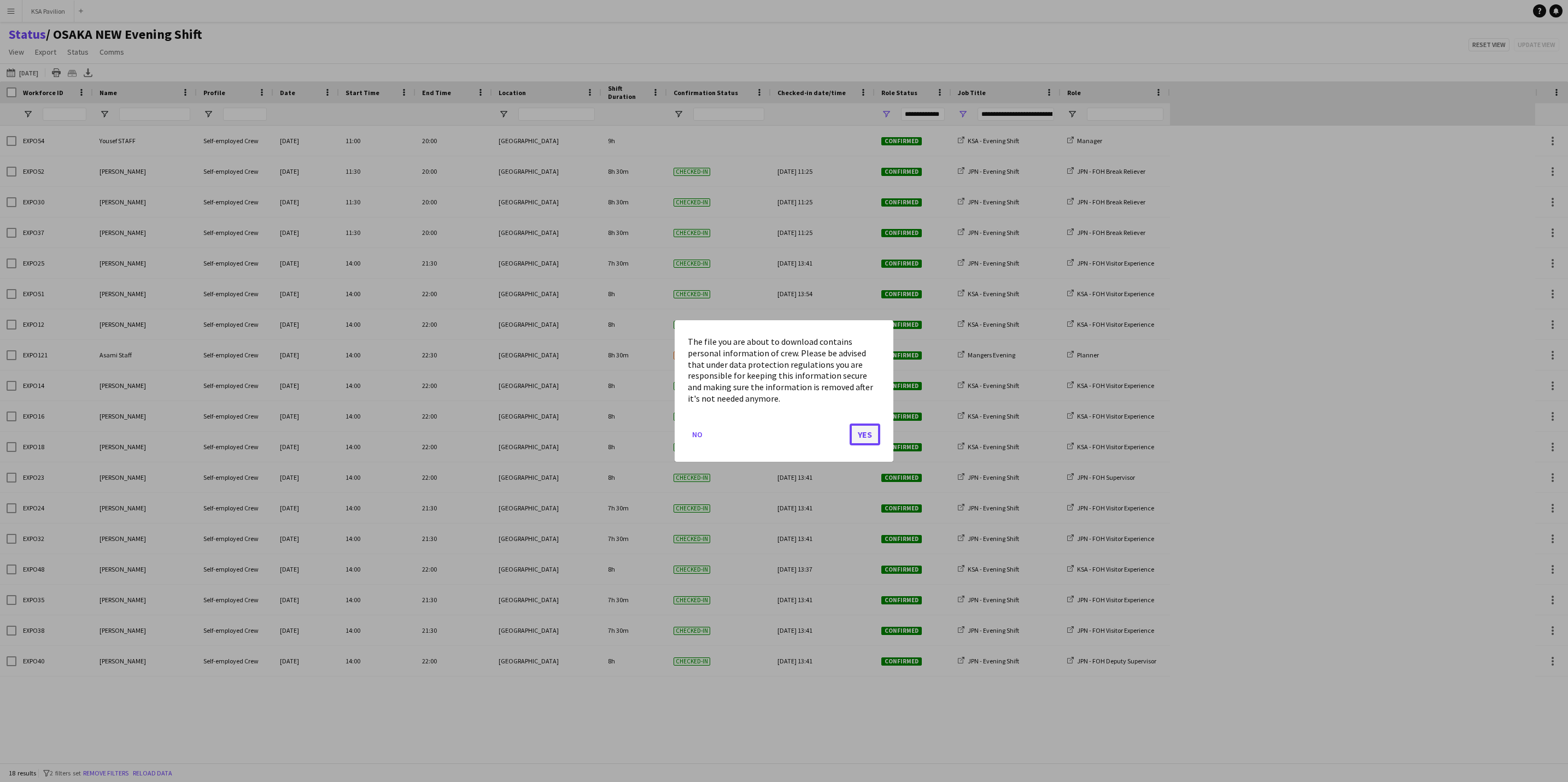
click at [867, 428] on button "Yes" at bounding box center [865, 435] width 30 height 22
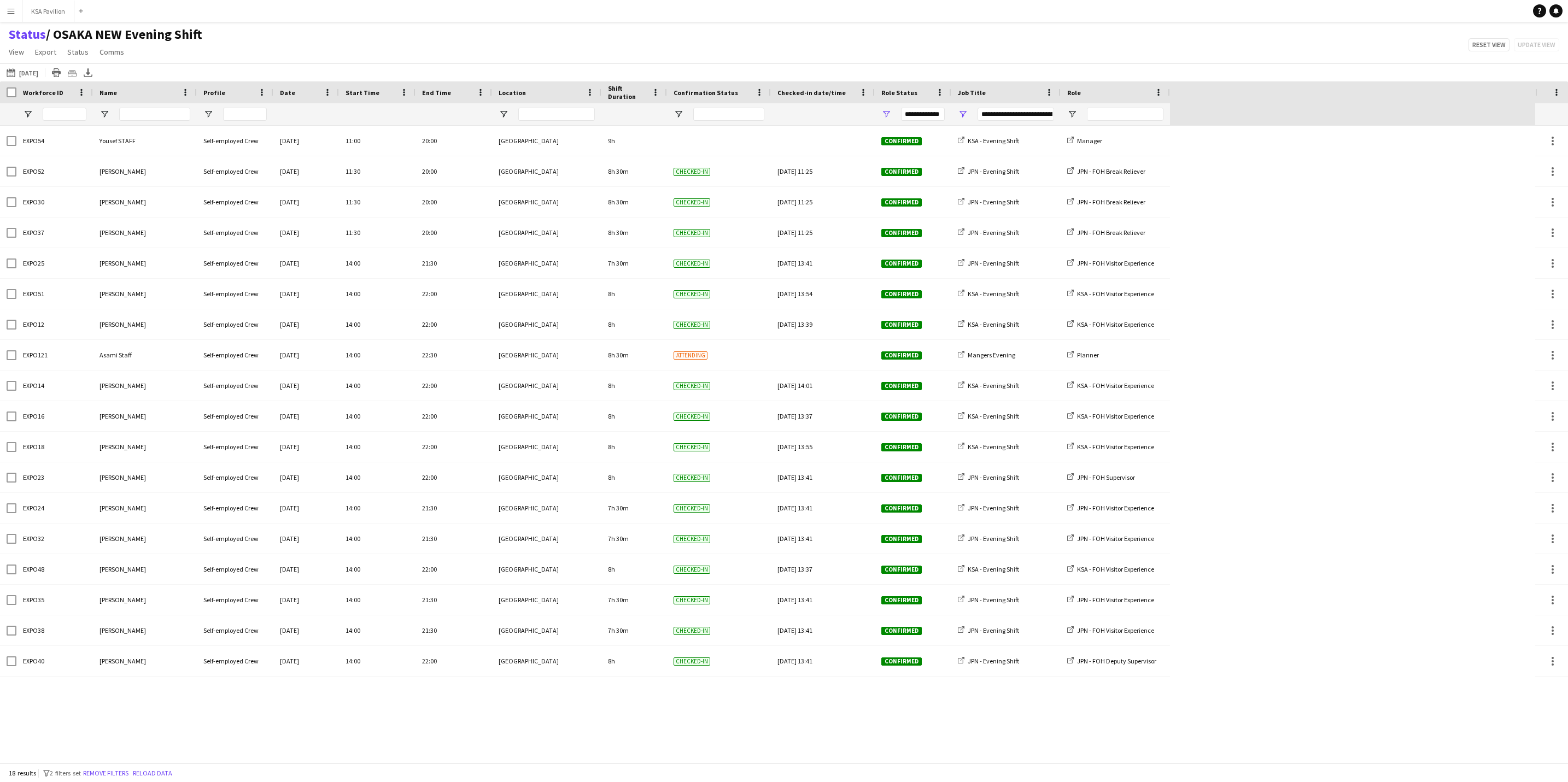
drag, startPoint x: 243, startPoint y: 35, endPoint x: 222, endPoint y: 51, distance: 26.4
click at [222, 51] on div "Status / OSAKA NEW Evening Shift View Views Default view New of [GEOGRAPHIC_DAT…" at bounding box center [784, 44] width 1568 height 37
click at [41, 12] on button "KSA Pavilion Close" at bounding box center [48, 11] width 52 height 21
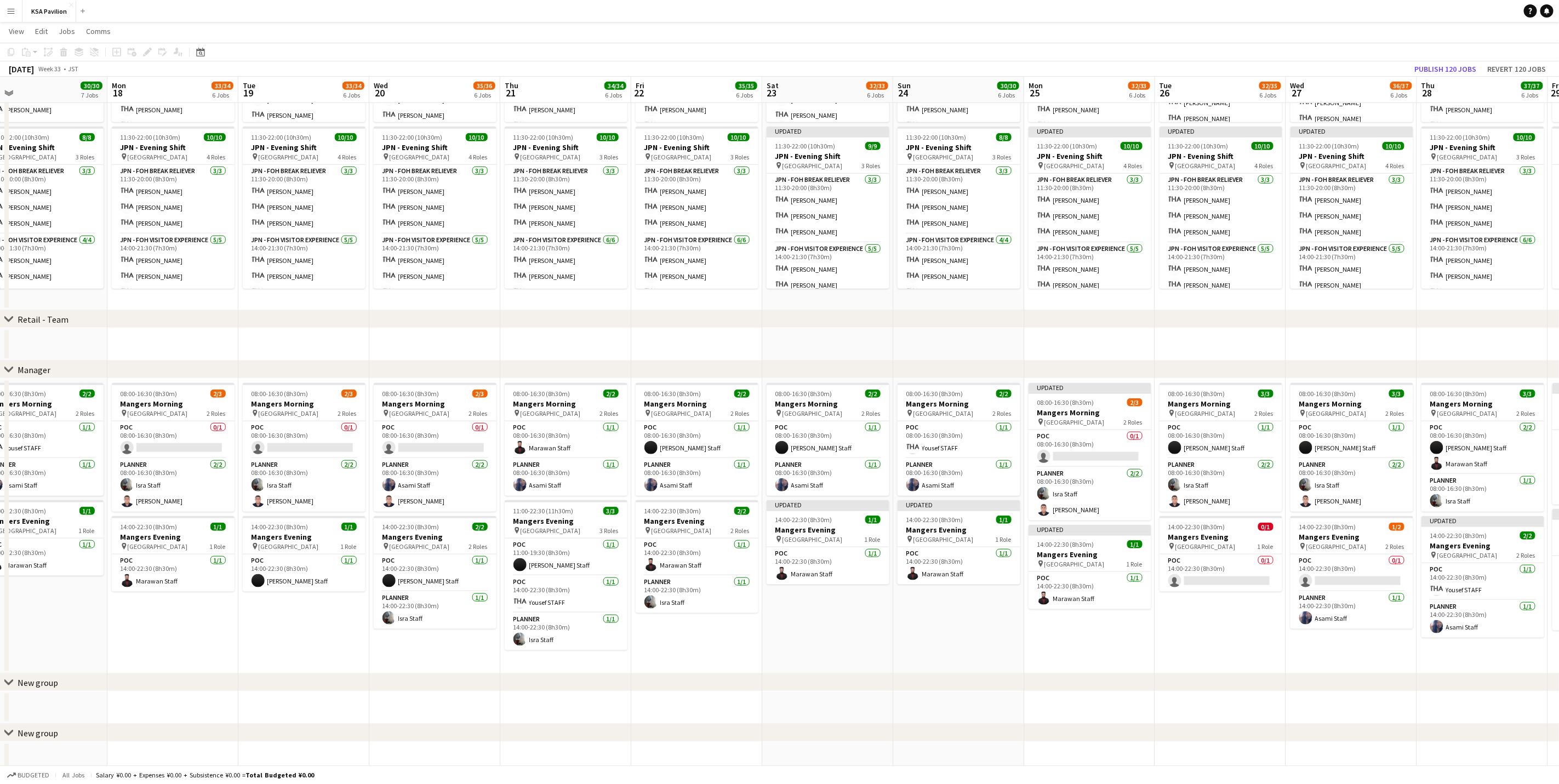
scroll to position [0, 423]
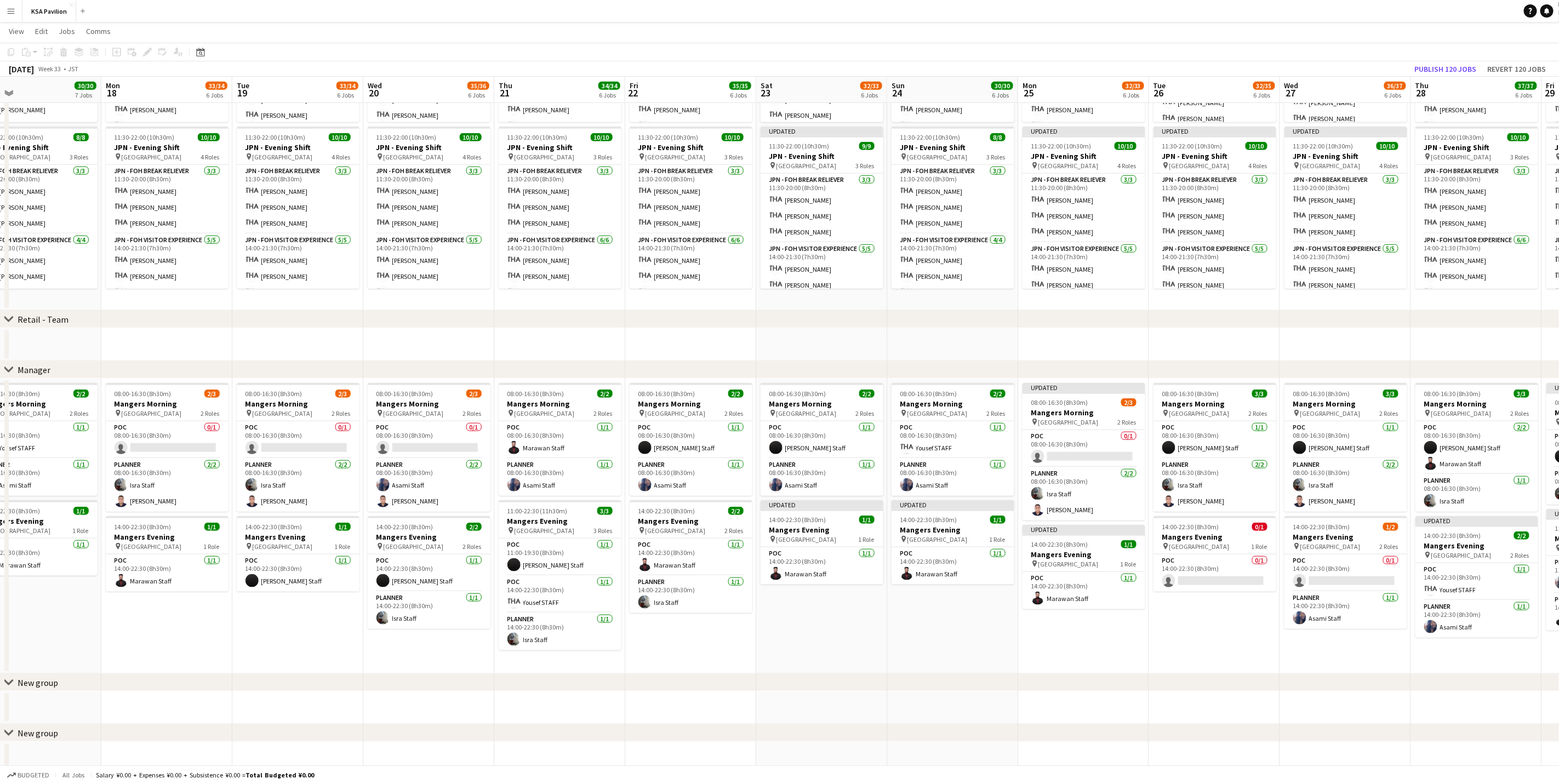
drag, startPoint x: 1453, startPoint y: 639, endPoint x: 900, endPoint y: 630, distance: 553.1
click at [900, 487] on app-calendar-viewport "Thu 14 36/36 6 Jobs Fri 15 36/36 6 Jobs Sat 16 36/36 6 Jobs Sun 17 30/30 7 Jobs…" at bounding box center [779, 80] width 1559 height 1390
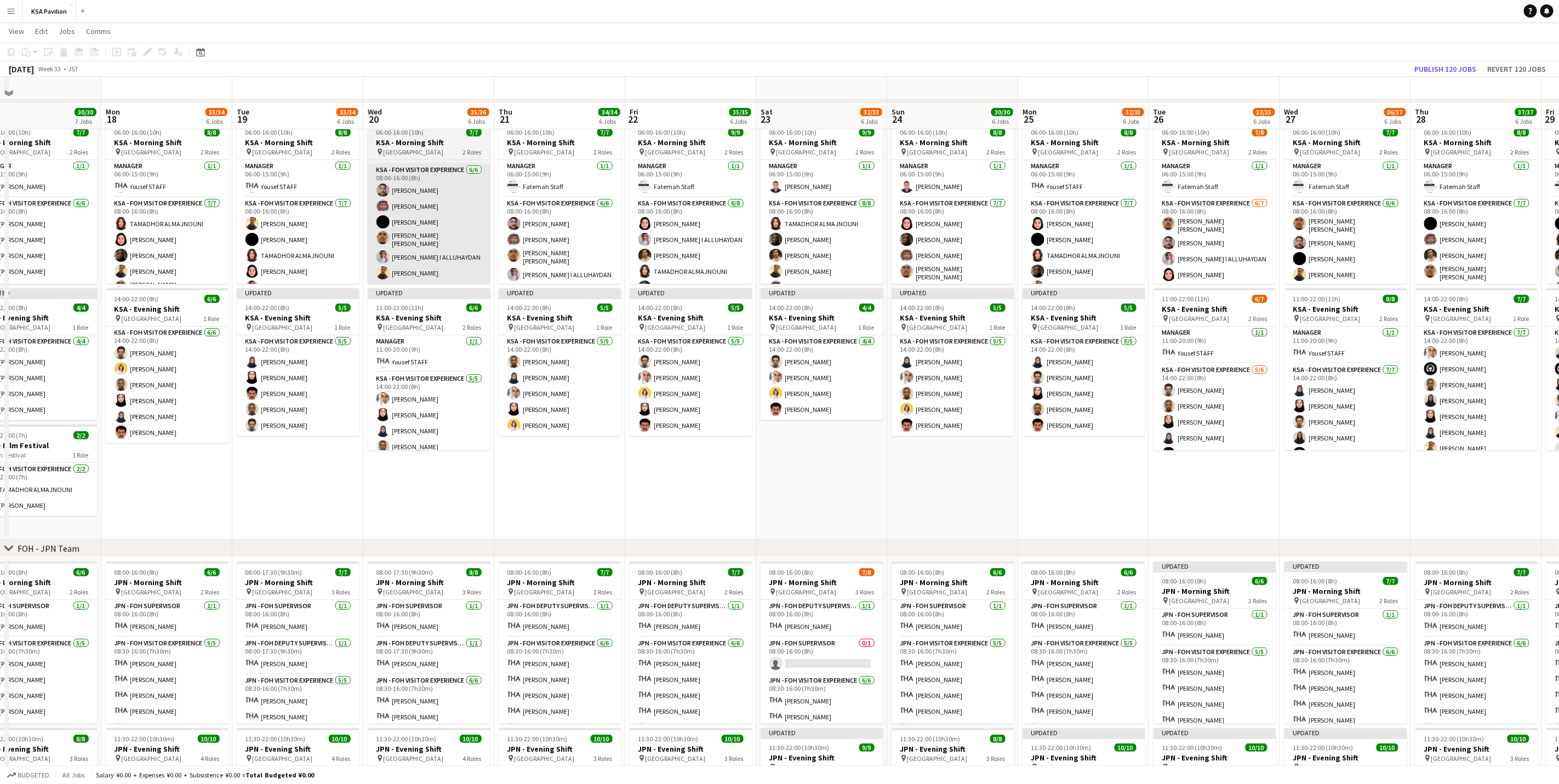
scroll to position [82, 0]
